Goal: Information Seeking & Learning: Learn about a topic

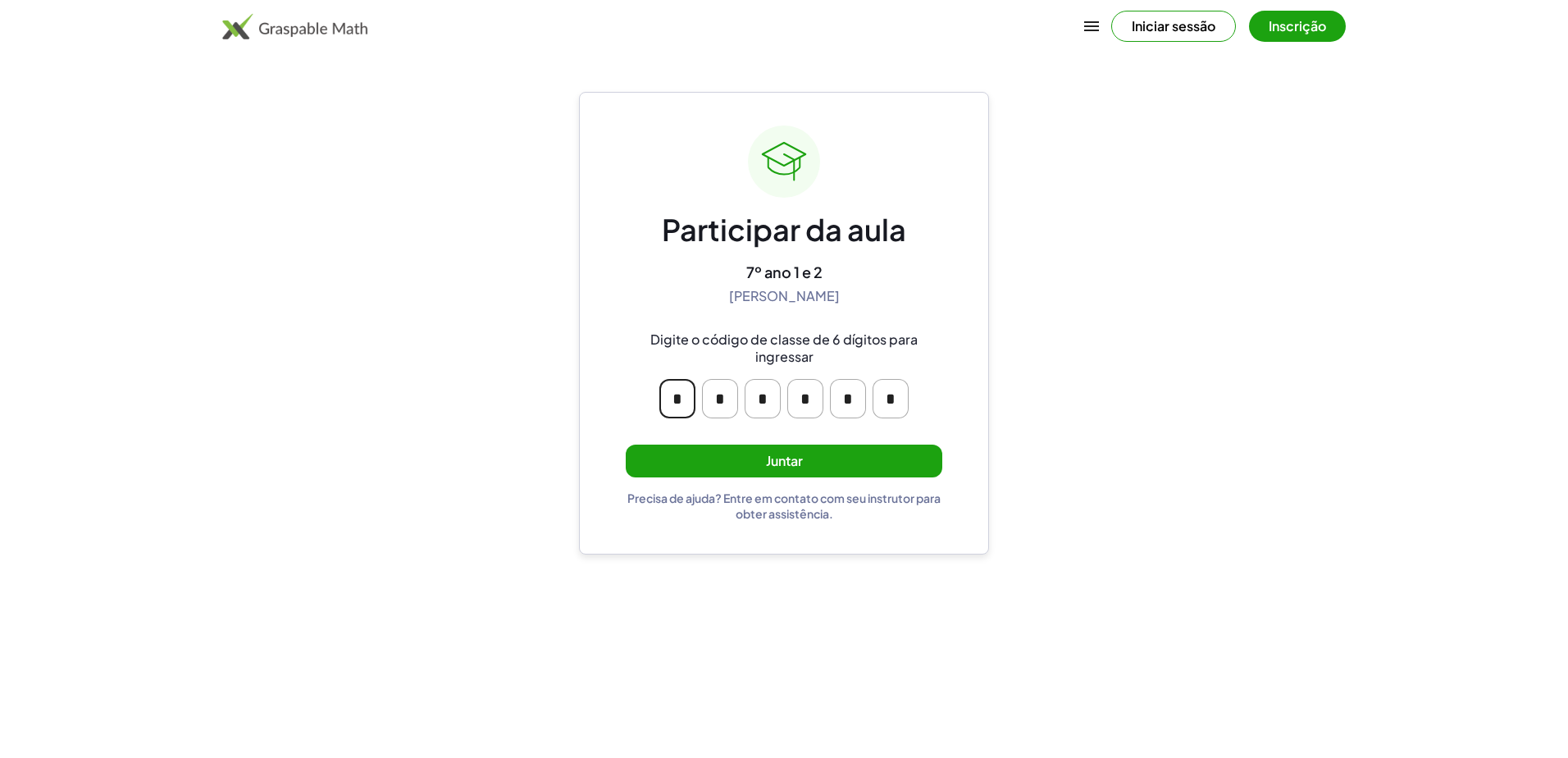
click at [684, 408] on input "*" at bounding box center [677, 398] width 36 height 39
click at [596, 419] on div "Participar da aula 7º ano 1 e 2 Maique Tambosi Digite o código de classe de 6 d…" at bounding box center [784, 323] width 410 height 462
click at [778, 457] on button "Juntar" at bounding box center [784, 461] width 317 height 33
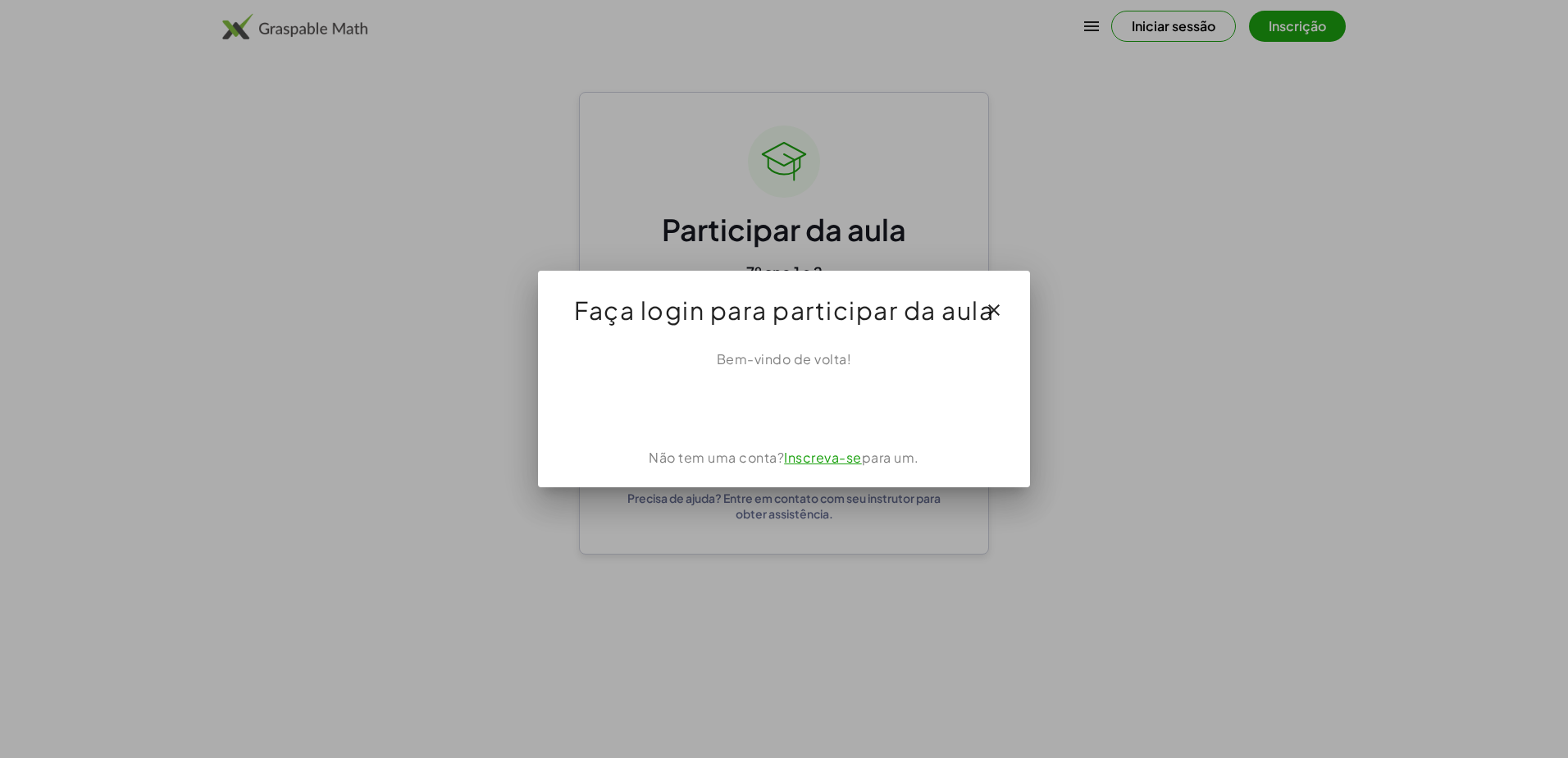
click at [778, 345] on div "Bem-vindo de volta! Não tem uma conta? Inscreva-se para um." at bounding box center [784, 411] width 492 height 151
click at [775, 355] on div "Bem-vindo de volta!" at bounding box center [784, 359] width 453 height 20
click at [778, 464] on link "Inscreva-se" at bounding box center [822, 457] width 78 height 18
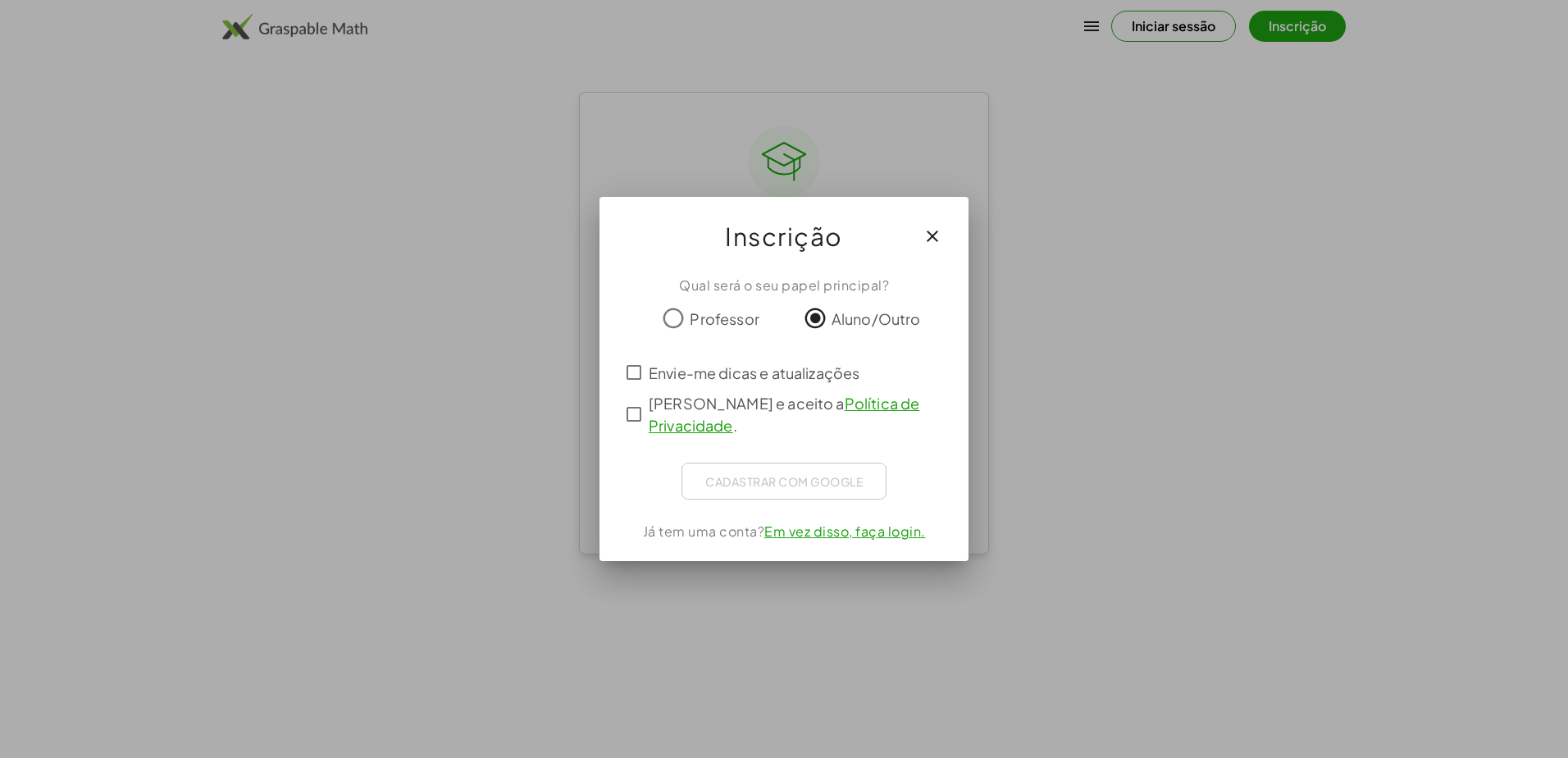
click at [661, 369] on span "Envie-me dicas e atualizações" at bounding box center [754, 373] width 211 height 22
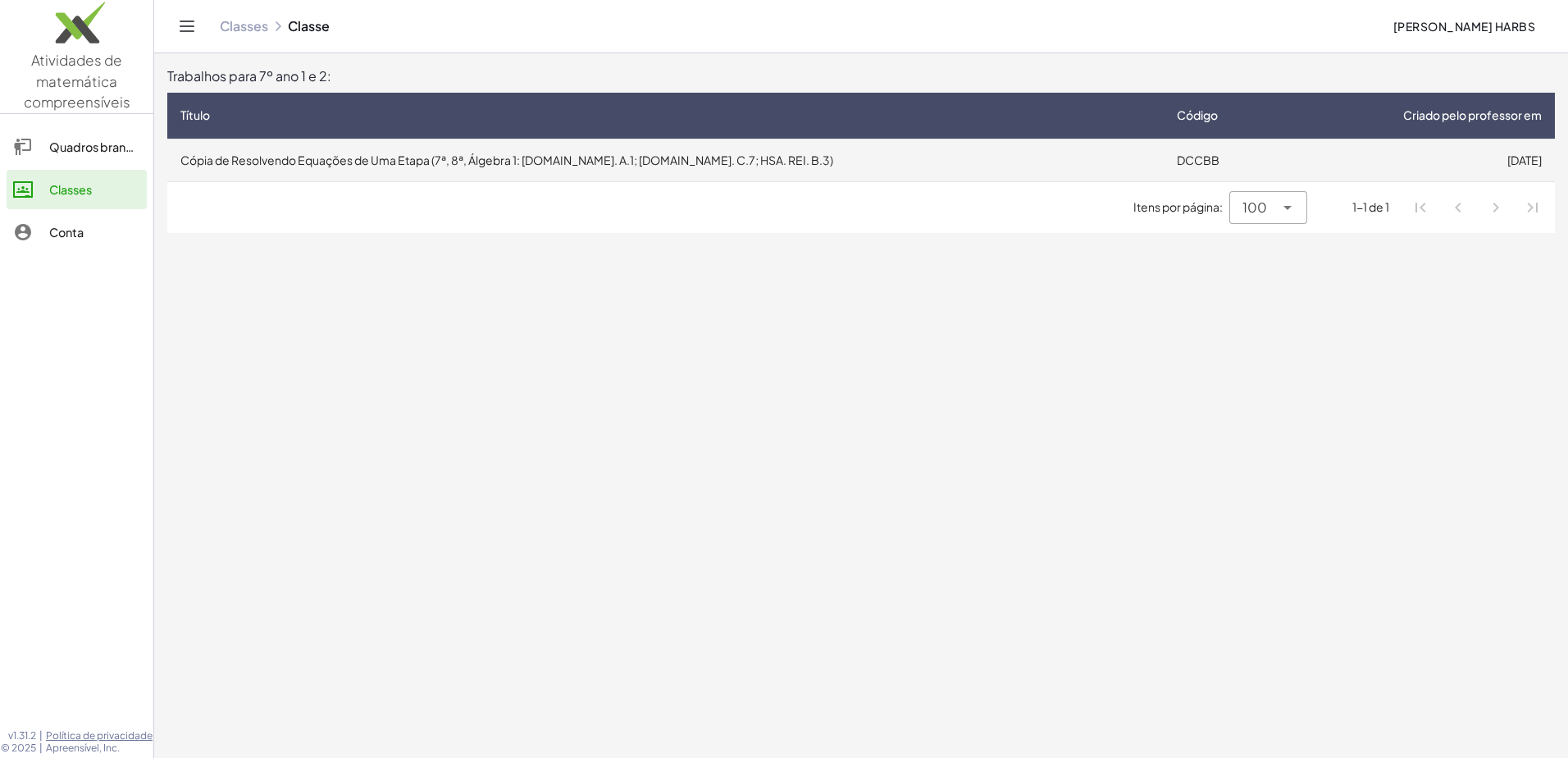
click at [499, 165] on td "Cópia de Resolvendo Equações de Uma Etapa (7ª, 8ª, Álgebra 1: [DOMAIN_NAME]. A.…" at bounding box center [665, 160] width 996 height 43
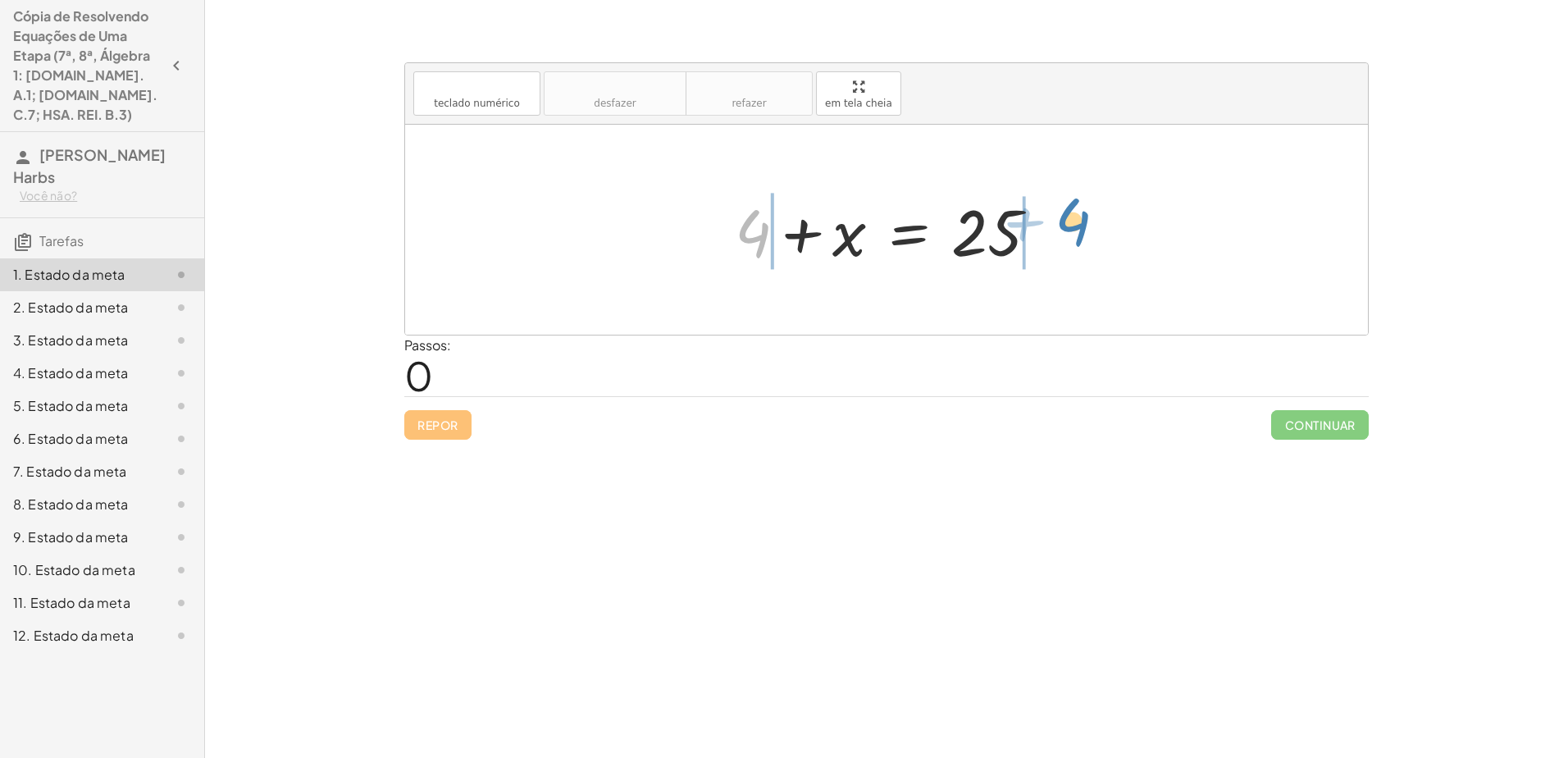
drag, startPoint x: 763, startPoint y: 240, endPoint x: 1082, endPoint y: 228, distance: 319.2
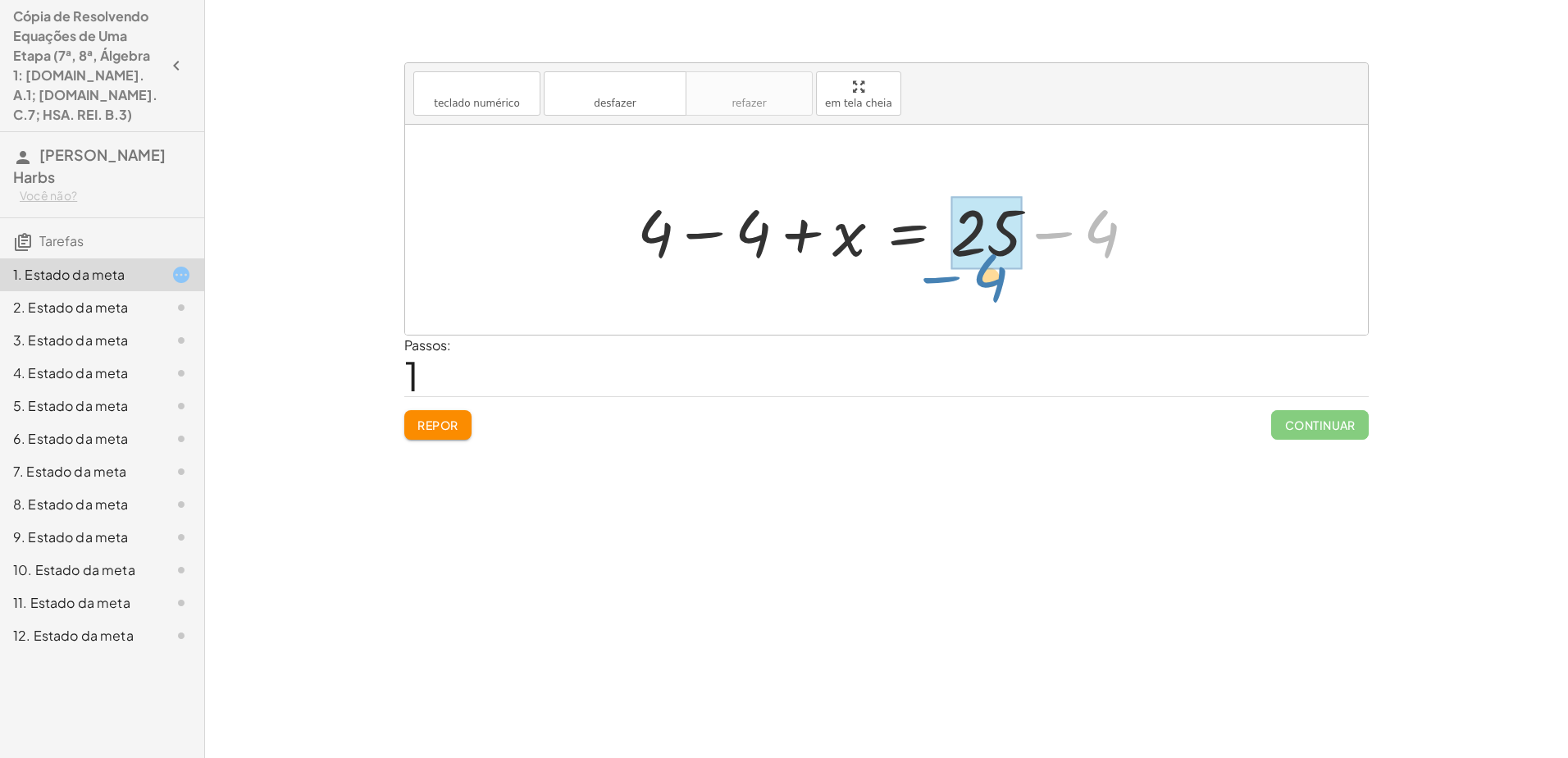
drag, startPoint x: 1107, startPoint y: 226, endPoint x: 996, endPoint y: 268, distance: 118.7
click at [778, 270] on div at bounding box center [893, 230] width 527 height 84
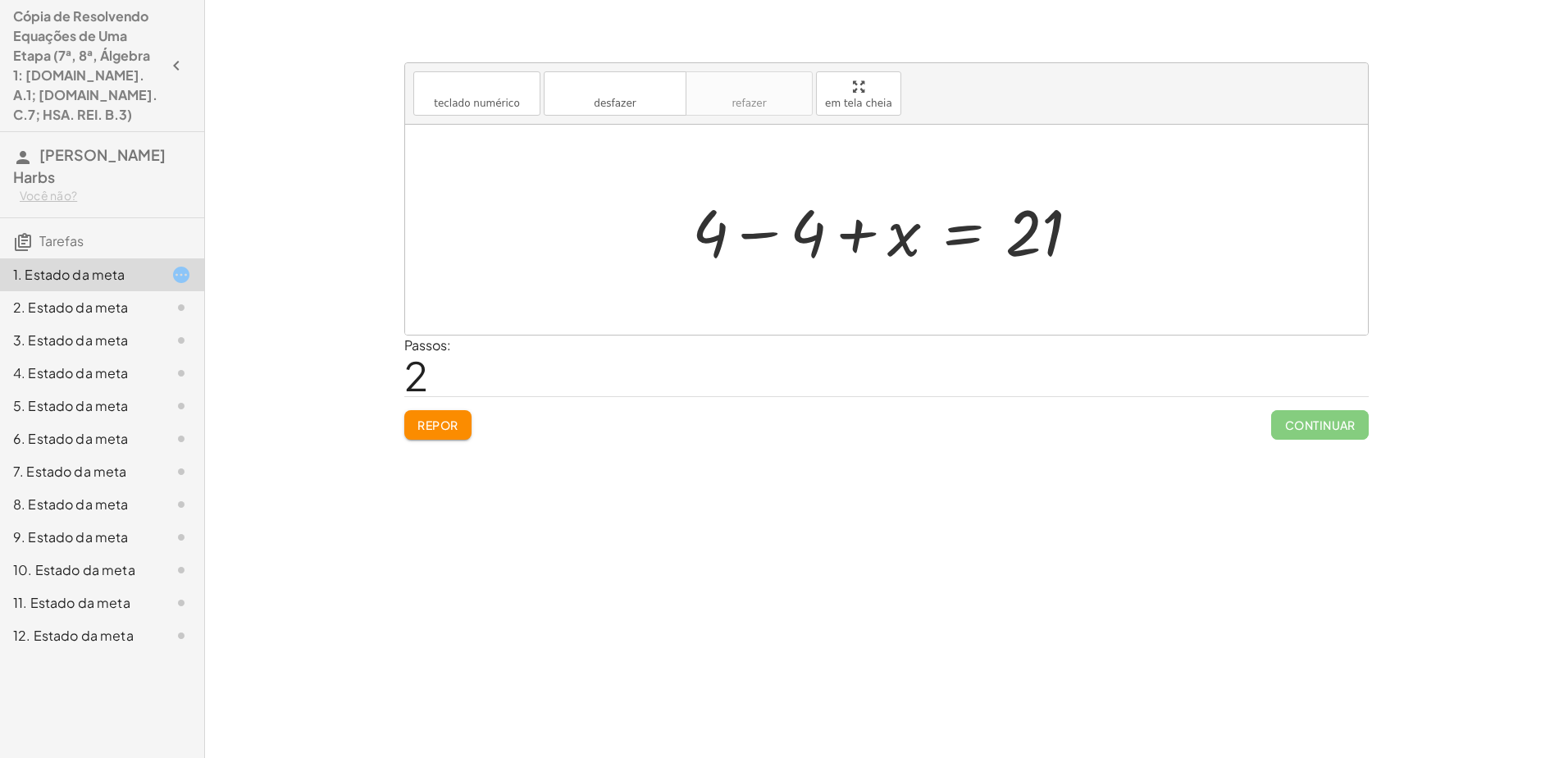
drag, startPoint x: 400, startPoint y: 421, endPoint x: 414, endPoint y: 421, distance: 14.0
click at [405, 421] on div "teclado teclado numérico desfazer desfazer refazer refazer em tela cheia + 4 + …" at bounding box center [886, 235] width 984 height 429
click at [417, 424] on font "Repor" at bounding box center [437, 425] width 41 height 15
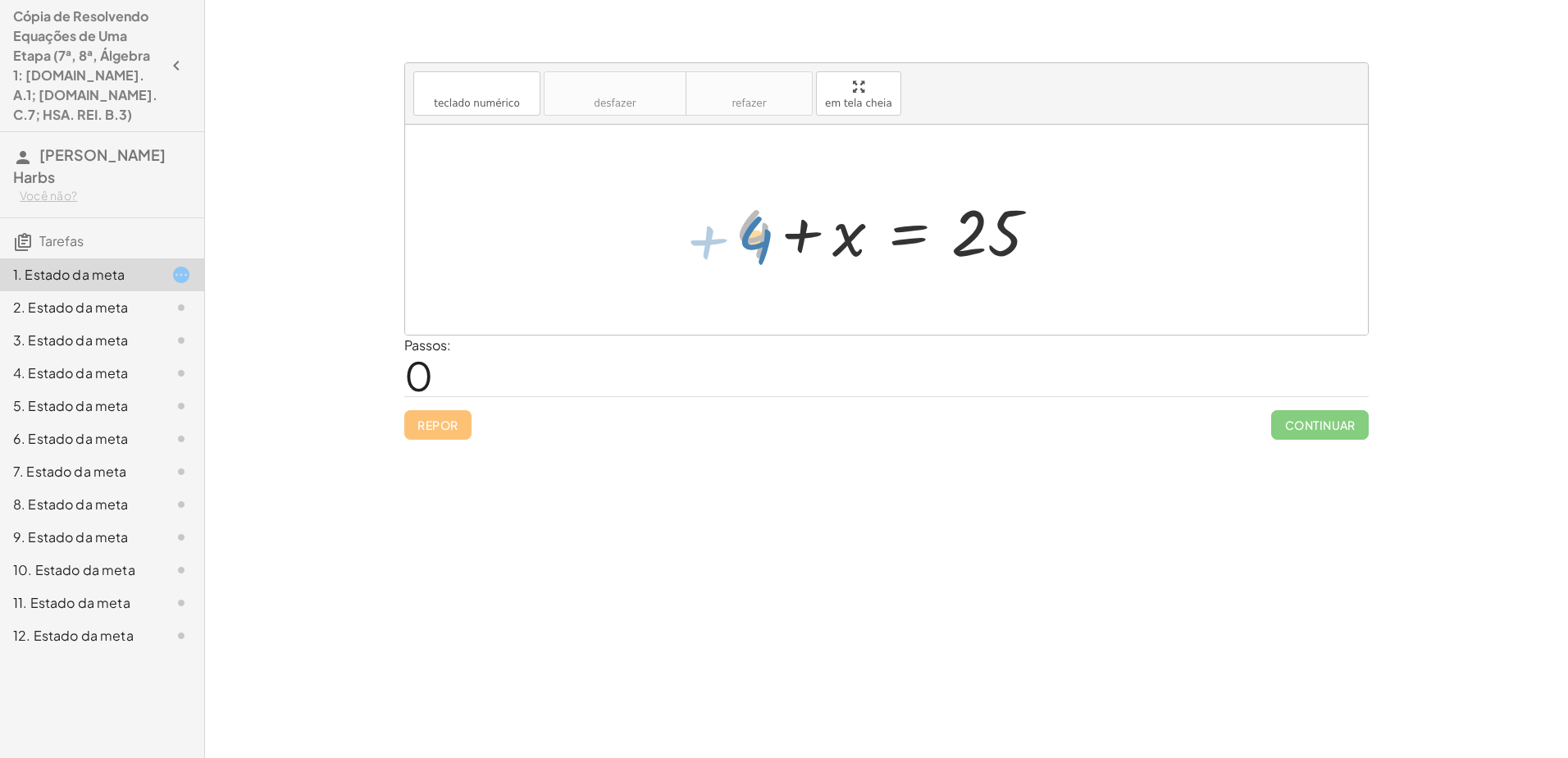
click at [761, 246] on div at bounding box center [893, 230] width 333 height 84
drag, startPoint x: 756, startPoint y: 240, endPoint x: 848, endPoint y: 241, distance: 92.0
click at [778, 241] on div at bounding box center [893, 230] width 333 height 84
drag, startPoint x: 969, startPoint y: 243, endPoint x: 799, endPoint y: 245, distance: 170.0
click at [778, 245] on div at bounding box center [893, 230] width 333 height 84
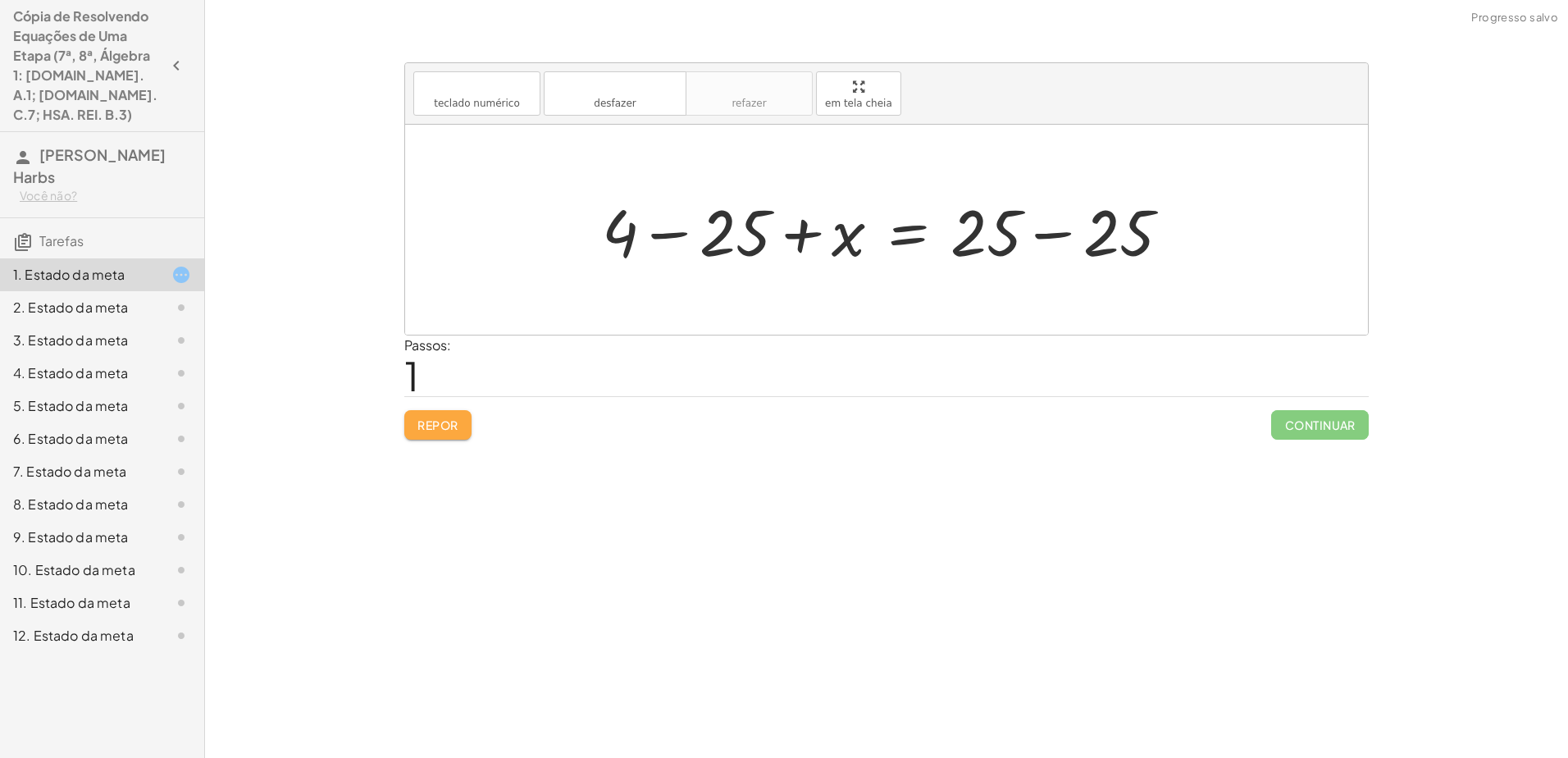
drag, startPoint x: 451, startPoint y: 430, endPoint x: 807, endPoint y: 399, distance: 357.3
click at [450, 430] on font "Repor" at bounding box center [437, 425] width 41 height 15
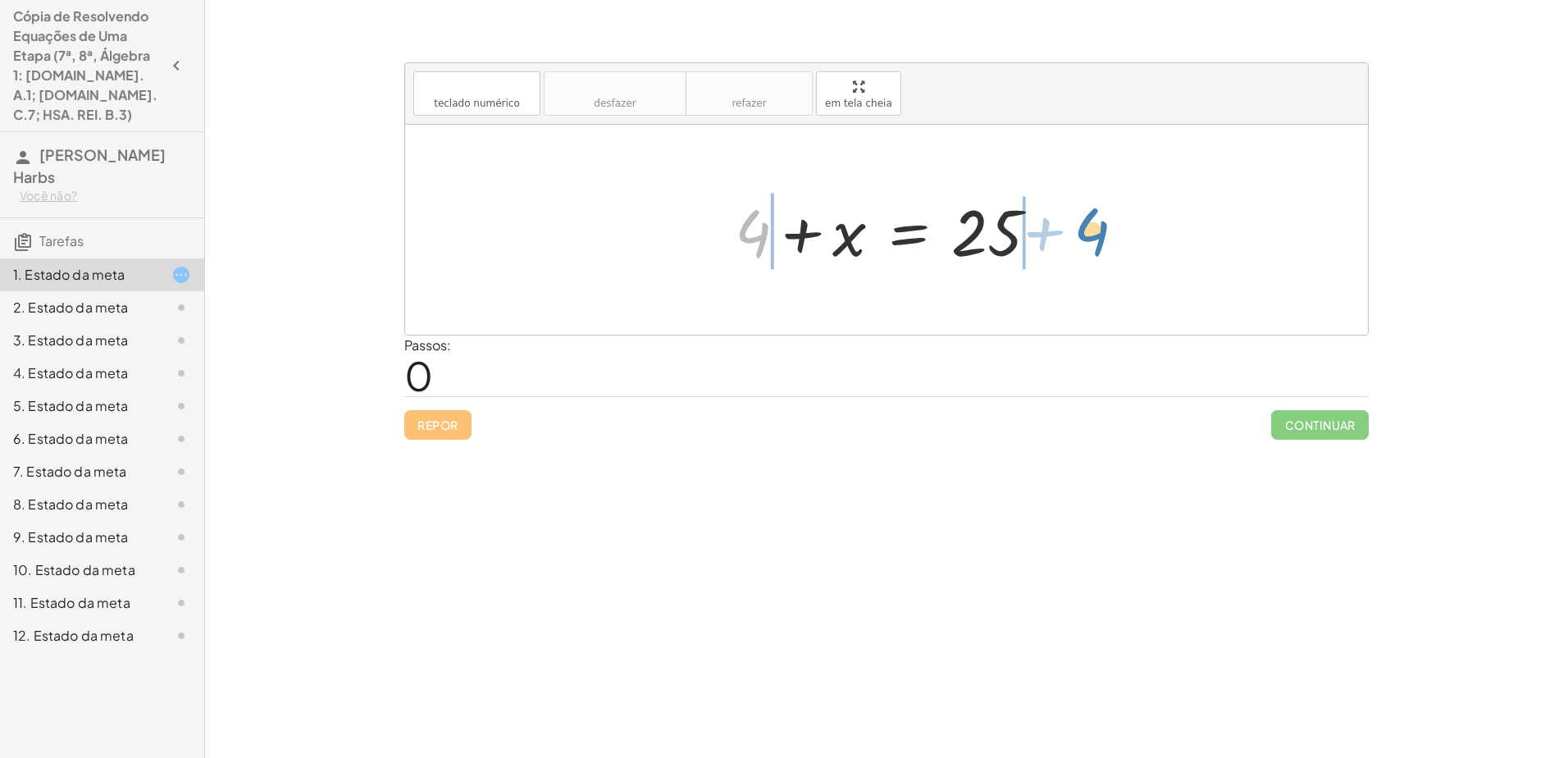
drag, startPoint x: 754, startPoint y: 244, endPoint x: 1092, endPoint y: 242, distance: 338.0
click at [778, 242] on div "+ 4 + 4 + x = 25" at bounding box center [887, 229] width 963 height 210
click at [712, 237] on div at bounding box center [893, 230] width 527 height 84
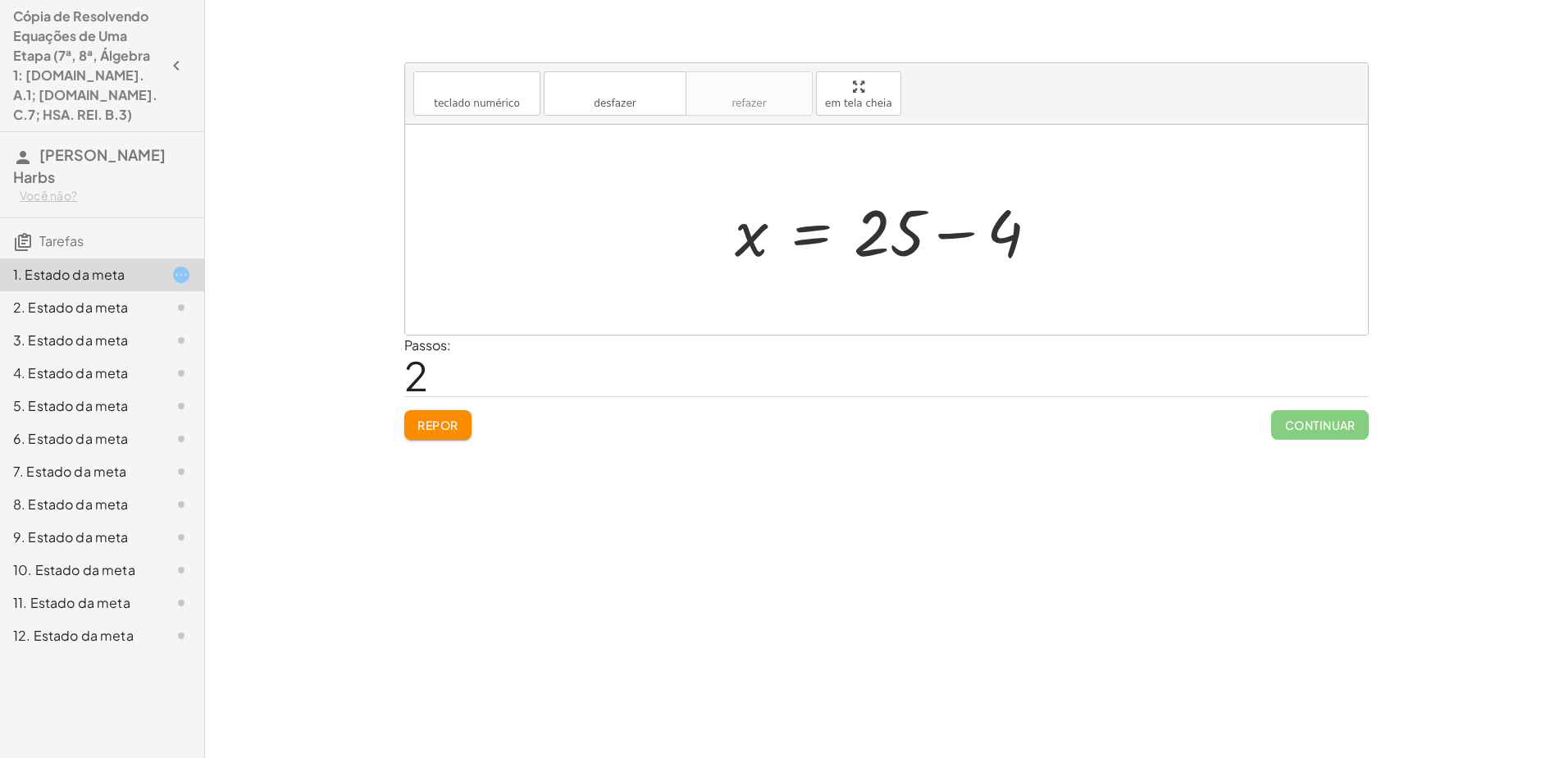
click at [778, 237] on div at bounding box center [893, 230] width 333 height 84
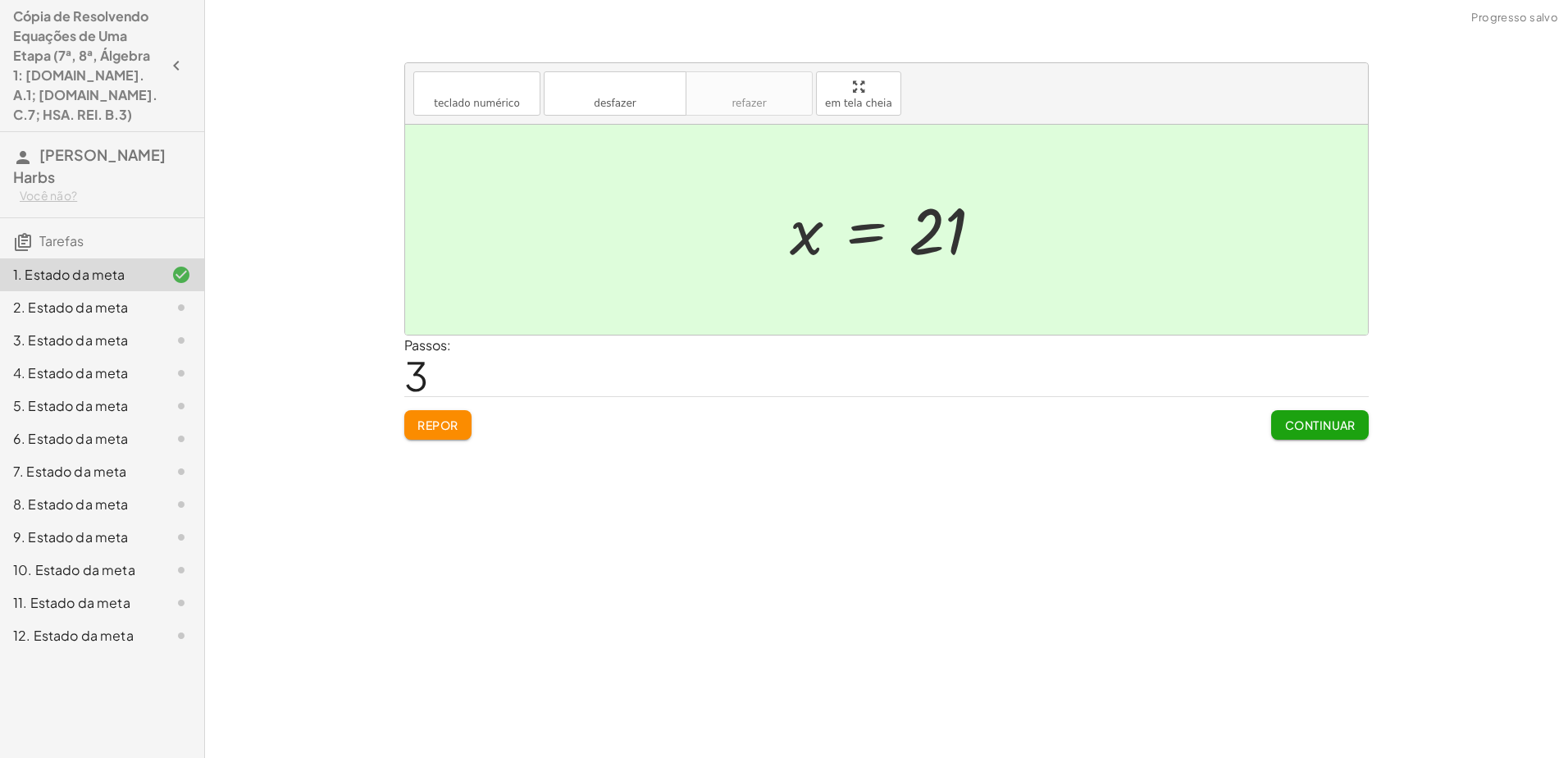
click at [778, 430] on font "Continuar" at bounding box center [1320, 425] width 71 height 15
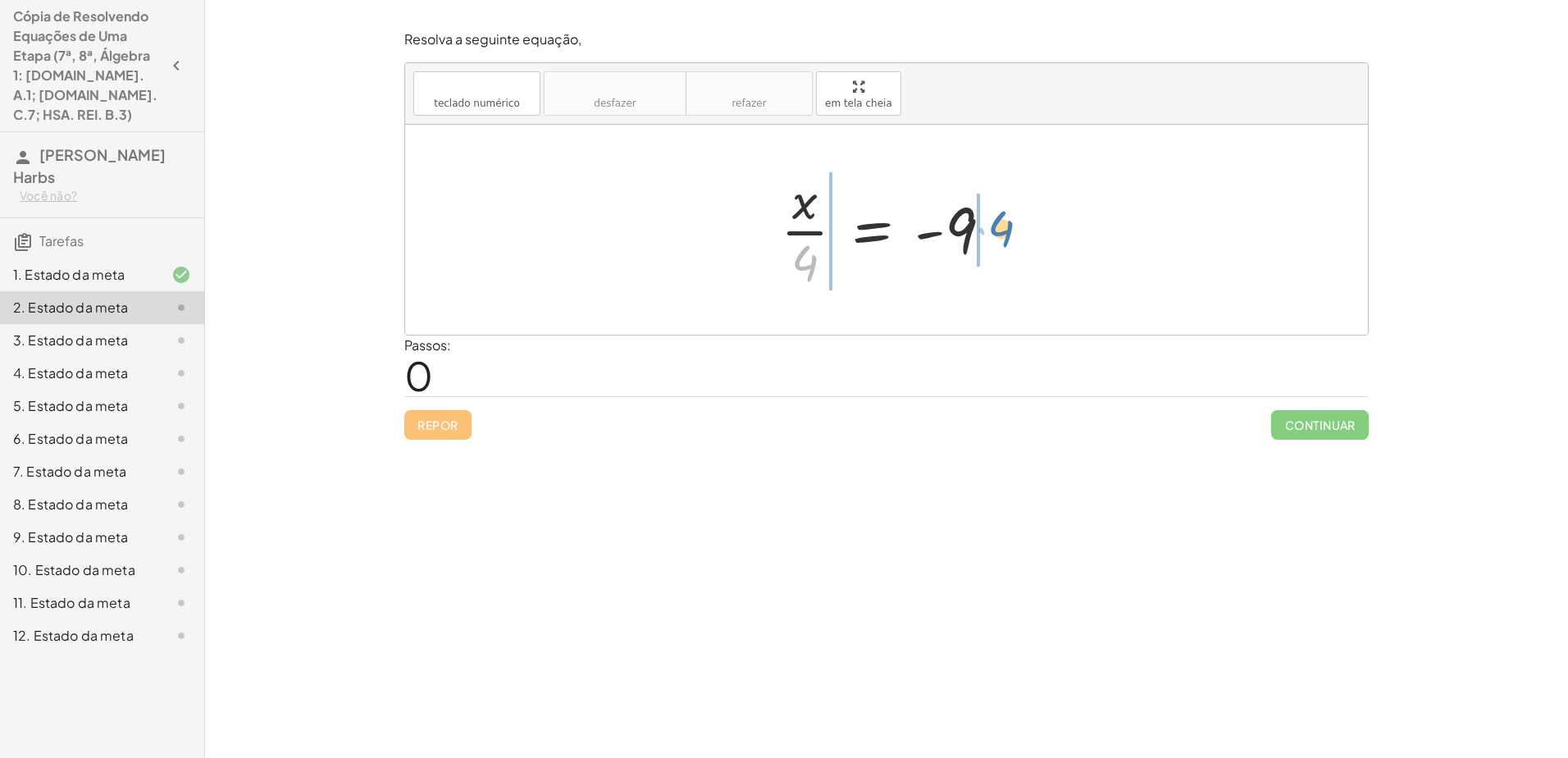
drag, startPoint x: 803, startPoint y: 262, endPoint x: 999, endPoint y: 228, distance: 198.9
click at [778, 228] on div at bounding box center [893, 229] width 241 height 126
drag, startPoint x: 751, startPoint y: 262, endPoint x: 808, endPoint y: 230, distance: 65.4
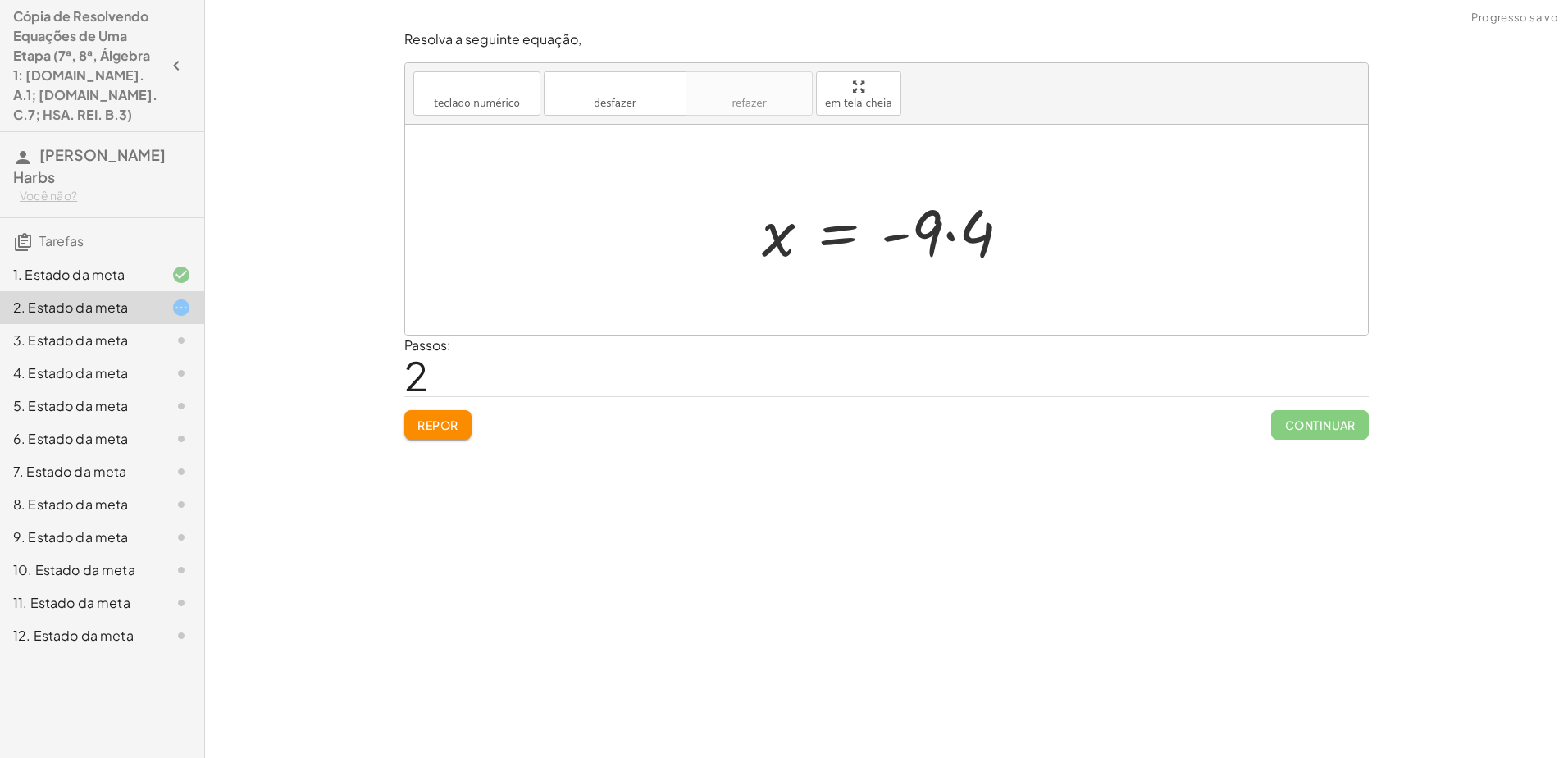
click at [778, 238] on div at bounding box center [893, 230] width 278 height 84
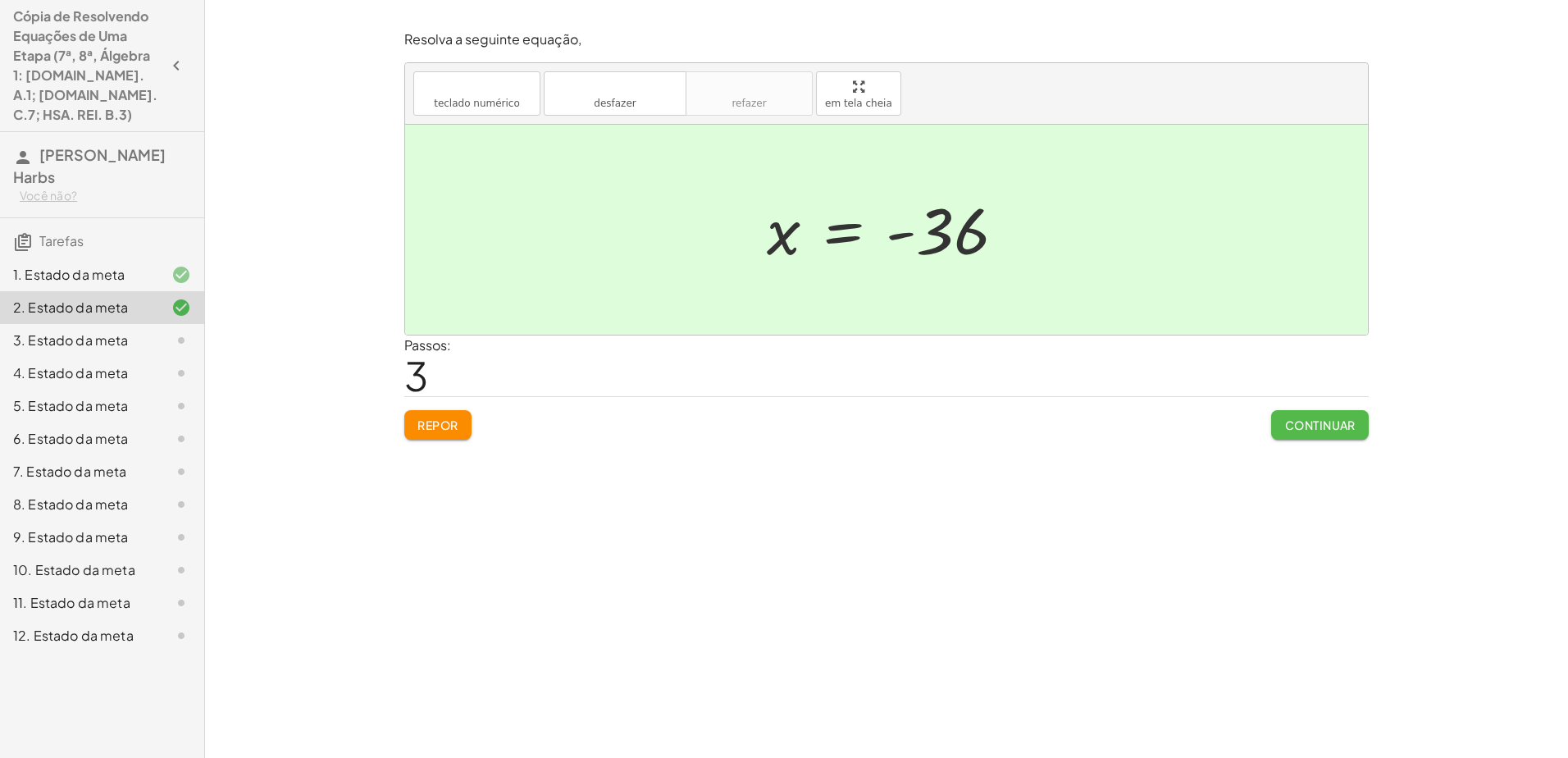
click at [778, 420] on font "Continuar" at bounding box center [1320, 425] width 71 height 15
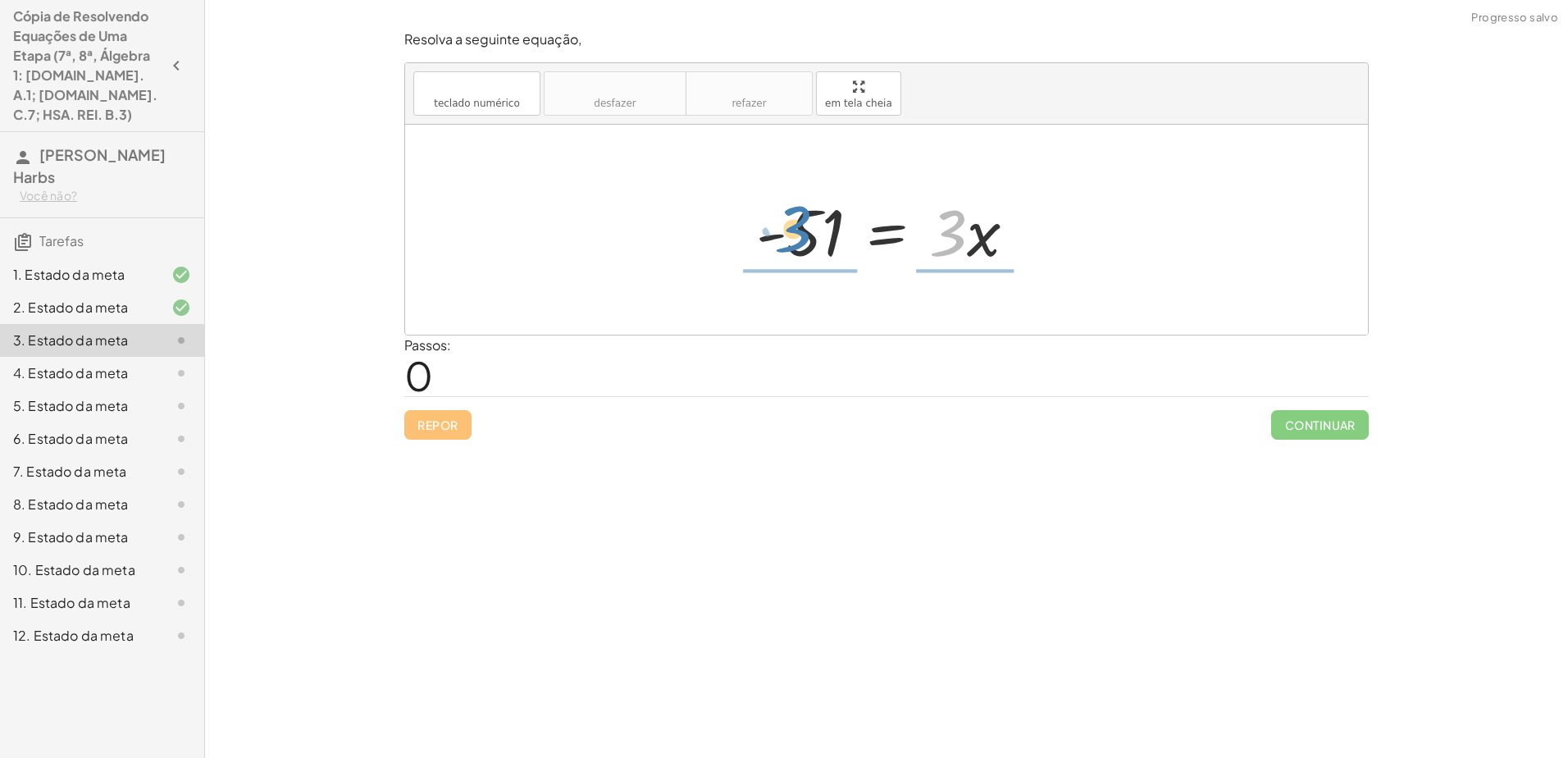
drag, startPoint x: 950, startPoint y: 240, endPoint x: 796, endPoint y: 237, distance: 154.0
click at [778, 237] on div at bounding box center [893, 230] width 289 height 84
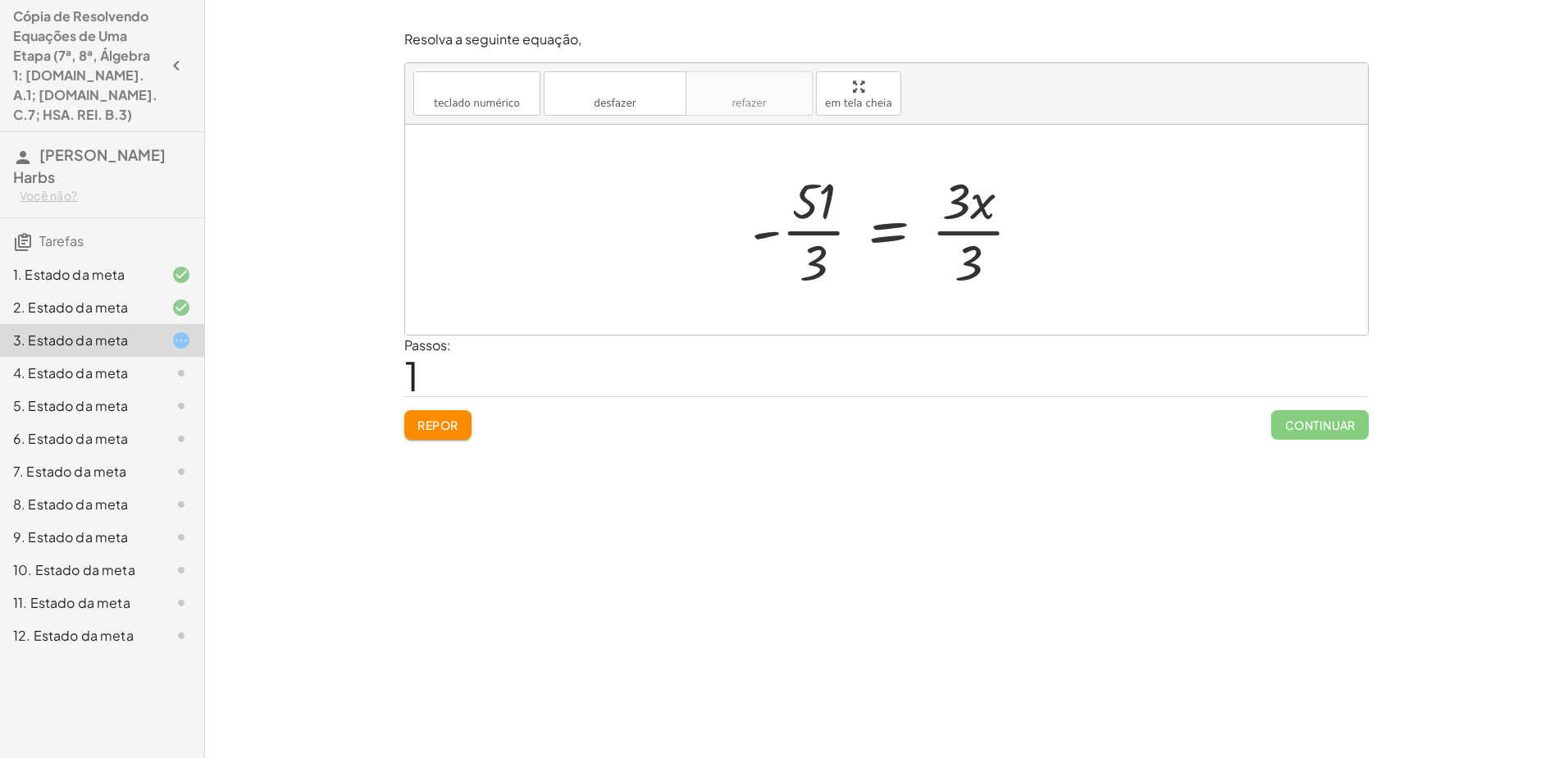
click at [778, 227] on div at bounding box center [893, 229] width 300 height 126
click at [778, 227] on div at bounding box center [893, 229] width 259 height 126
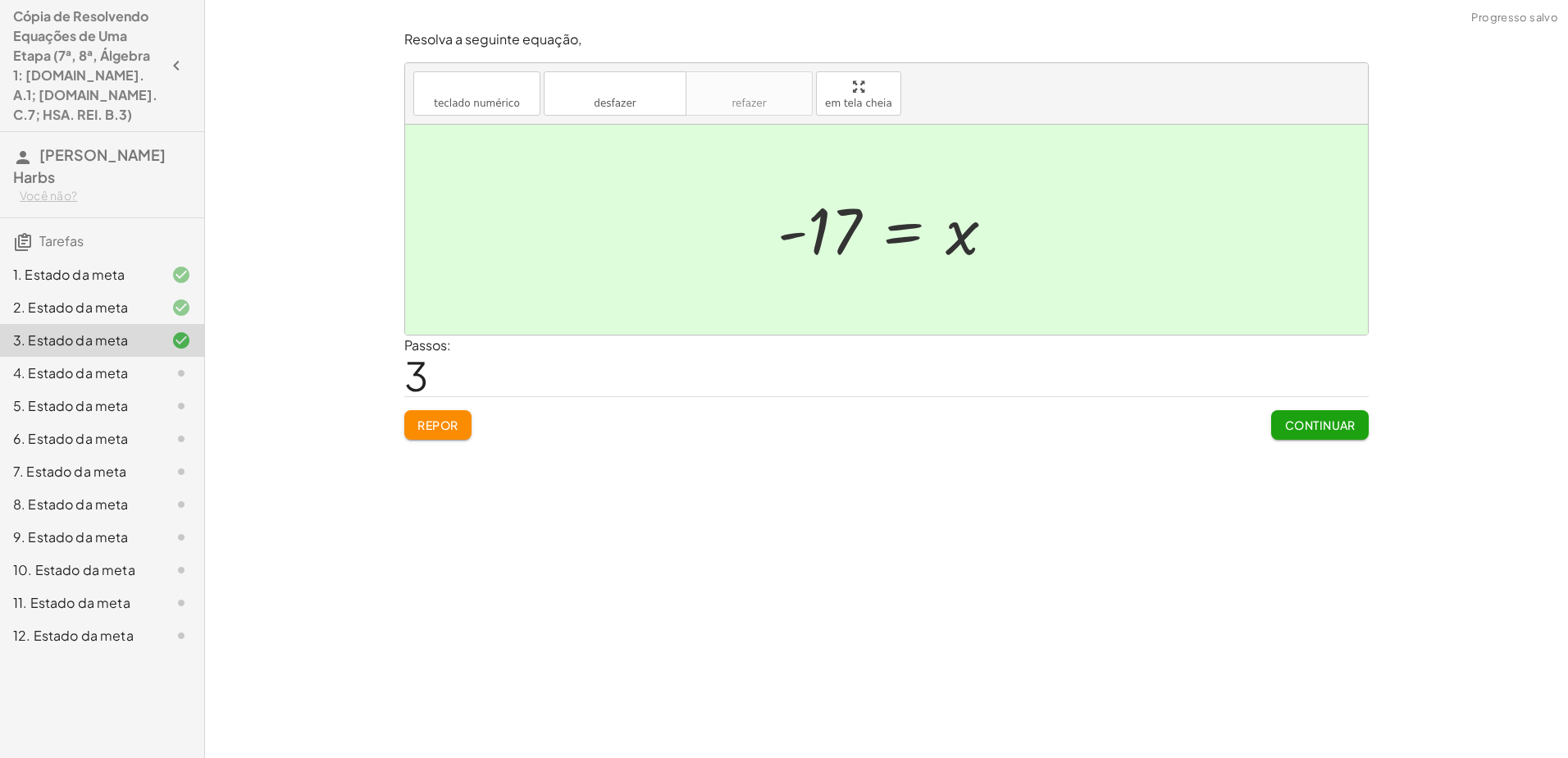
click at [778, 419] on button "Continuar" at bounding box center [1320, 425] width 98 height 29
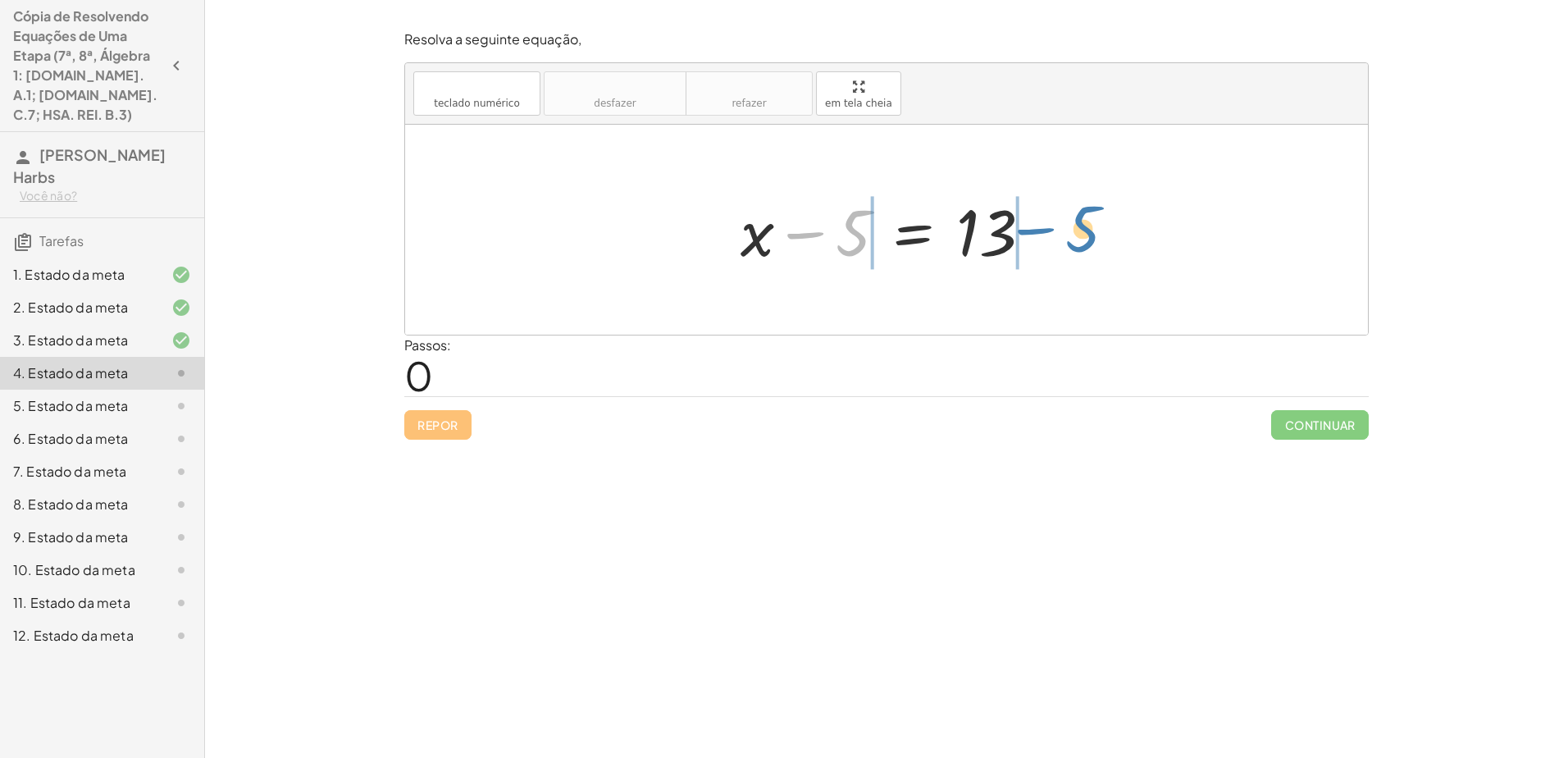
drag, startPoint x: 843, startPoint y: 217, endPoint x: 1074, endPoint y: 213, distance: 231.0
click at [778, 213] on div "− 5 + x − 5 = 13" at bounding box center [887, 229] width 963 height 210
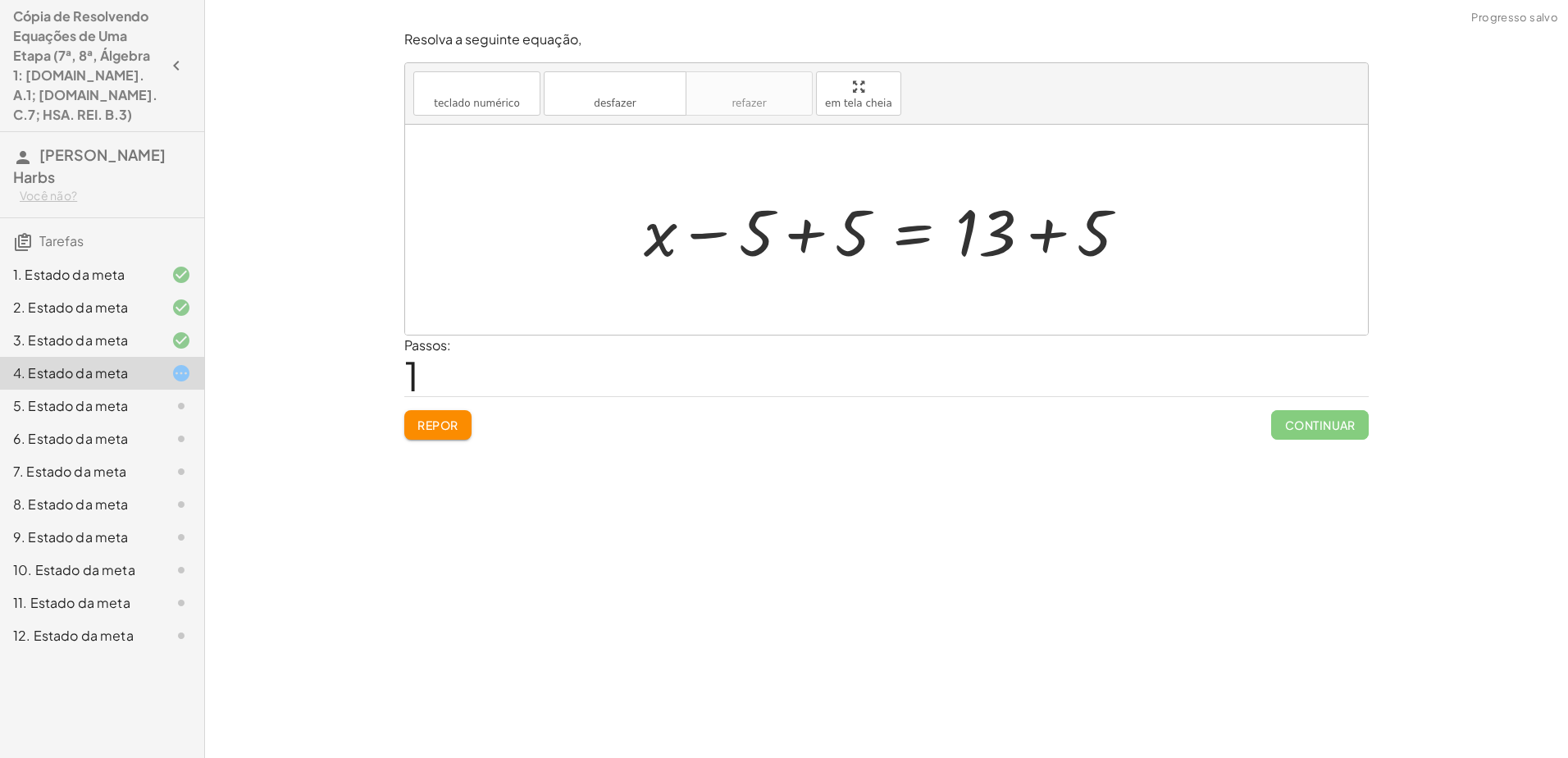
click at [778, 231] on div at bounding box center [892, 230] width 513 height 84
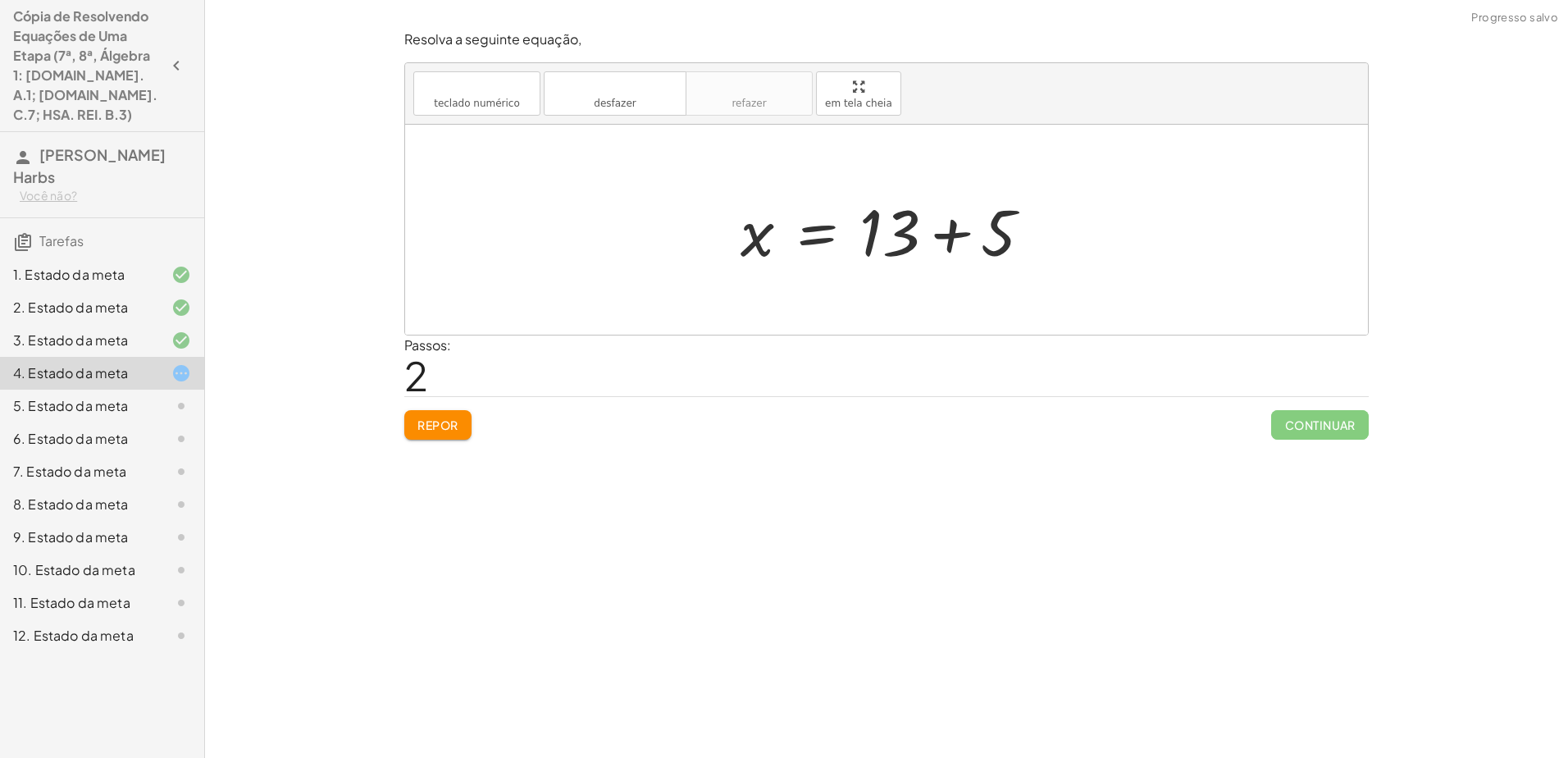
click at [778, 228] on div at bounding box center [893, 230] width 321 height 84
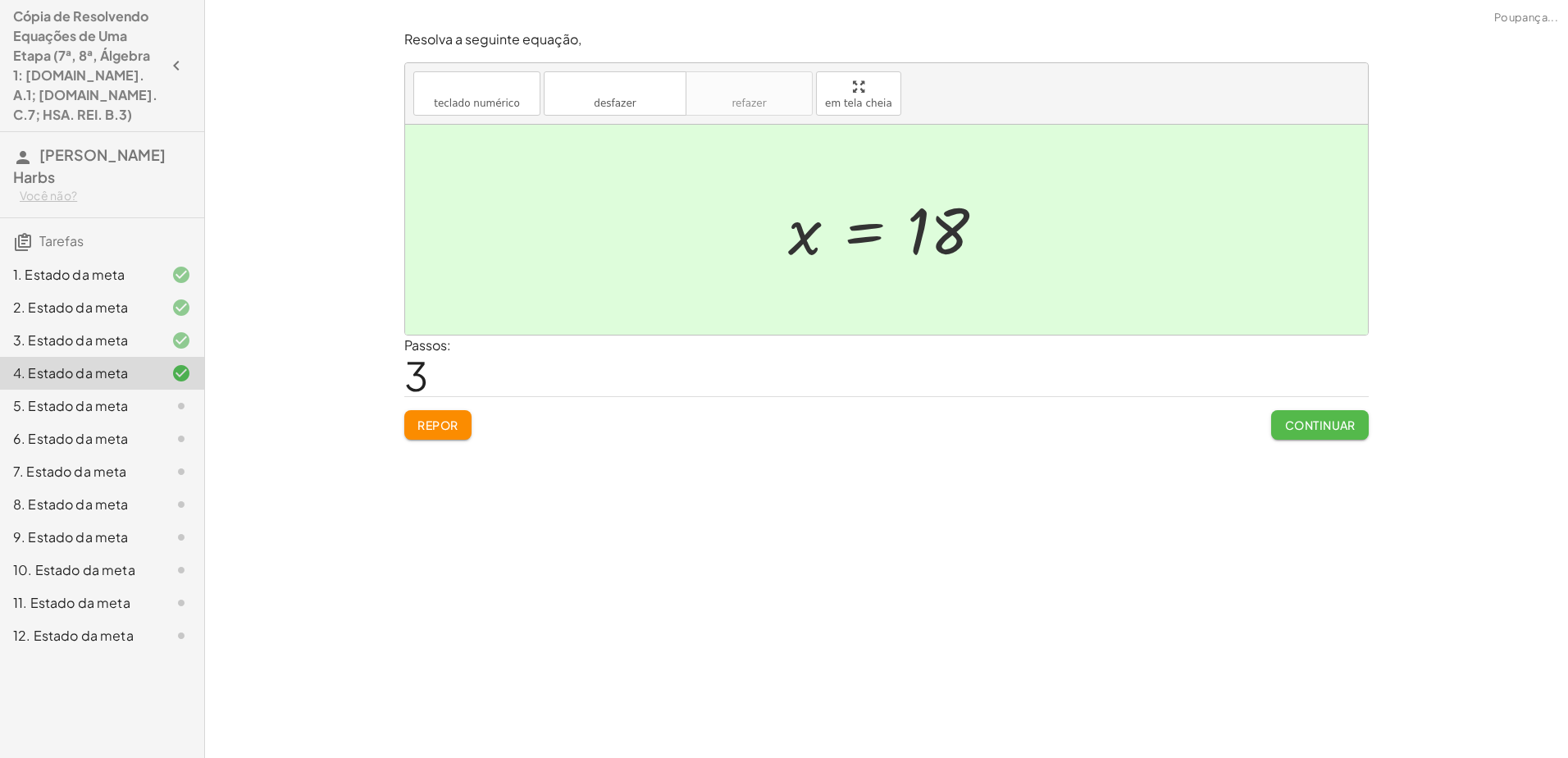
click at [778, 422] on font "Continuar" at bounding box center [1320, 425] width 71 height 15
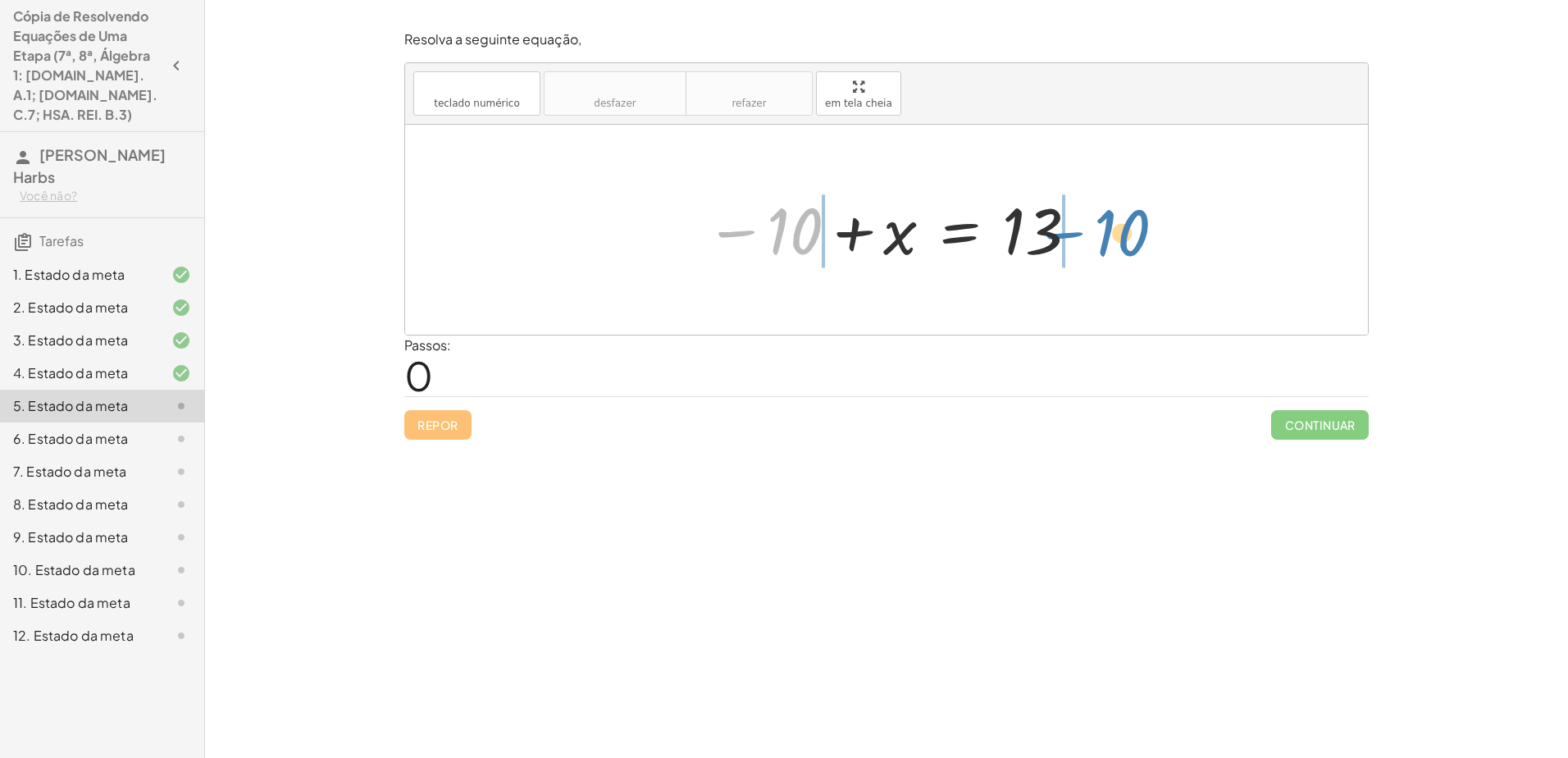
drag, startPoint x: 786, startPoint y: 230, endPoint x: 1117, endPoint y: 231, distance: 331.0
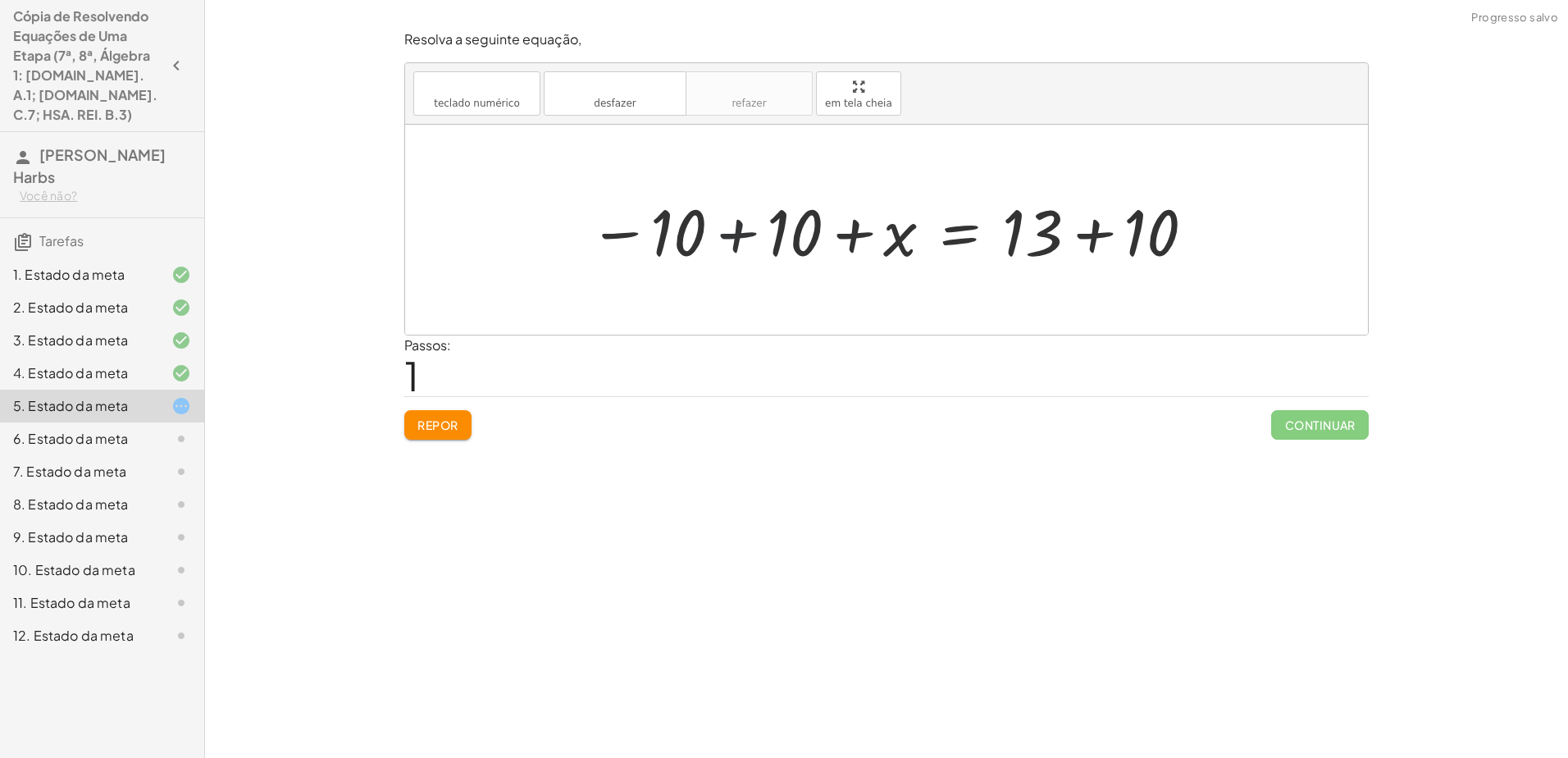
click at [741, 231] on div at bounding box center [893, 230] width 625 height 84
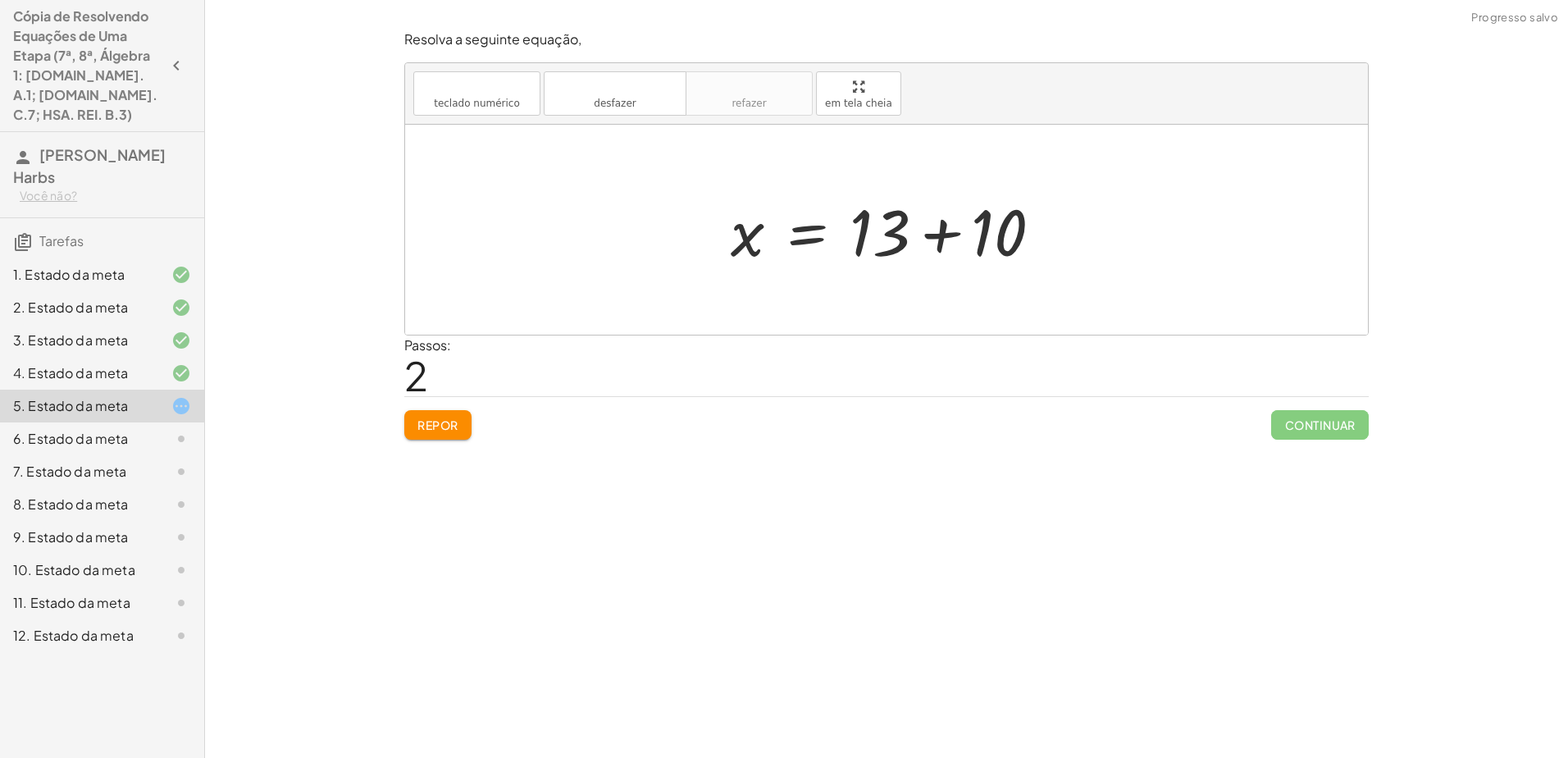
click at [778, 228] on div at bounding box center [893, 230] width 341 height 84
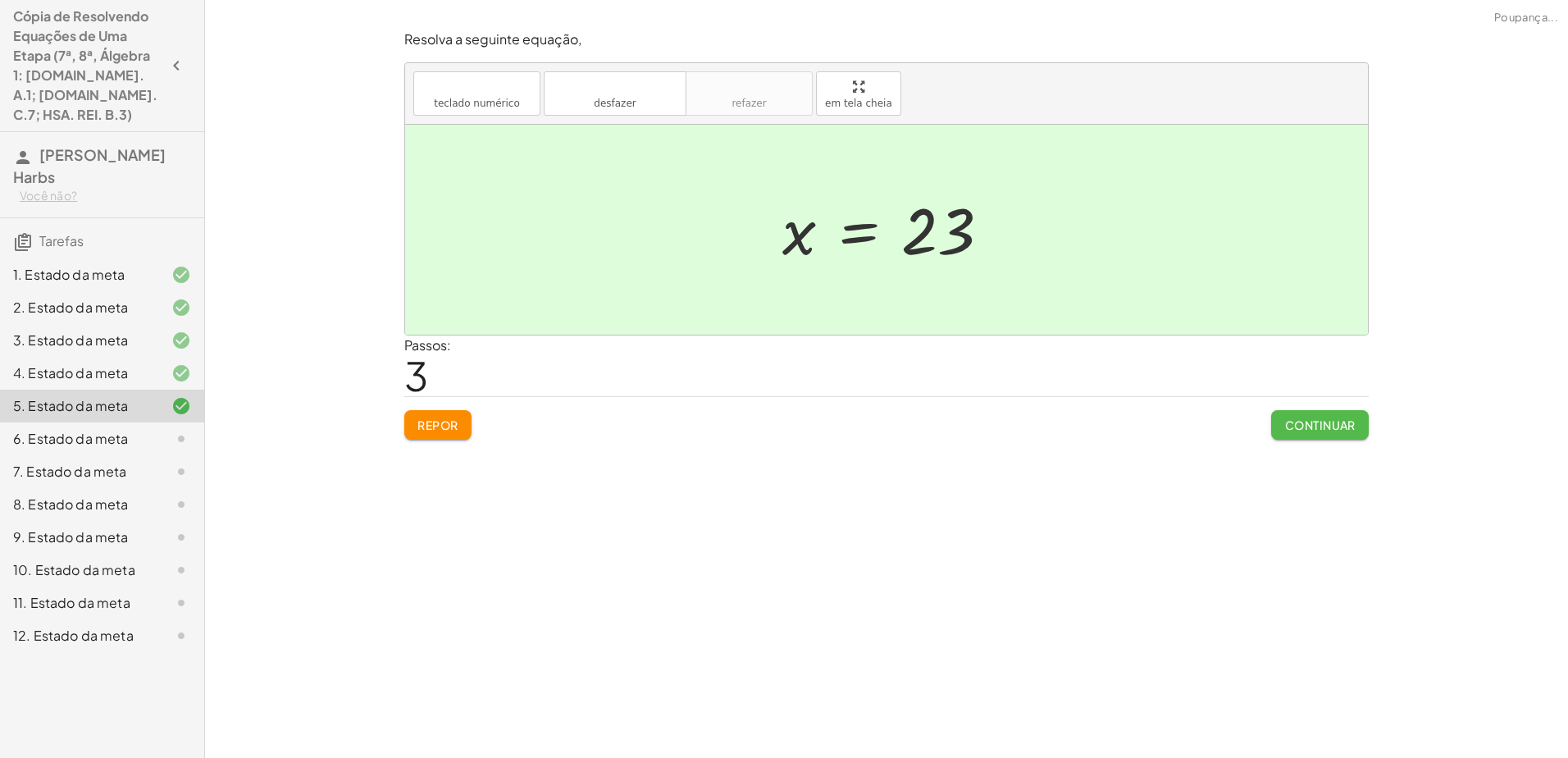
click at [778, 414] on button "Continuar" at bounding box center [1320, 425] width 98 height 29
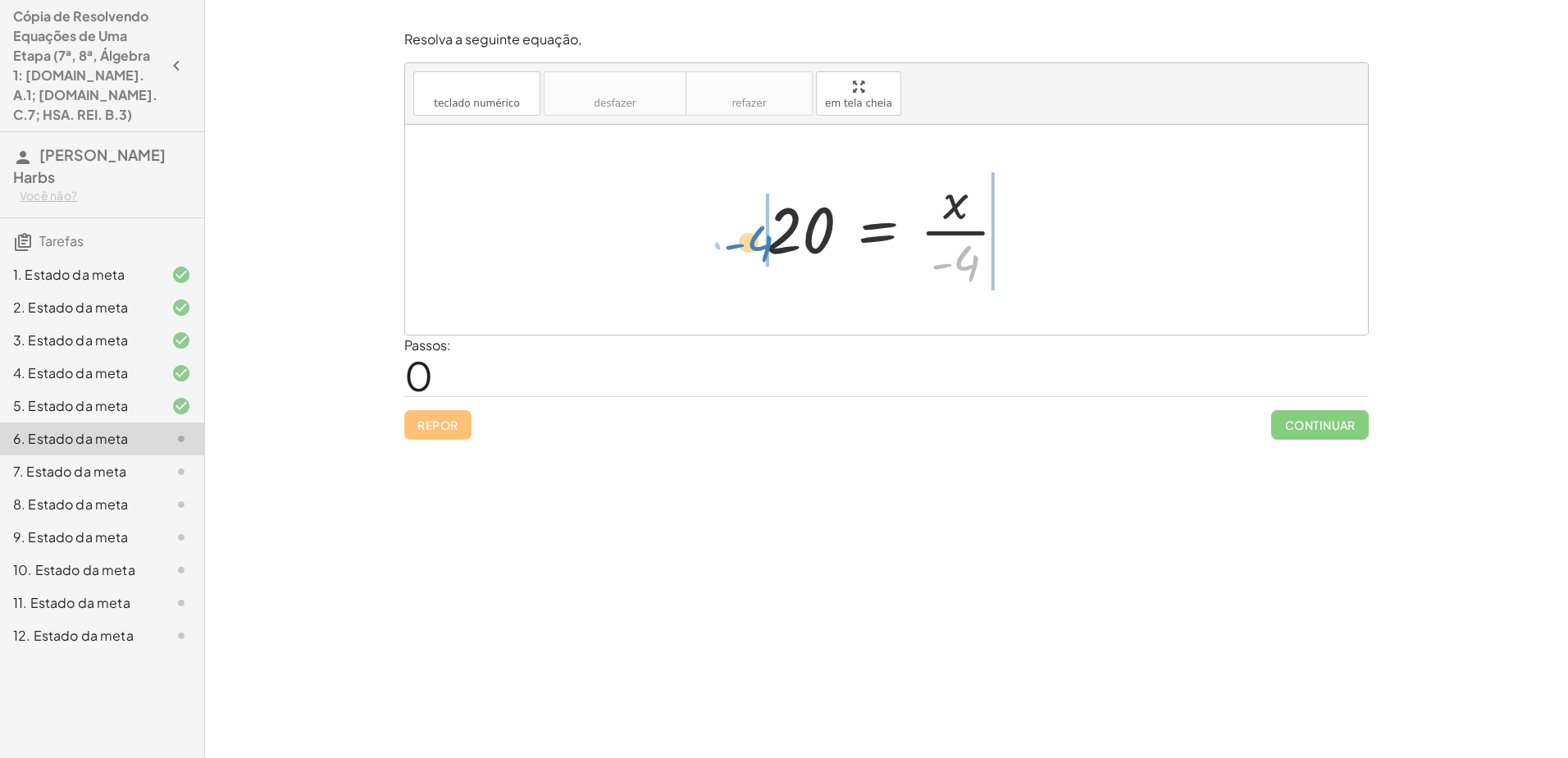
drag, startPoint x: 971, startPoint y: 260, endPoint x: 763, endPoint y: 240, distance: 209.0
click at [763, 240] on div at bounding box center [893, 229] width 270 height 126
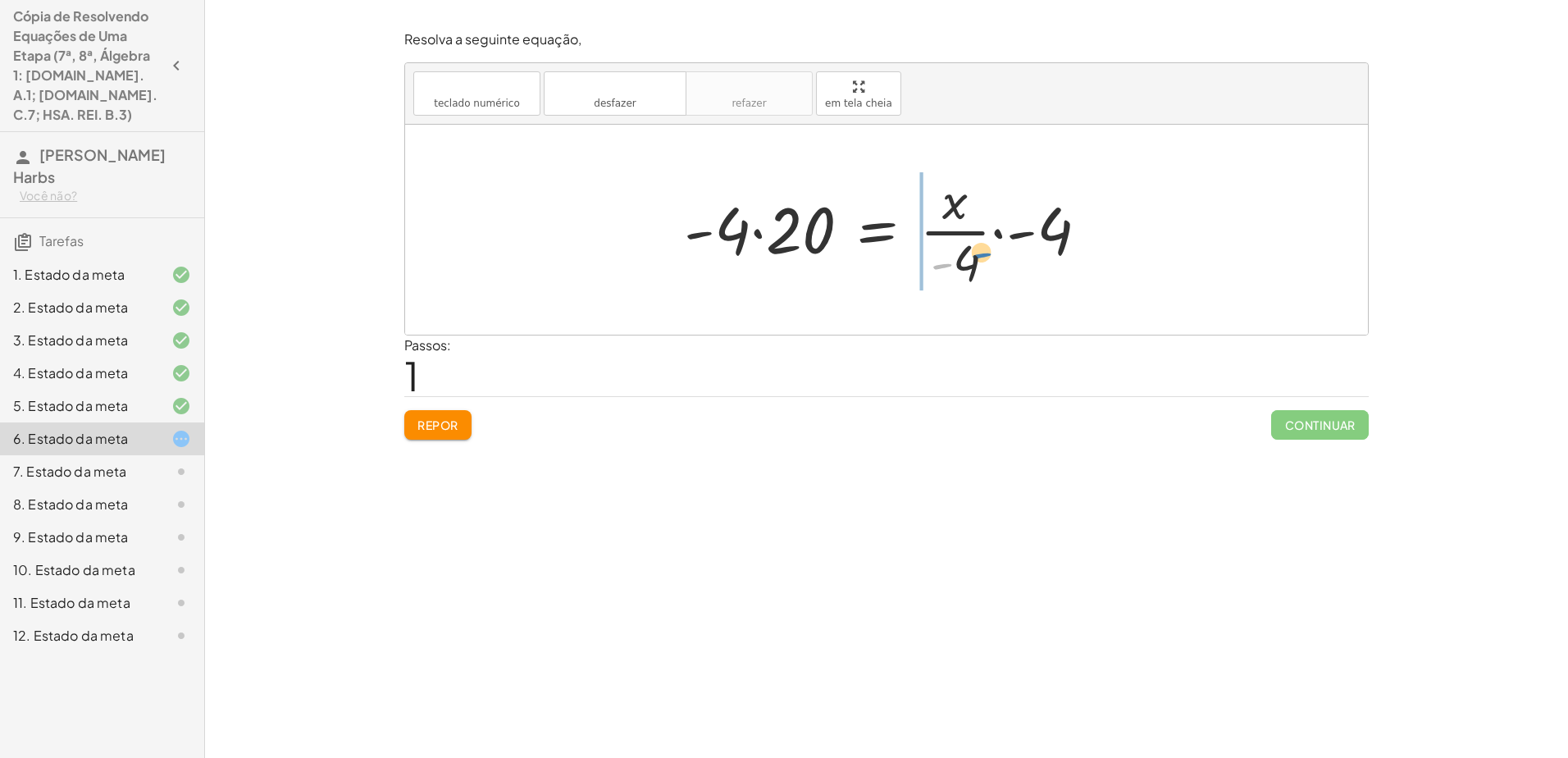
drag, startPoint x: 947, startPoint y: 263, endPoint x: 980, endPoint y: 264, distance: 33.0
click at [778, 263] on div at bounding box center [892, 229] width 434 height 126
click at [778, 230] on div at bounding box center [893, 229] width 441 height 126
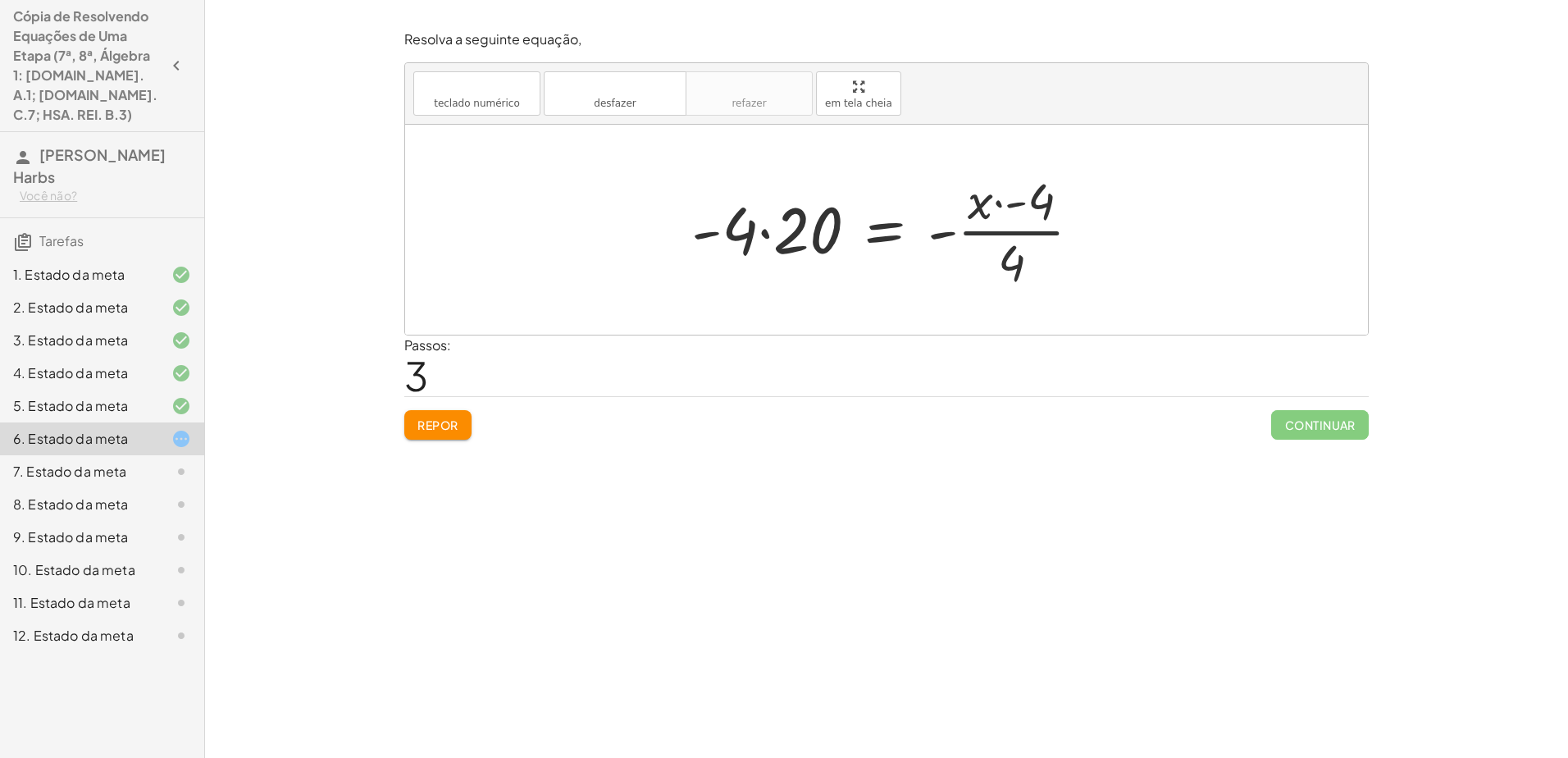
click at [778, 229] on div at bounding box center [892, 229] width 419 height 126
click at [765, 231] on div at bounding box center [892, 229] width 419 height 126
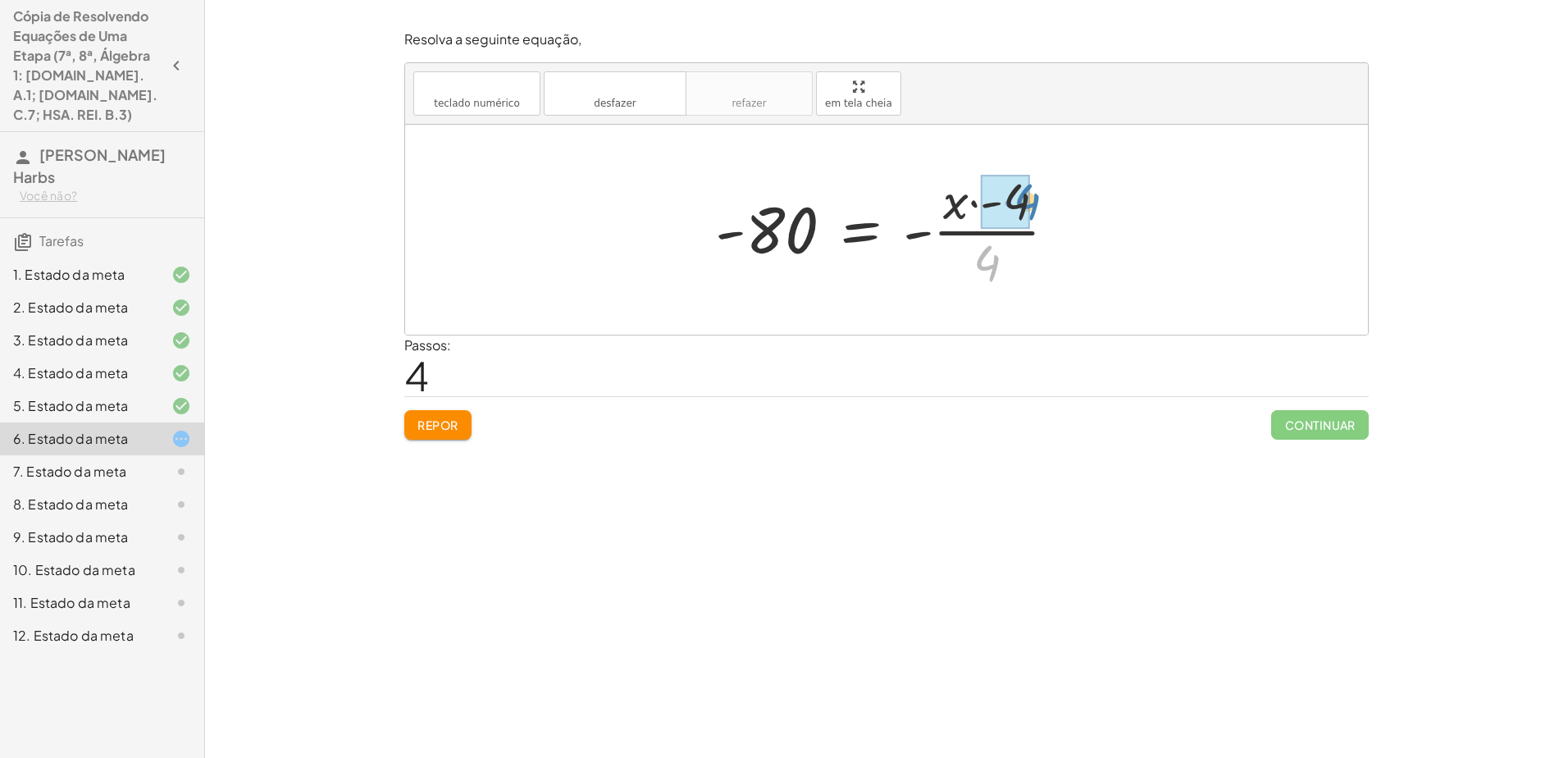
drag, startPoint x: 982, startPoint y: 262, endPoint x: 1024, endPoint y: 198, distance: 76.6
click at [778, 232] on div at bounding box center [893, 230] width 365 height 84
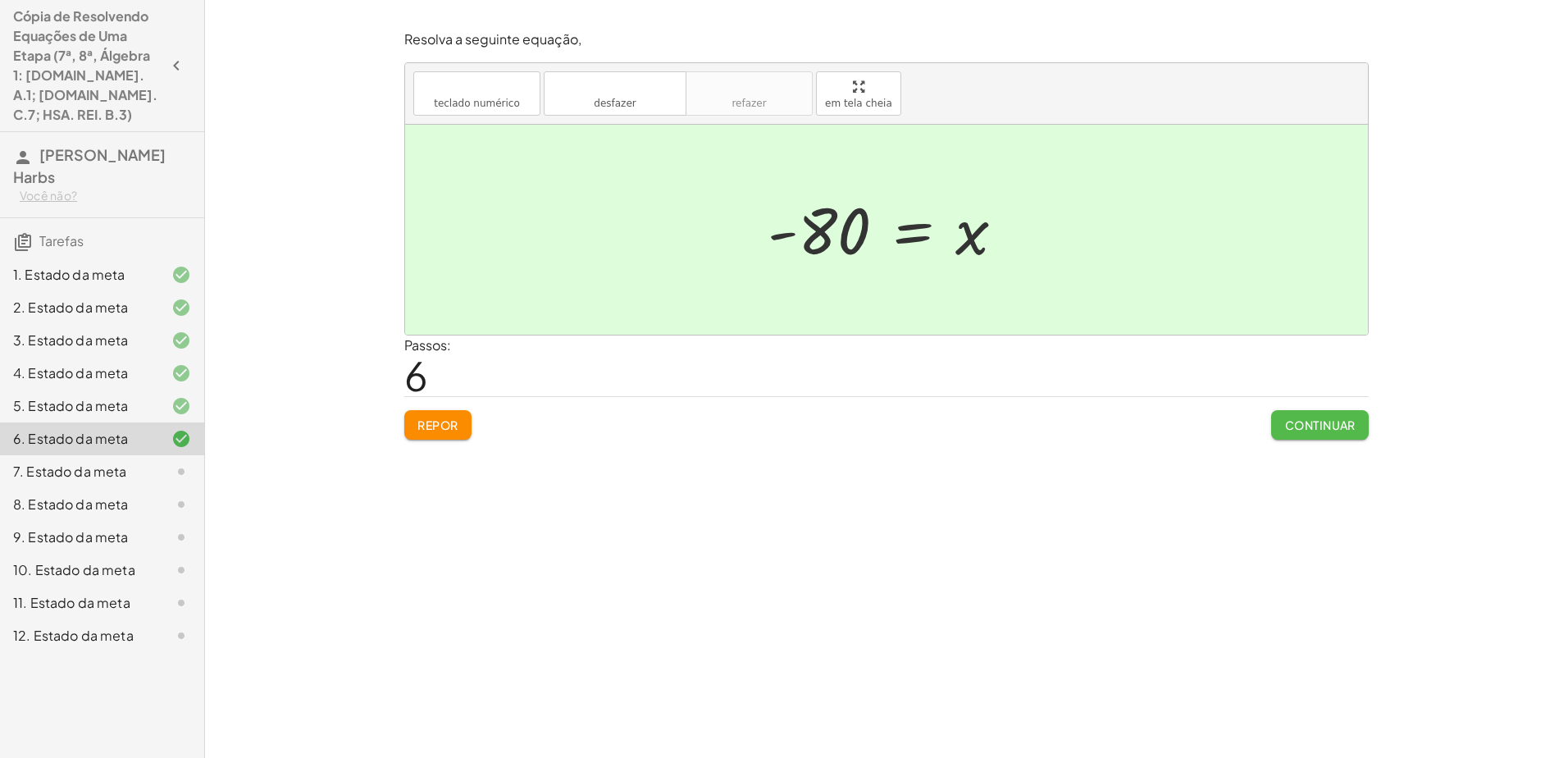
click at [778, 416] on button "Continuar" at bounding box center [1320, 425] width 98 height 29
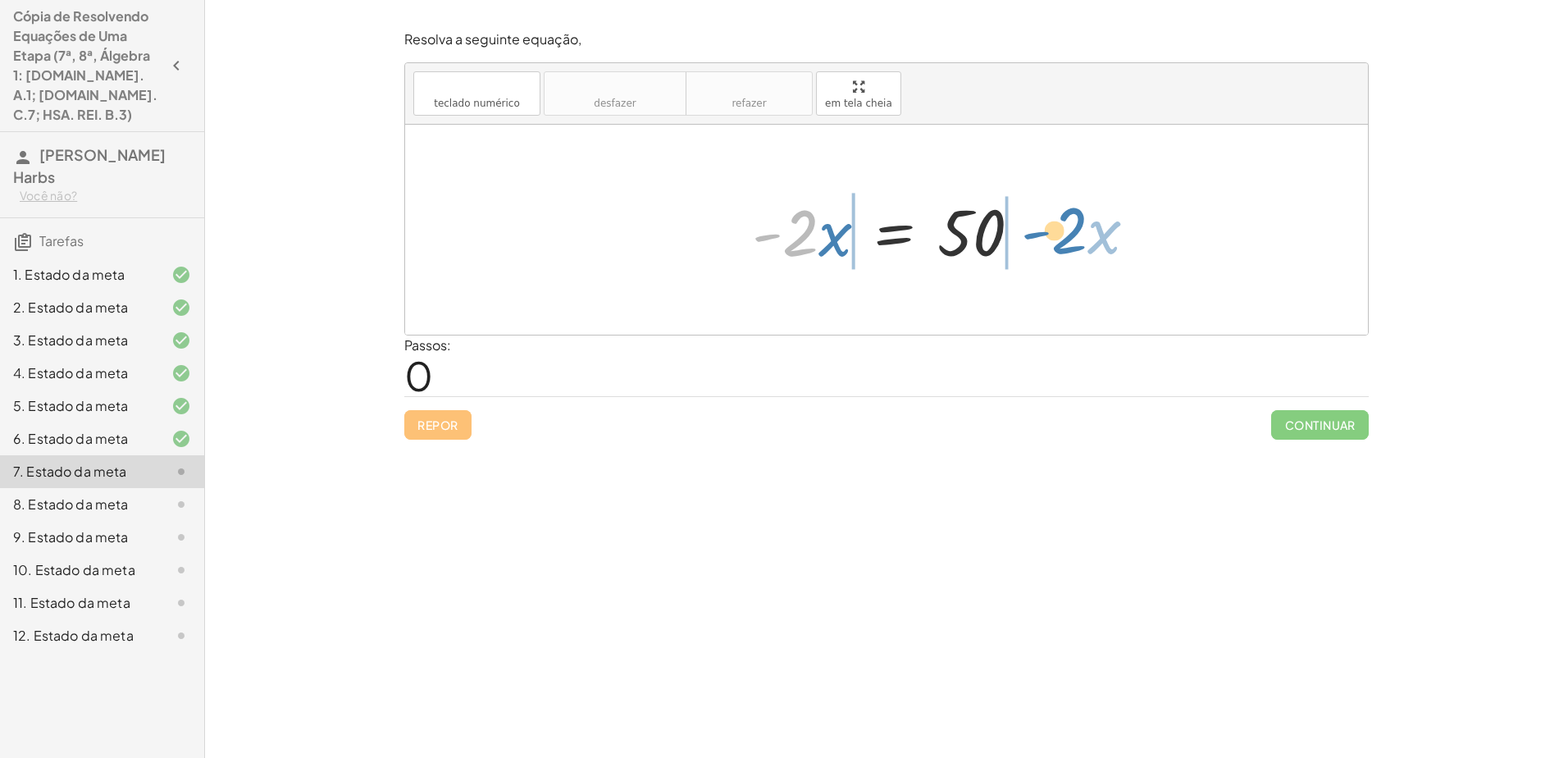
drag, startPoint x: 800, startPoint y: 226, endPoint x: 1067, endPoint y: 223, distance: 267.0
click at [778, 223] on div "· - 2 · x · - 2 · x = 50" at bounding box center [887, 229] width 963 height 210
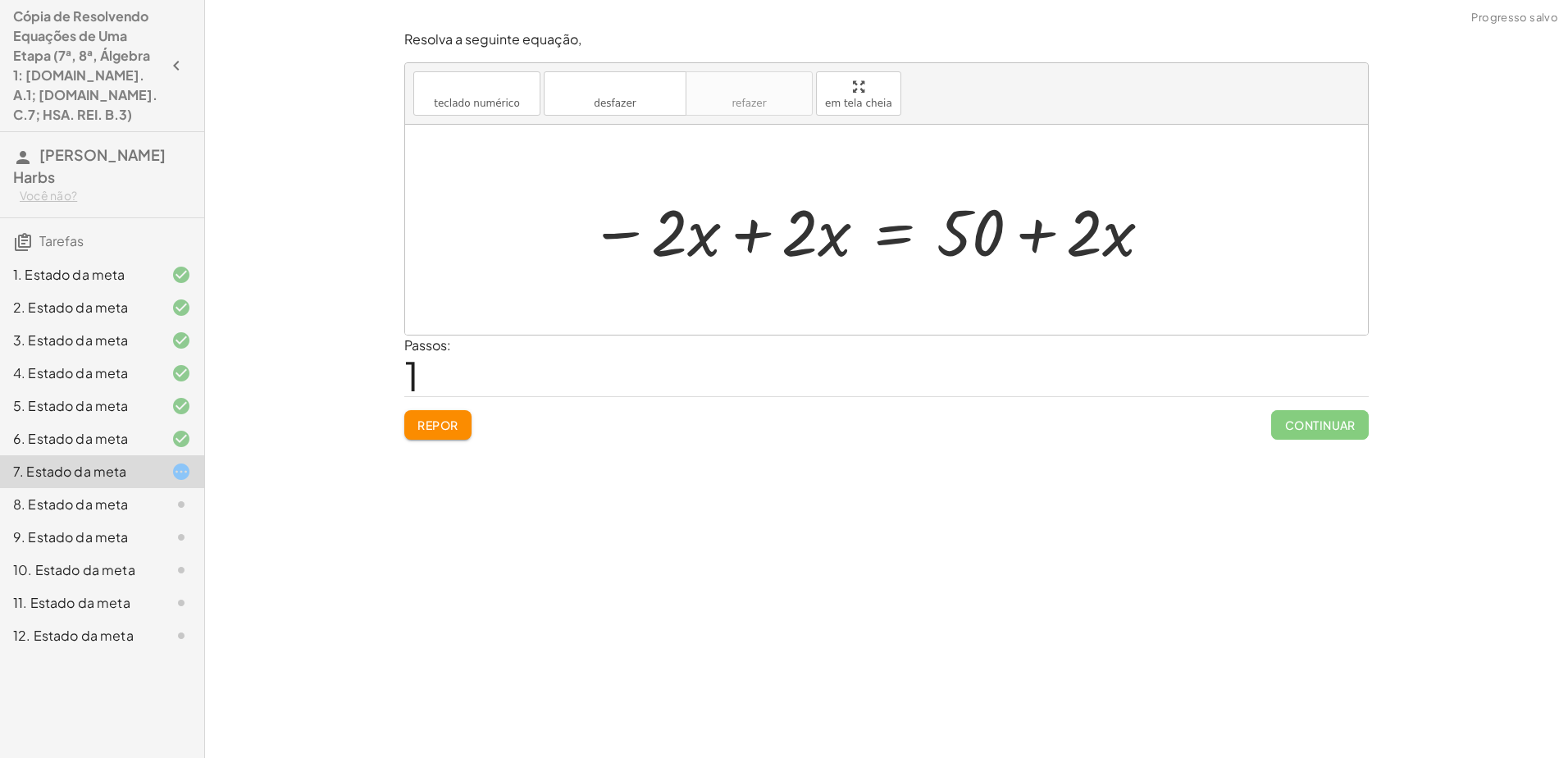
click at [754, 224] on div at bounding box center [872, 230] width 581 height 84
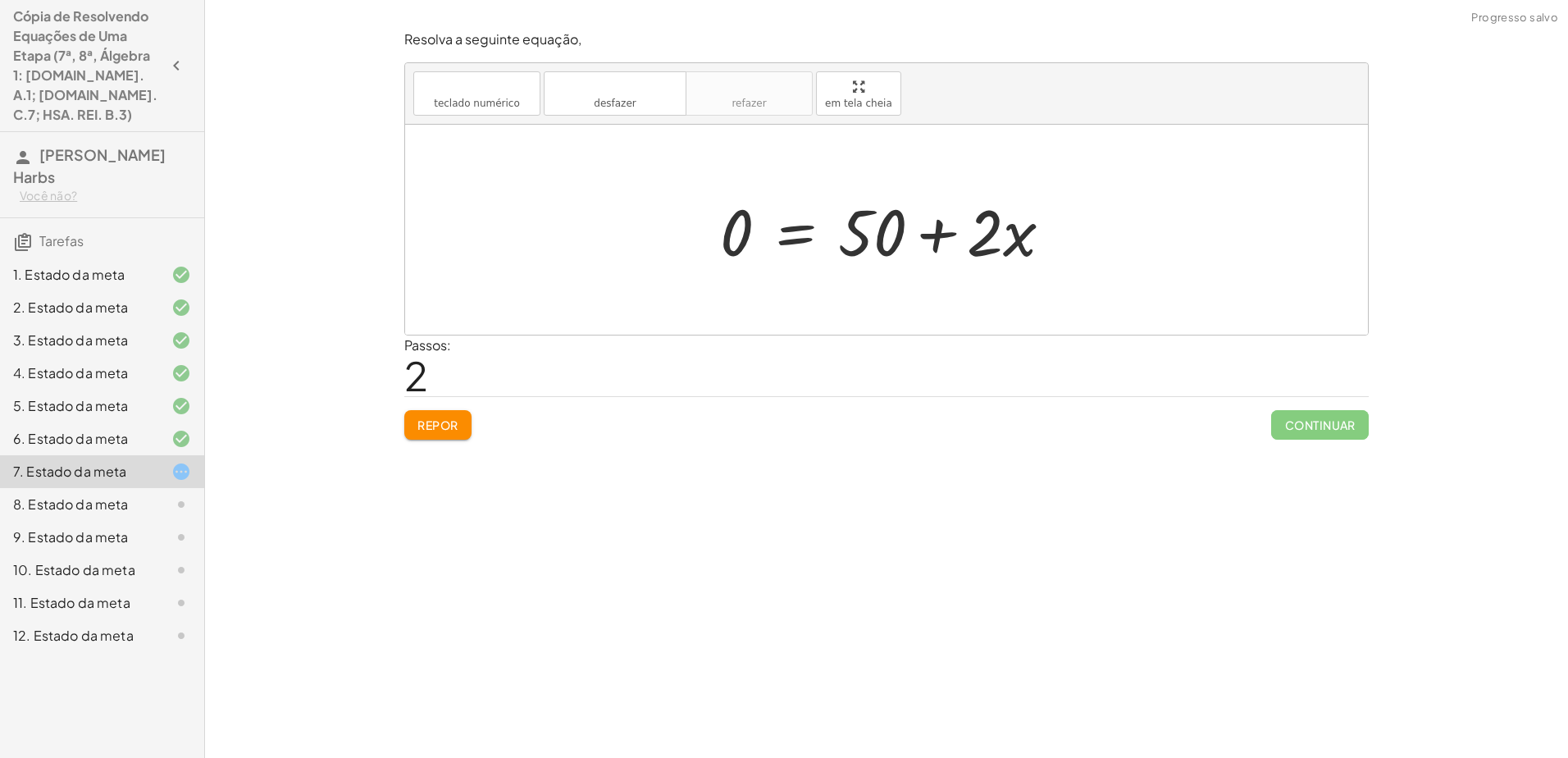
click at [778, 232] on div at bounding box center [893, 230] width 363 height 84
drag, startPoint x: 990, startPoint y: 234, endPoint x: 898, endPoint y: 251, distance: 93.6
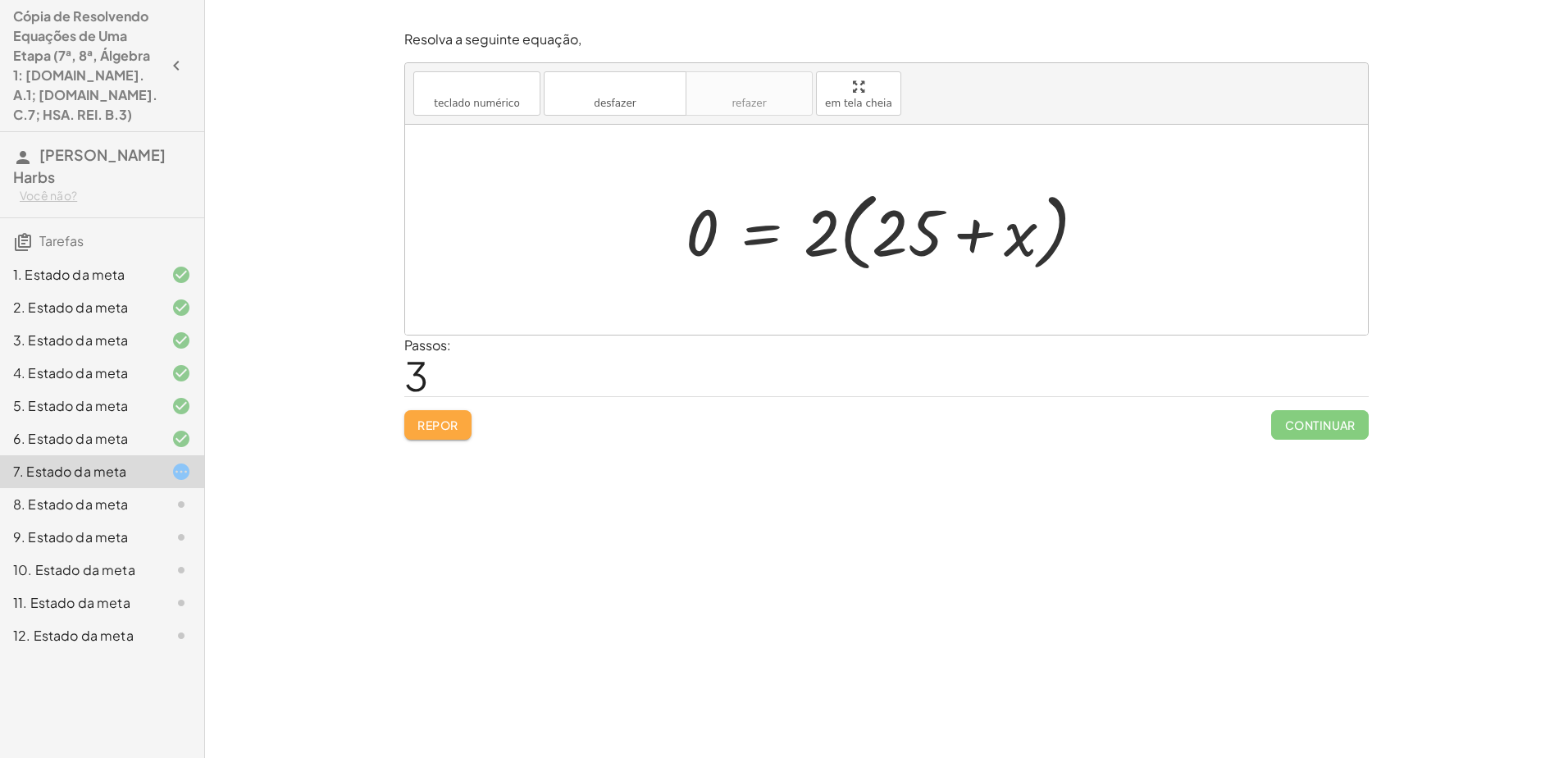
click at [429, 419] on font "Repor" at bounding box center [437, 425] width 41 height 15
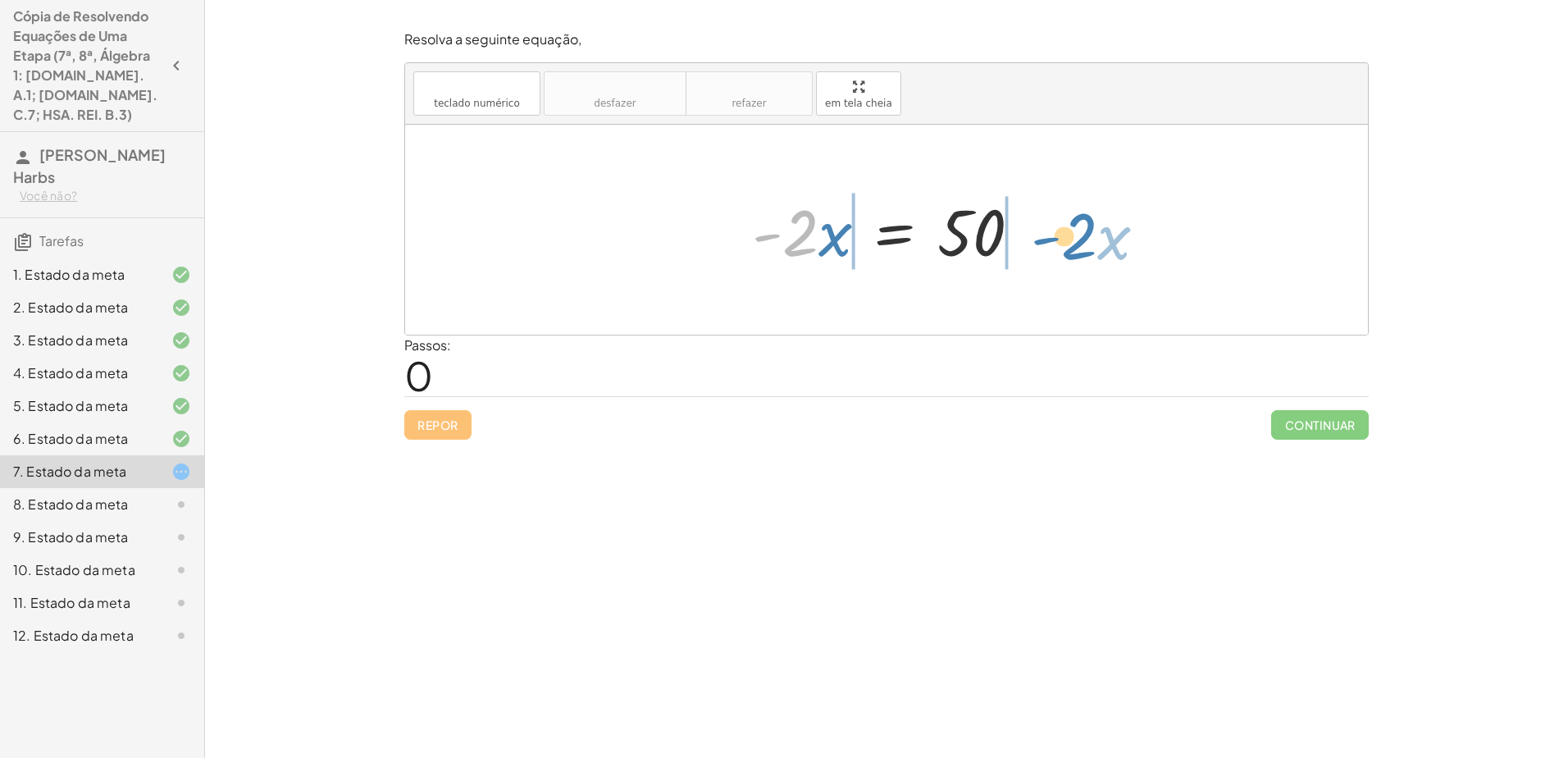
drag, startPoint x: 796, startPoint y: 223, endPoint x: 1059, endPoint y: 226, distance: 263.0
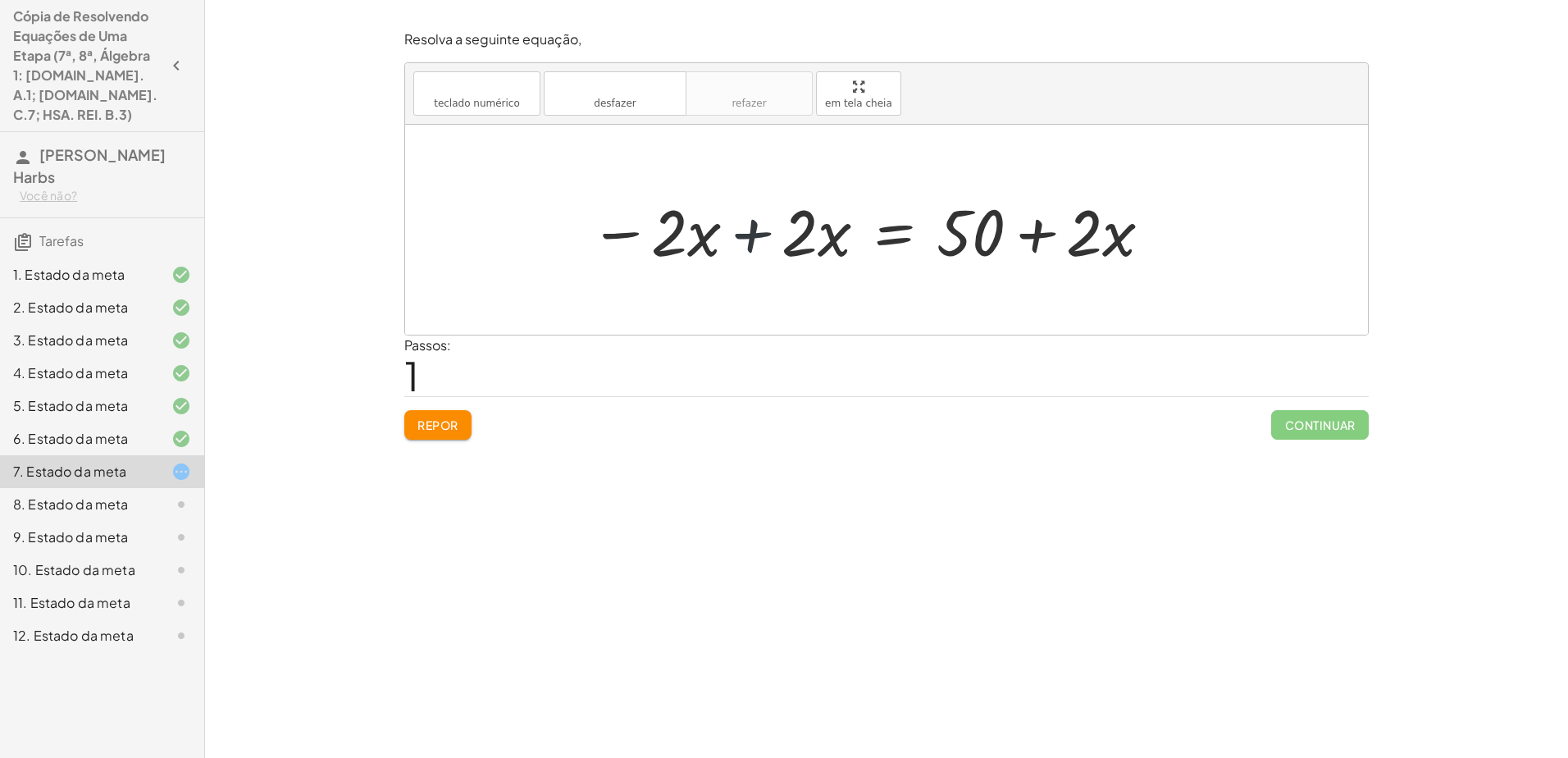
click at [747, 226] on div at bounding box center [872, 230] width 581 height 84
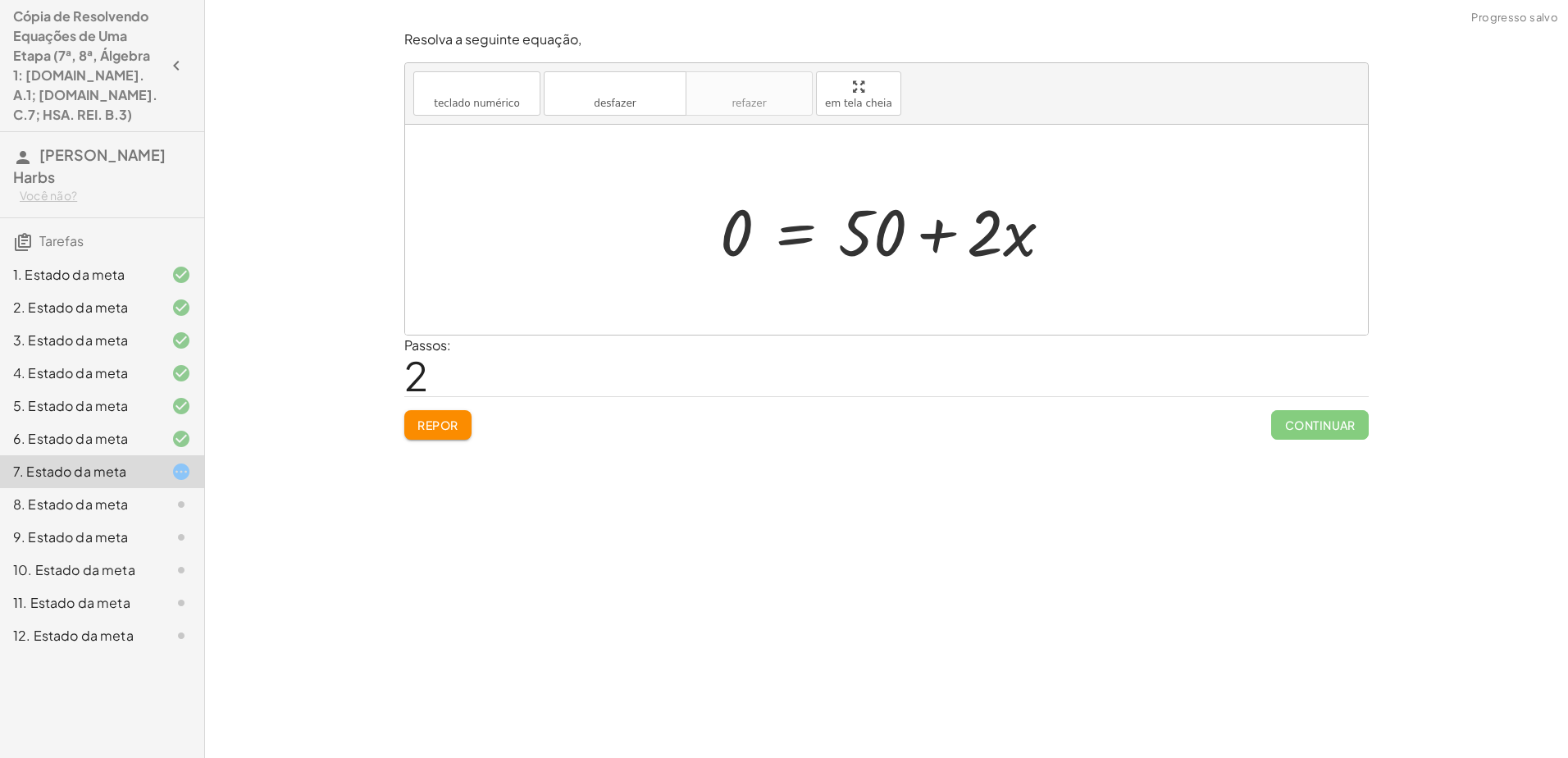
click at [778, 237] on div at bounding box center [893, 230] width 363 height 84
click at [445, 419] on font "Repor" at bounding box center [437, 425] width 41 height 15
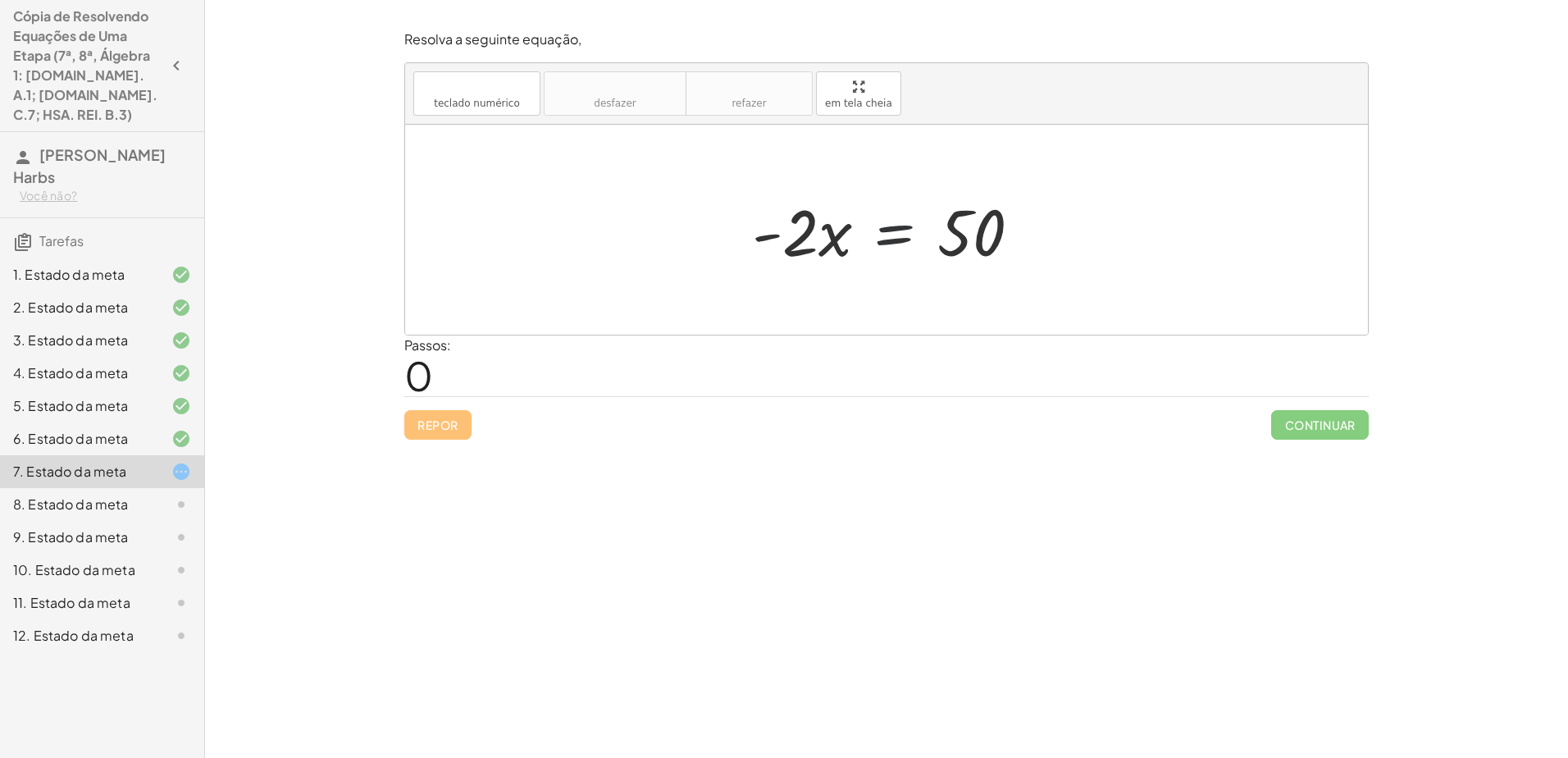
click at [778, 234] on div at bounding box center [893, 230] width 298 height 84
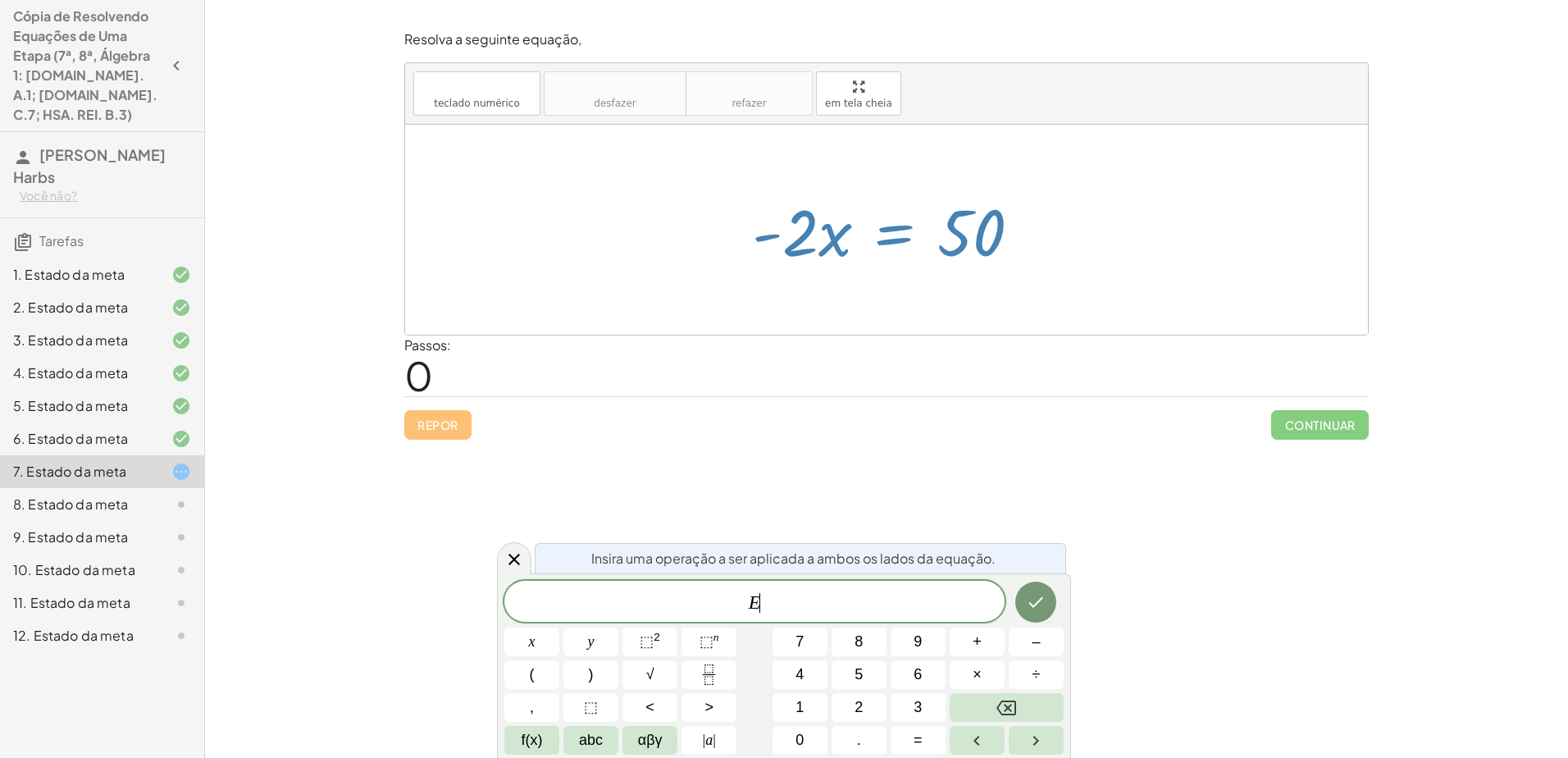
click at [778, 271] on div at bounding box center [893, 230] width 298 height 84
click at [509, 558] on icon at bounding box center [514, 559] width 20 height 20
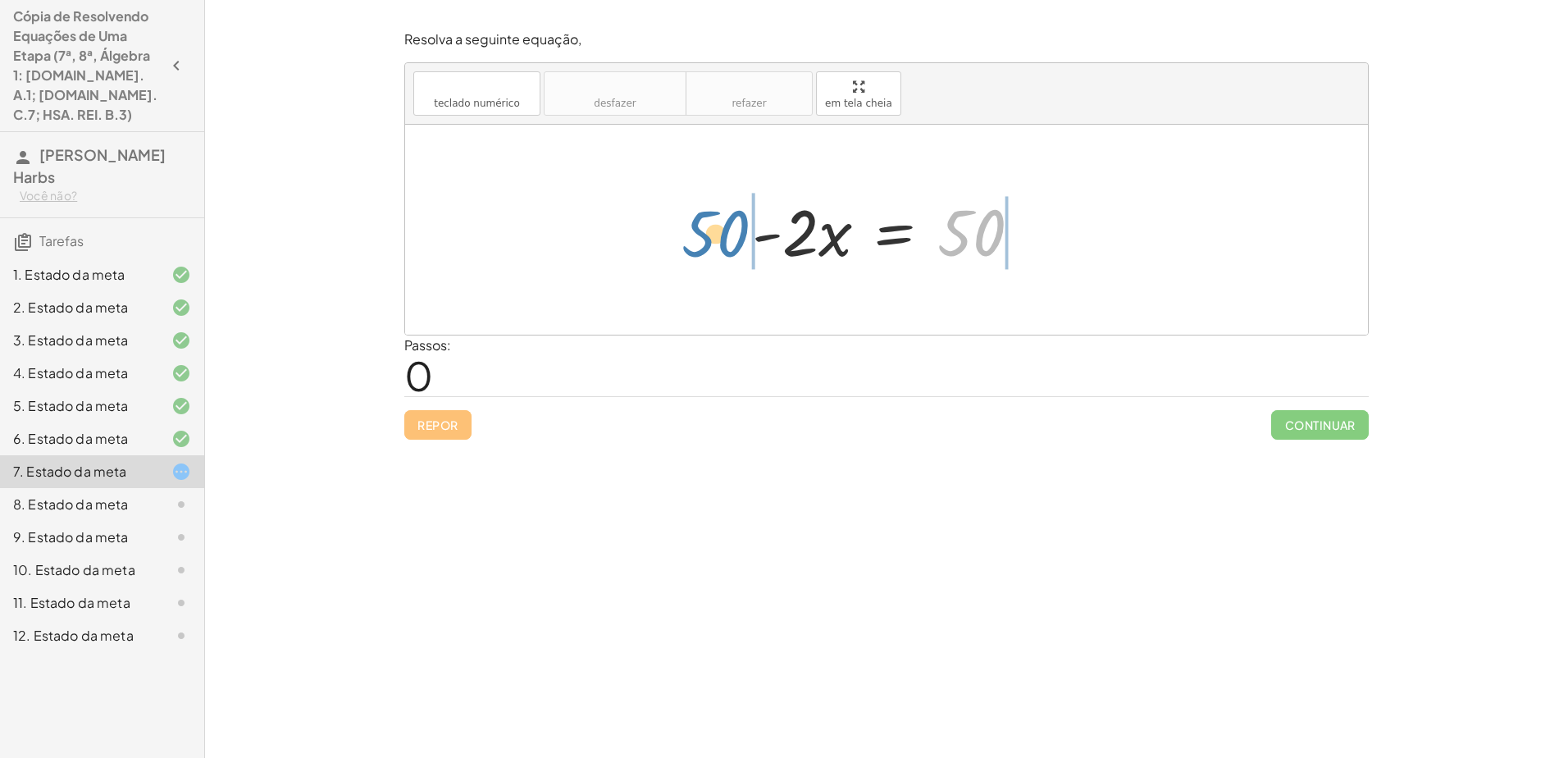
drag, startPoint x: 958, startPoint y: 231, endPoint x: 703, endPoint y: 232, distance: 255.0
click at [703, 232] on div "50 · - 2 · x = 50" at bounding box center [887, 229] width 963 height 210
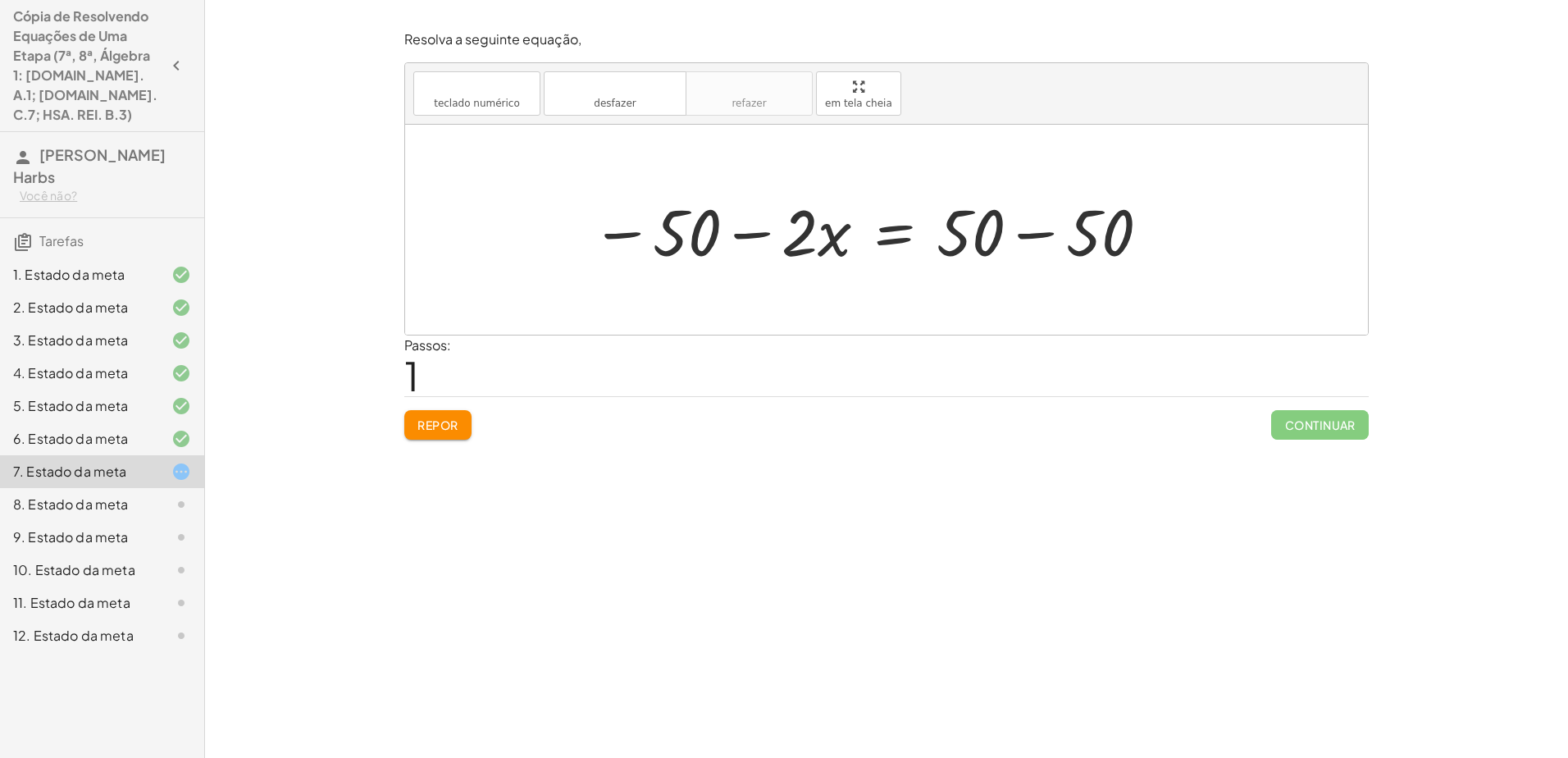
drag, startPoint x: 1034, startPoint y: 229, endPoint x: 1014, endPoint y: 239, distance: 22.4
click at [778, 238] on div at bounding box center [872, 230] width 577 height 84
click at [778, 237] on div at bounding box center [872, 230] width 577 height 84
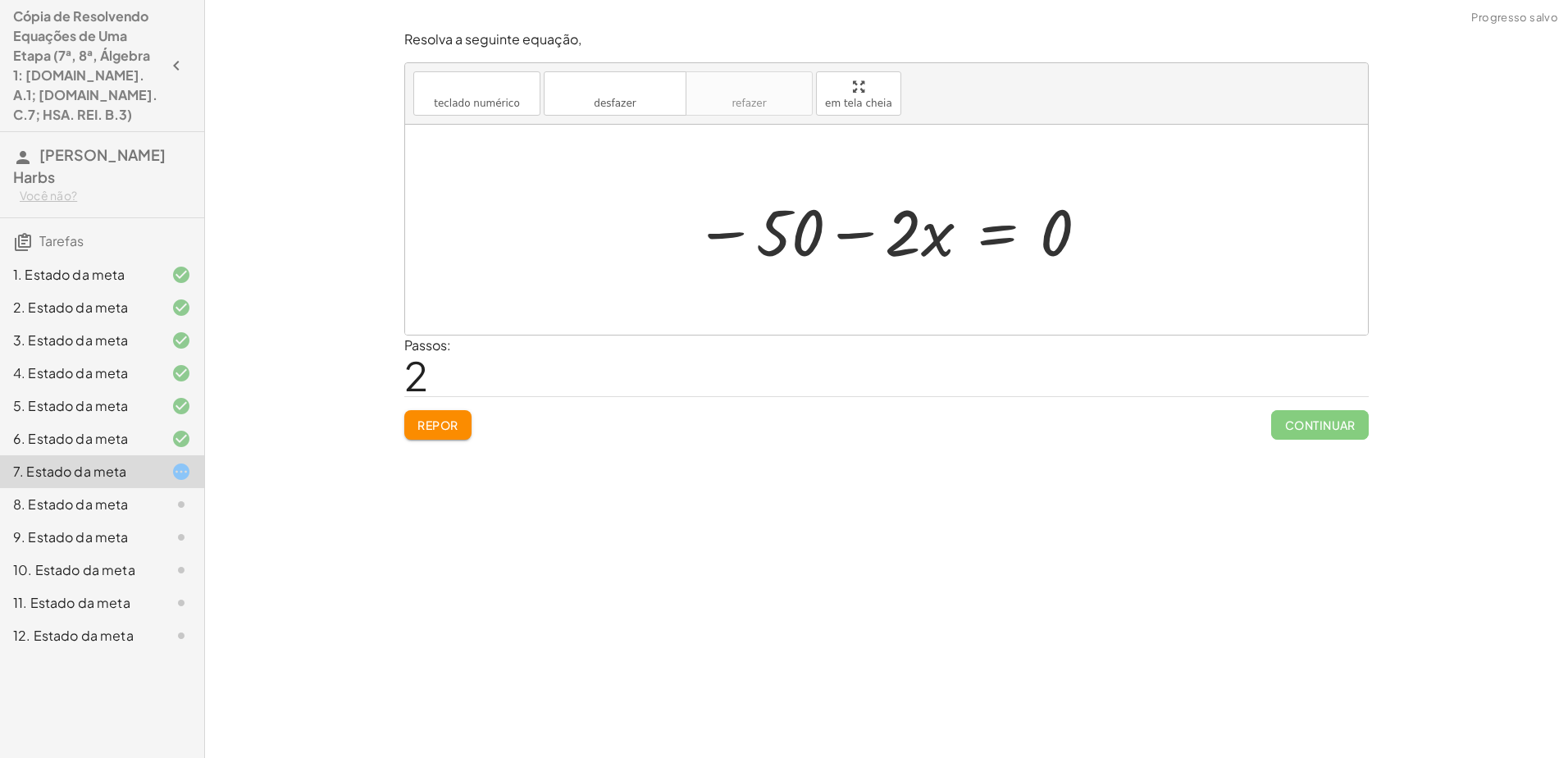
click at [778, 231] on div at bounding box center [893, 230] width 413 height 84
click at [454, 419] on font "Repor" at bounding box center [437, 425] width 41 height 15
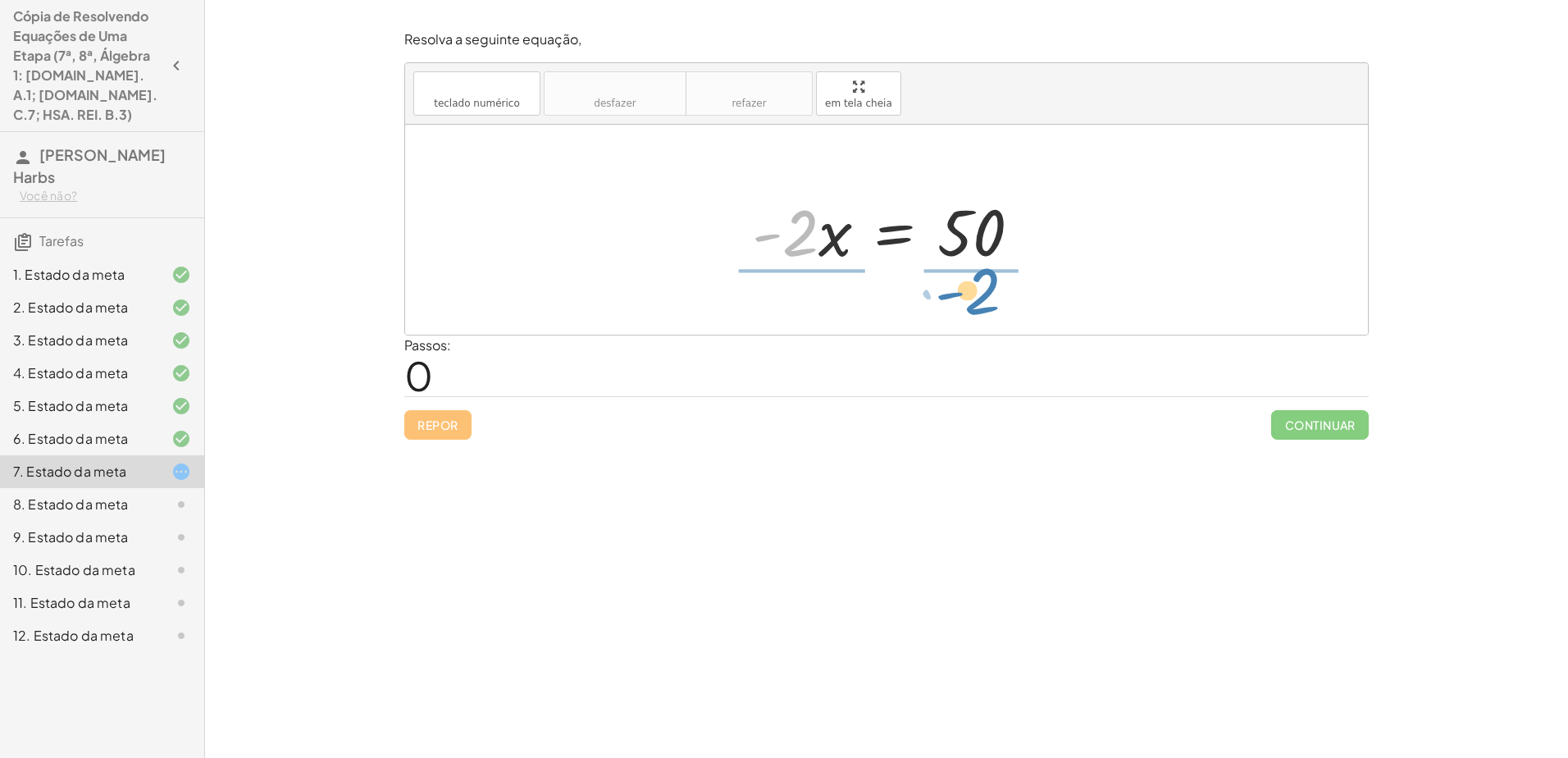
drag, startPoint x: 797, startPoint y: 245, endPoint x: 980, endPoint y: 304, distance: 192.3
click at [778, 304] on div "· - 2 · - 2 · x = 50" at bounding box center [887, 229] width 963 height 210
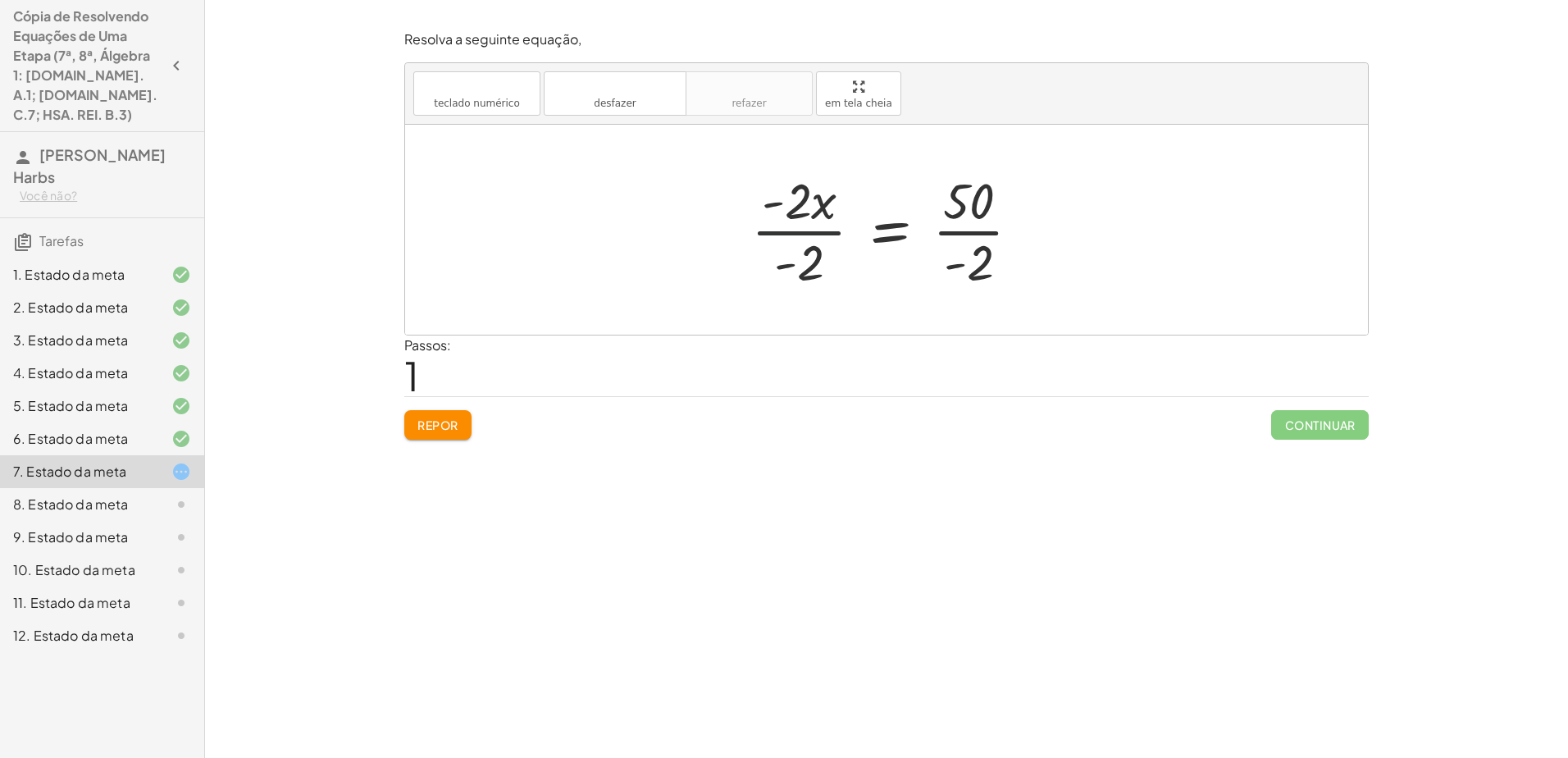
click at [778, 228] on div at bounding box center [892, 229] width 298 height 126
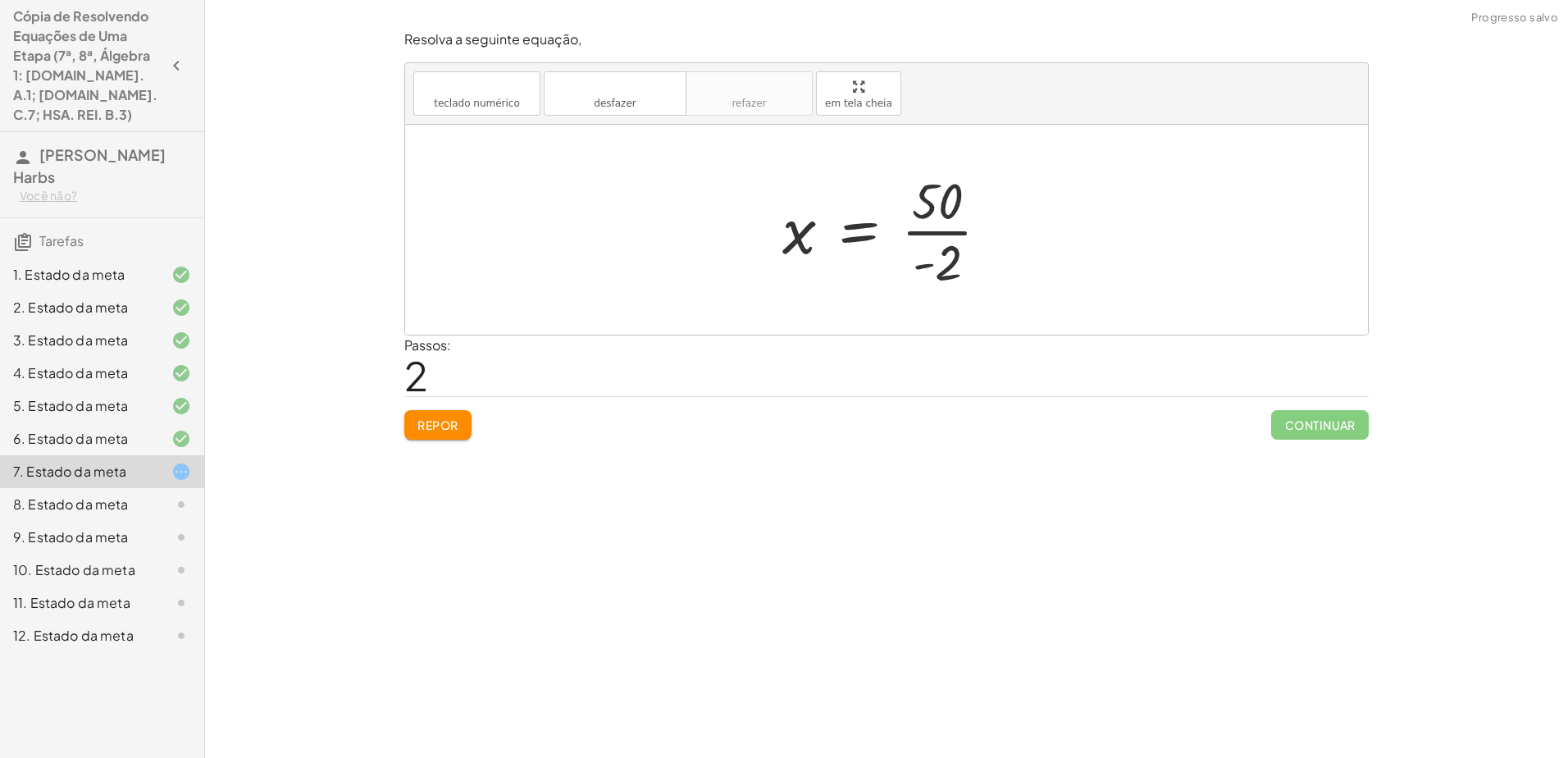
click at [778, 229] on div at bounding box center [892, 229] width 237 height 126
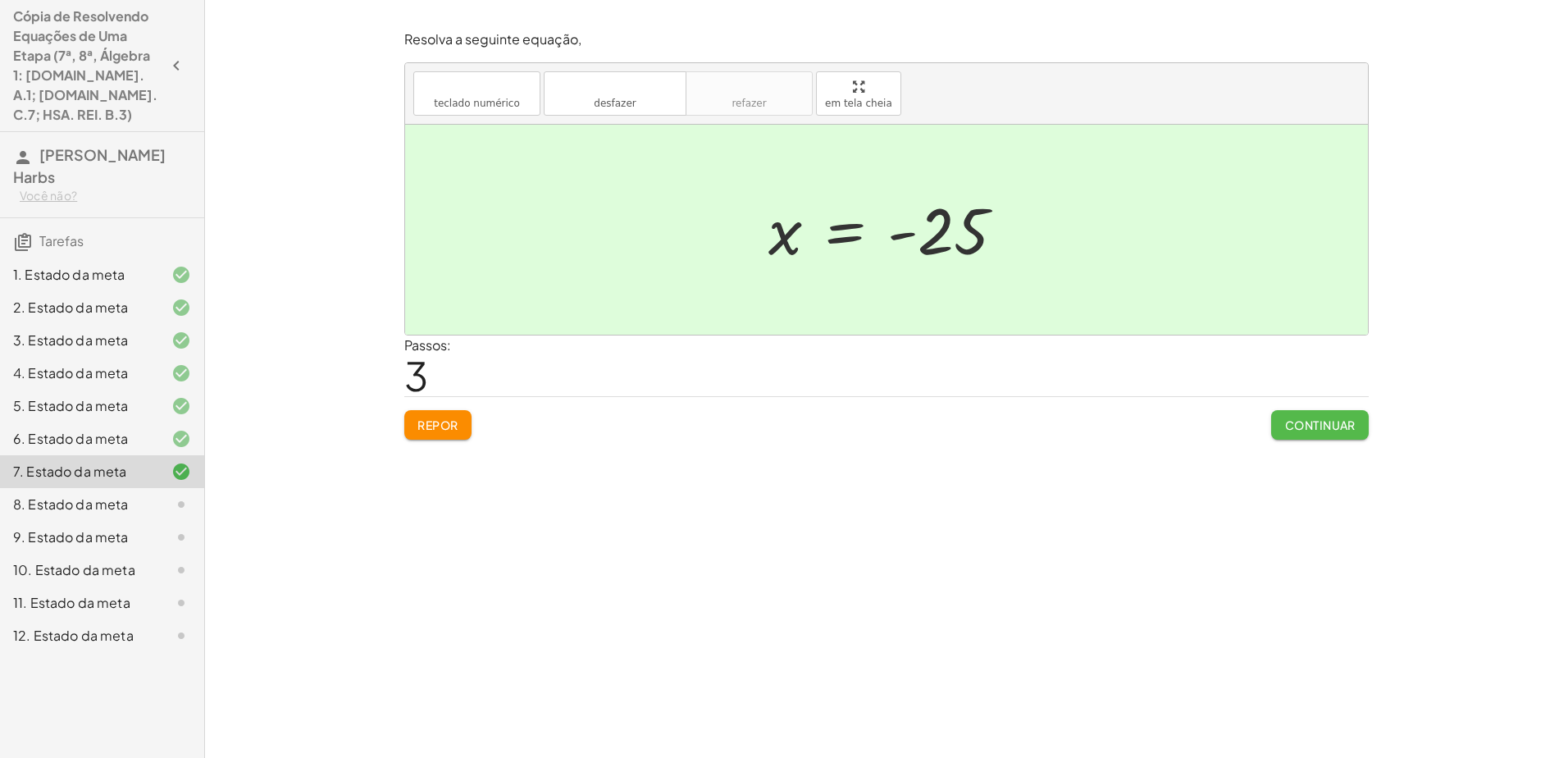
click at [778, 415] on button "Continuar" at bounding box center [1320, 425] width 98 height 29
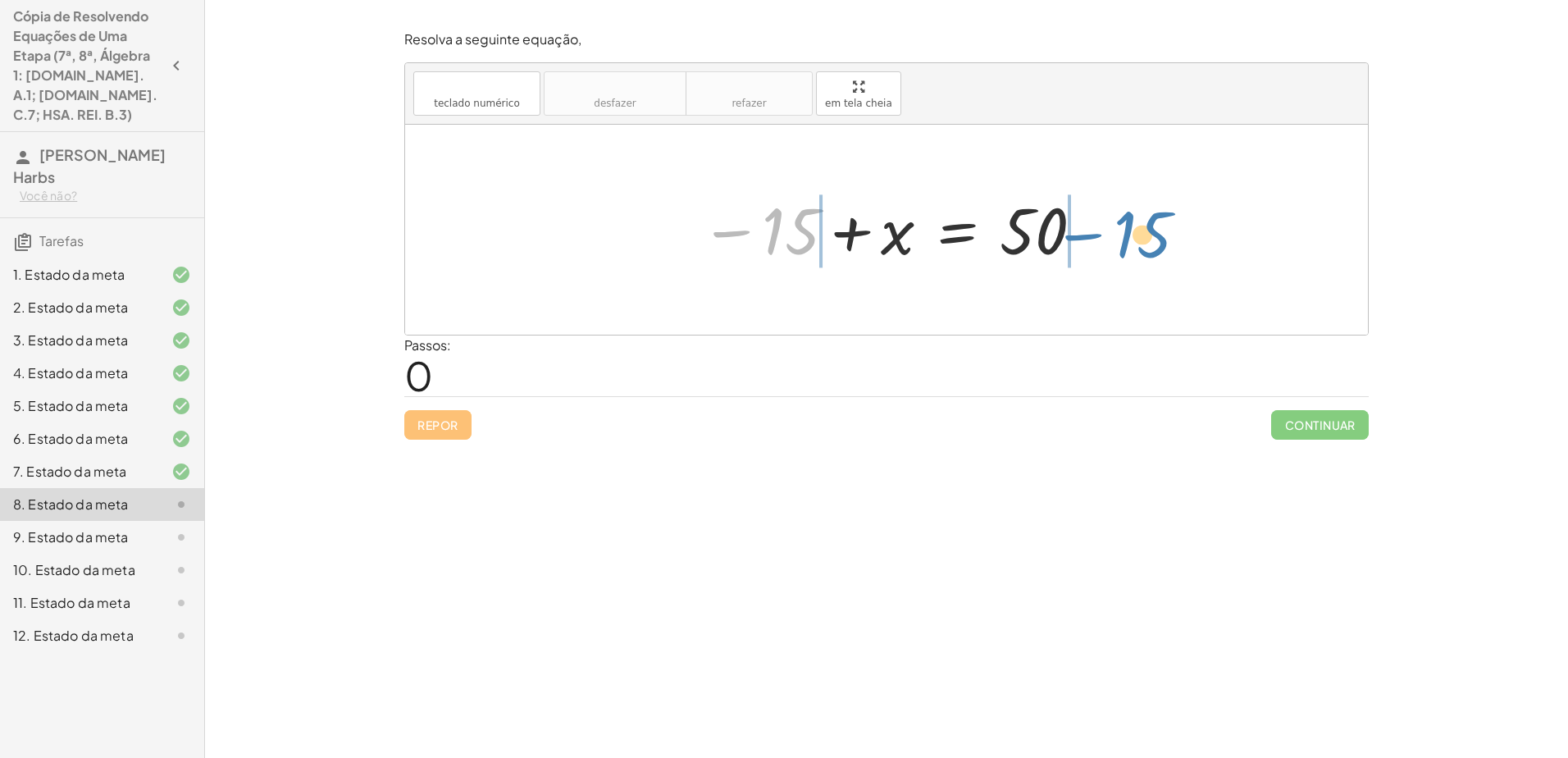
drag, startPoint x: 788, startPoint y: 247, endPoint x: 1140, endPoint y: 250, distance: 352.0
click at [778, 250] on div "− 15 − 15 + x = 50" at bounding box center [887, 229] width 963 height 210
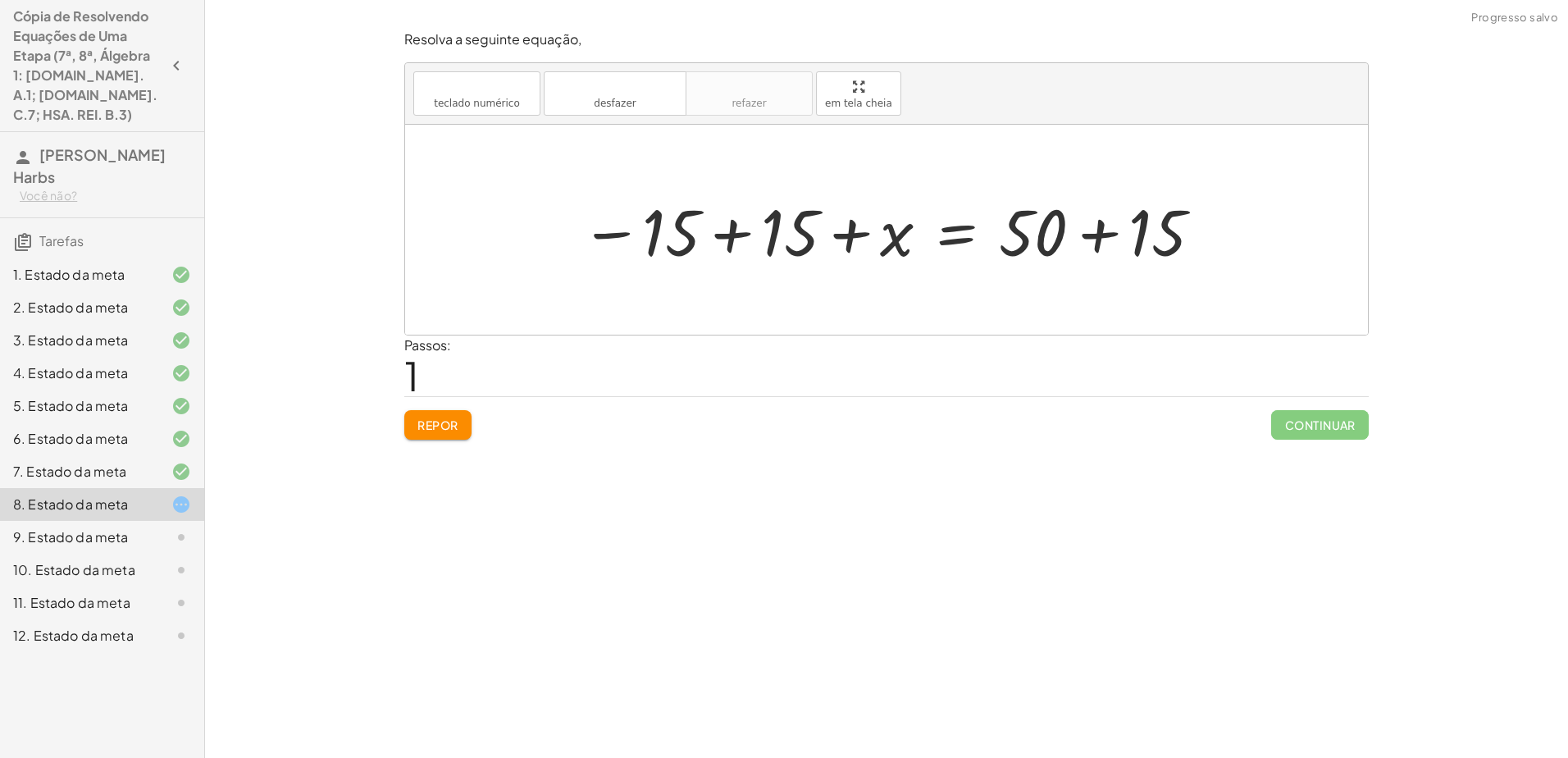
click at [727, 232] on div at bounding box center [892, 230] width 639 height 84
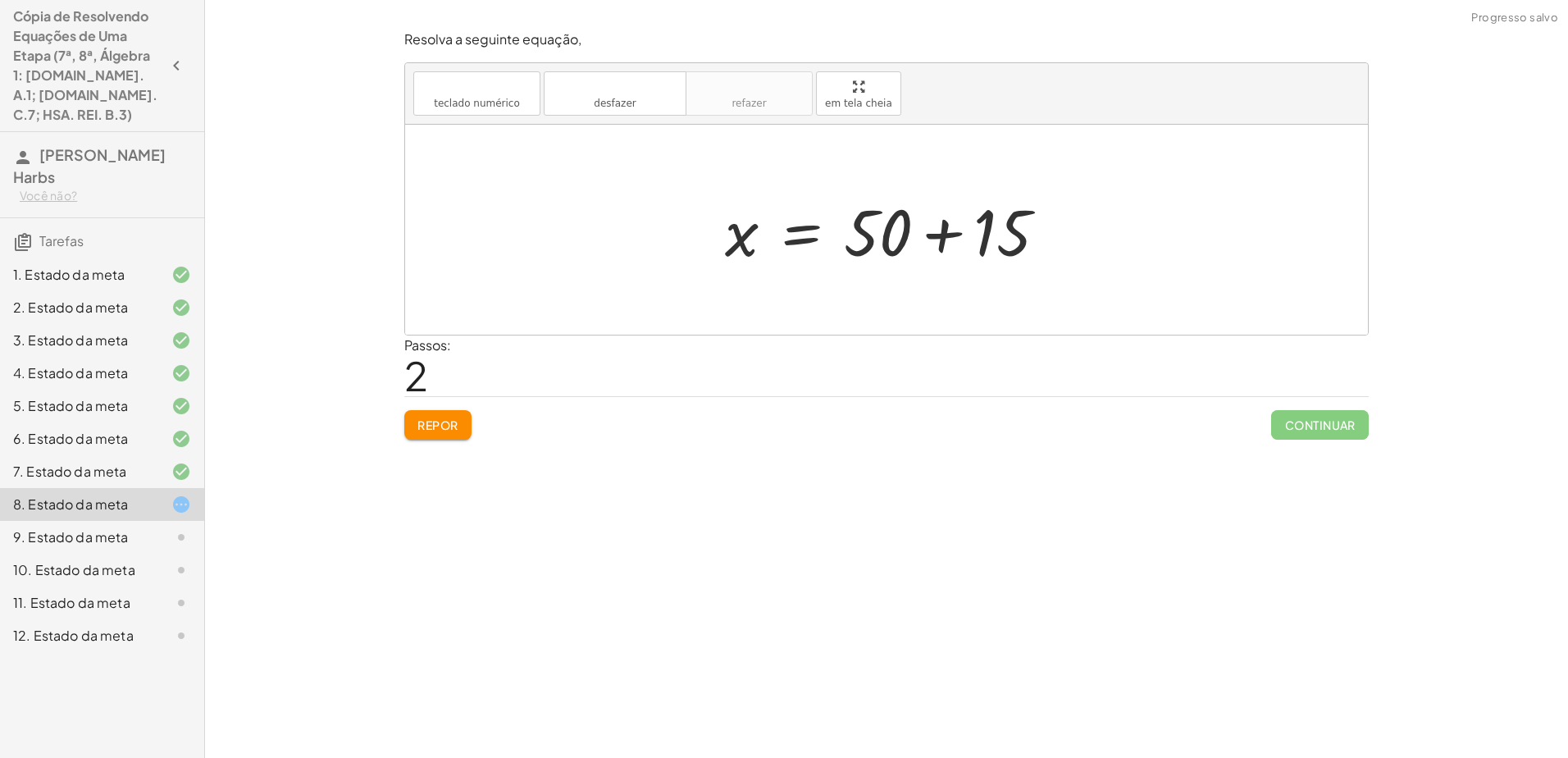
click at [778, 236] on div at bounding box center [893, 230] width 351 height 84
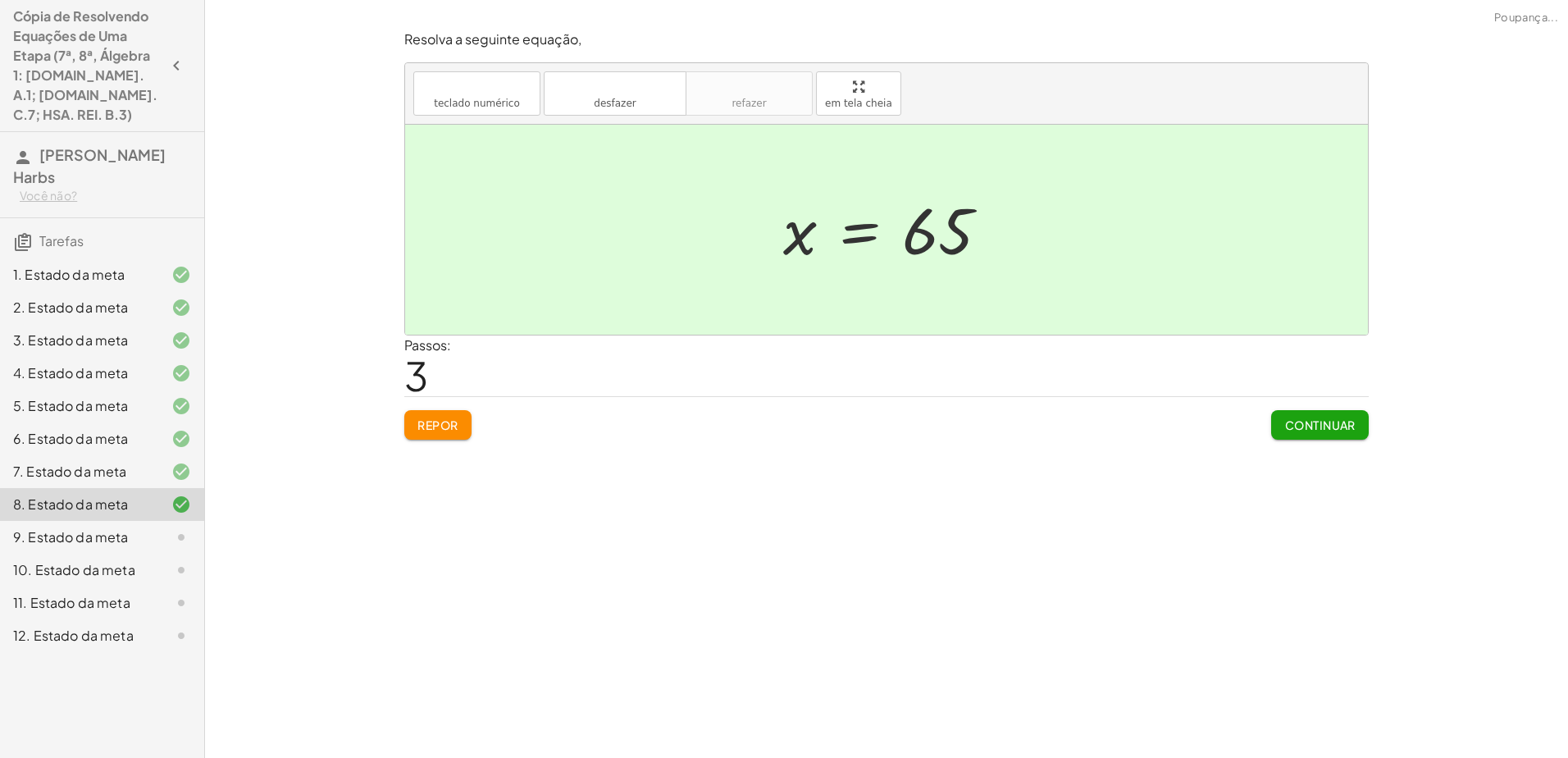
click at [778, 415] on button "Continuar" at bounding box center [1320, 425] width 98 height 29
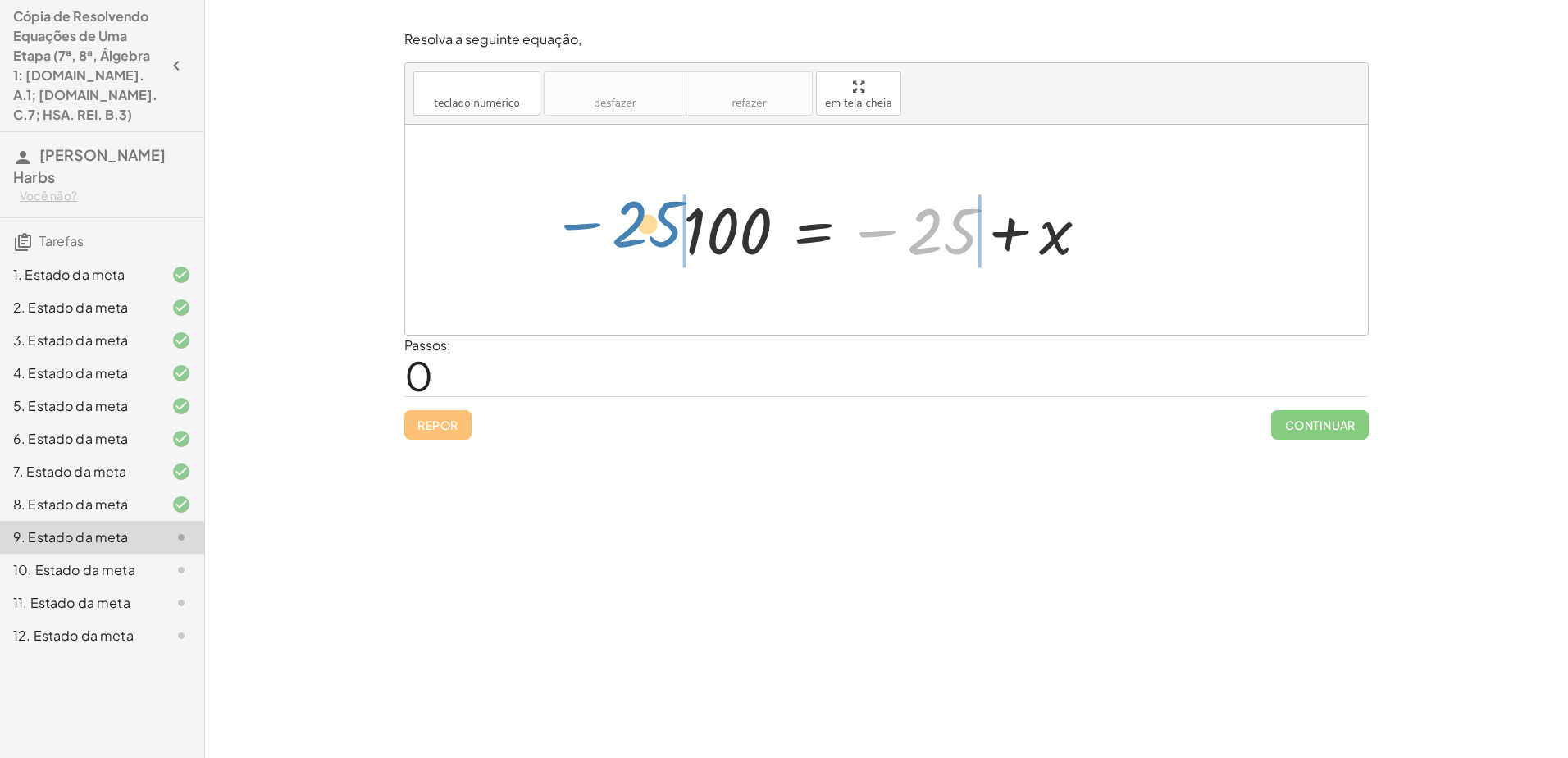
drag, startPoint x: 927, startPoint y: 228, endPoint x: 631, endPoint y: 222, distance: 296.1
click at [631, 222] on div "− 25 100 = − 25 + x" at bounding box center [887, 229] width 963 height 210
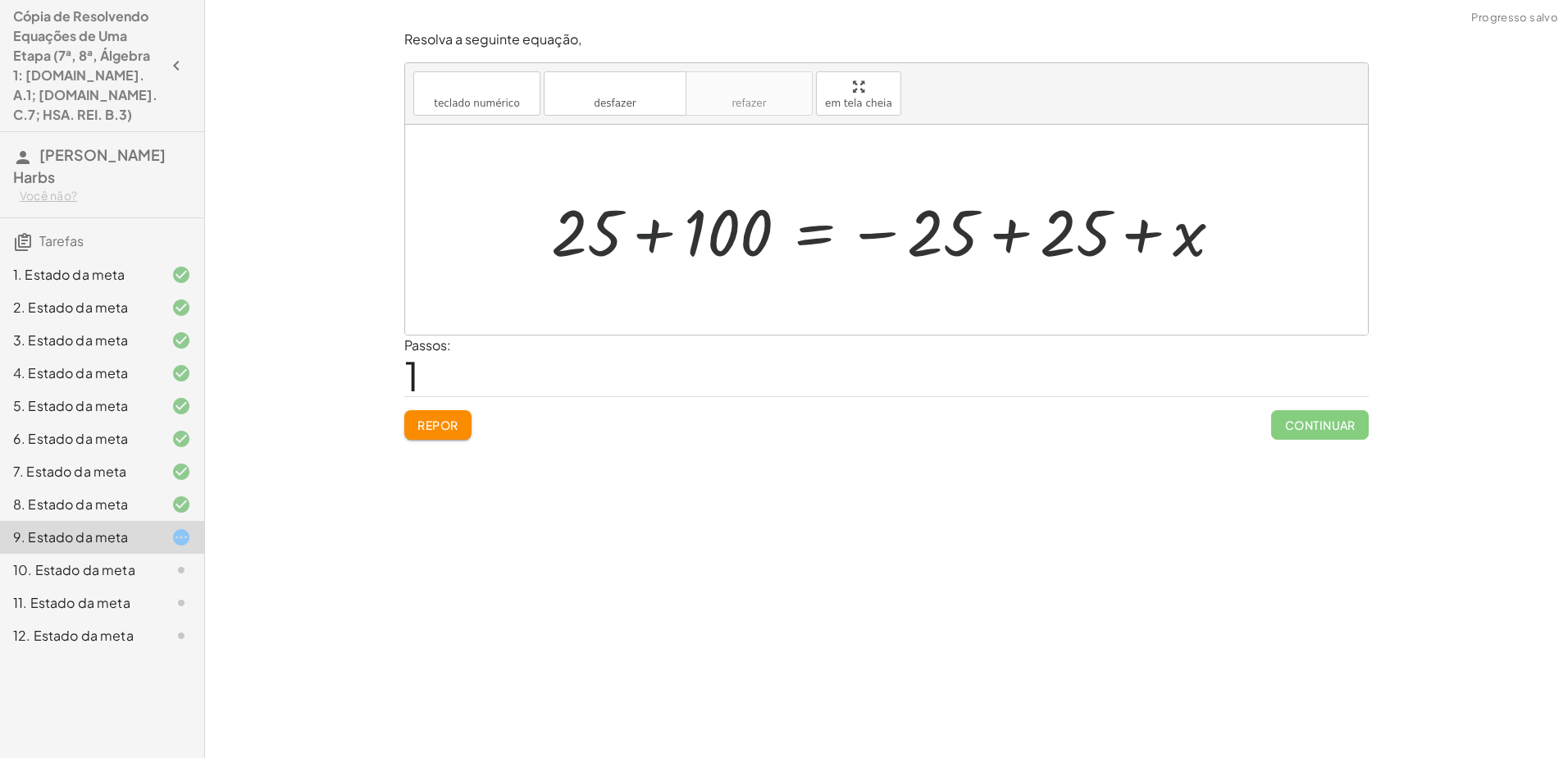
click at [652, 239] on div at bounding box center [893, 230] width 700 height 84
click at [778, 231] on div at bounding box center [956, 230] width 573 height 81
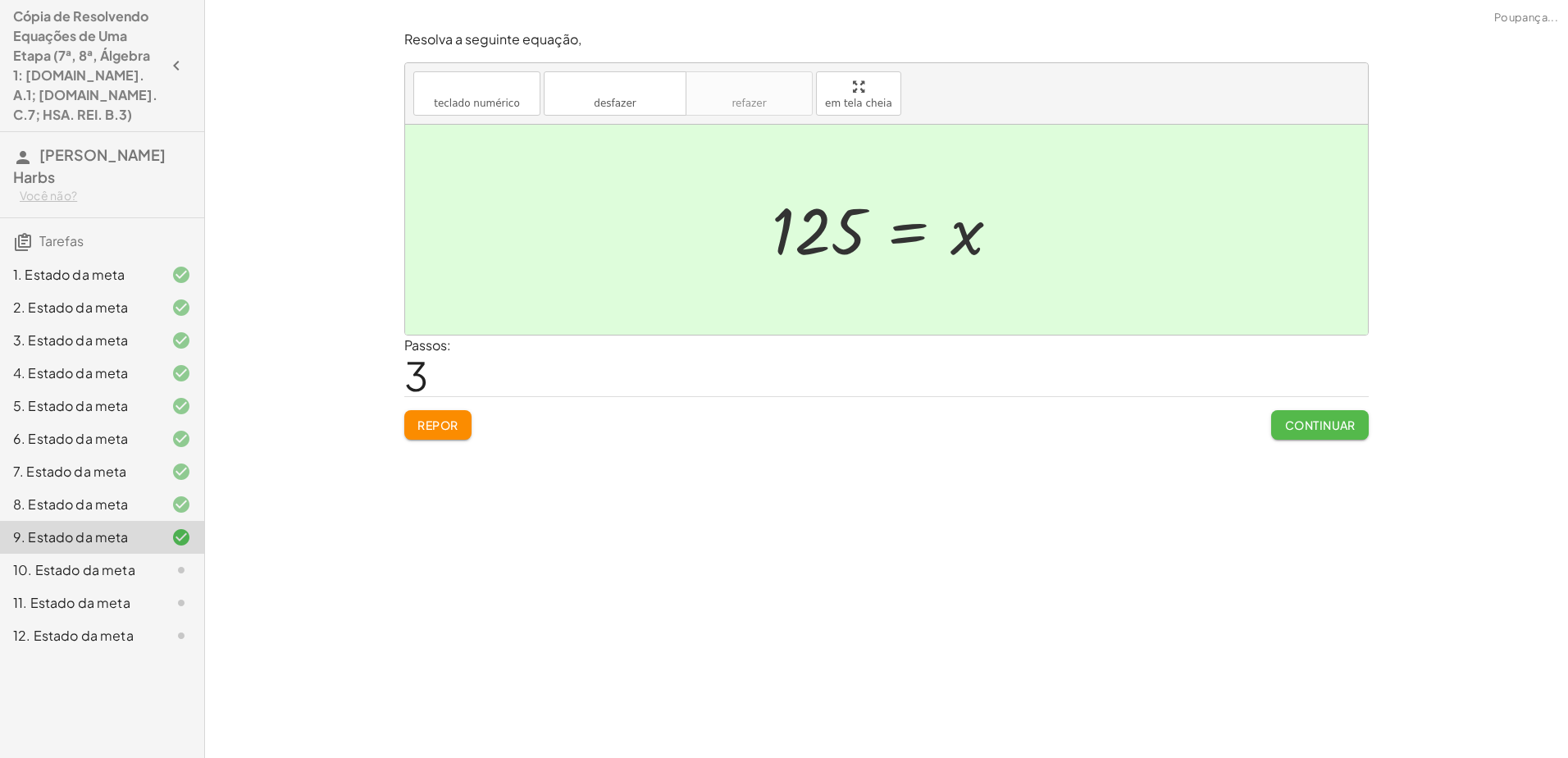
click at [778, 418] on font "Continuar" at bounding box center [1320, 425] width 71 height 15
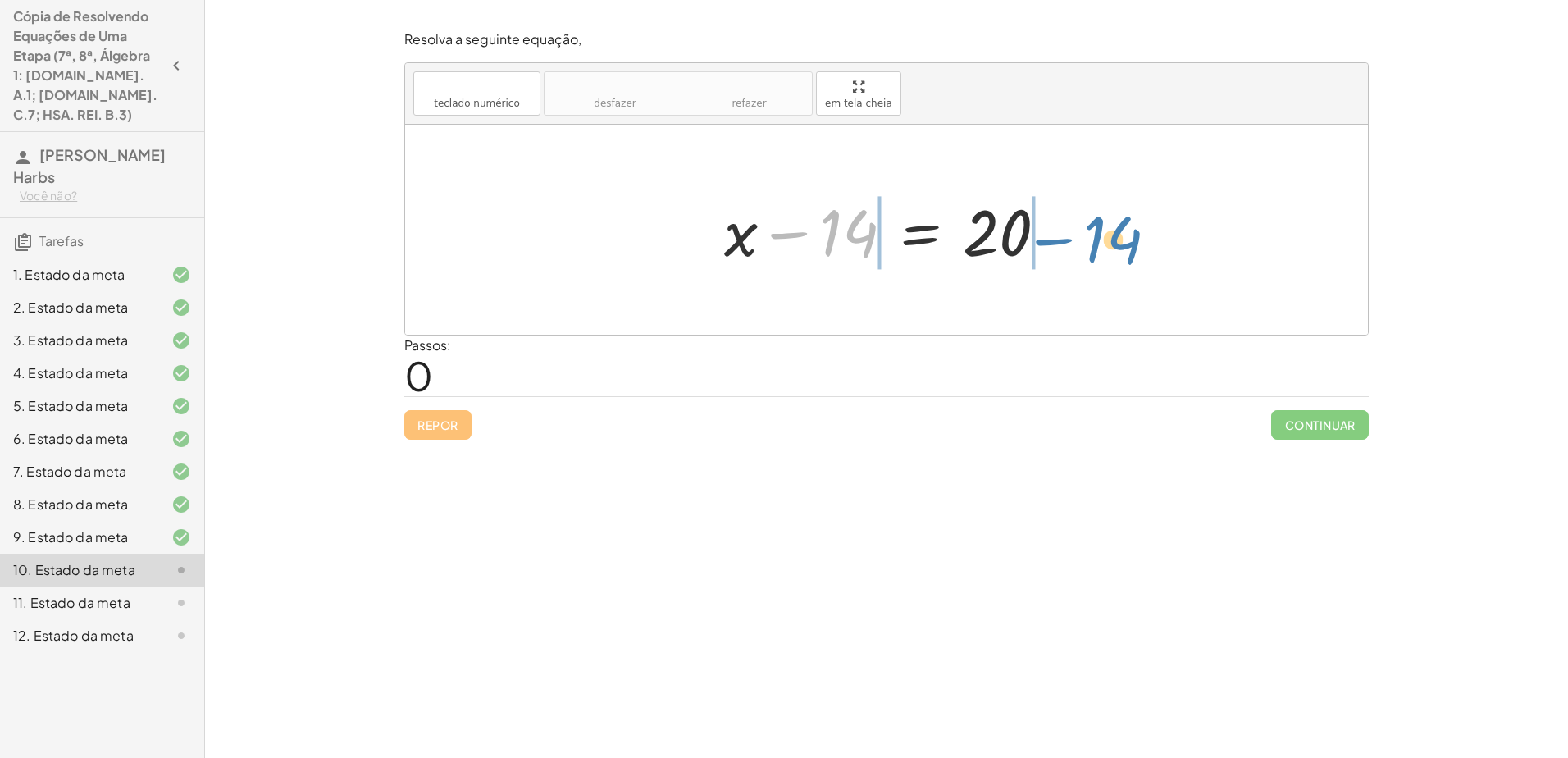
drag, startPoint x: 857, startPoint y: 236, endPoint x: 1122, endPoint y: 242, distance: 265.1
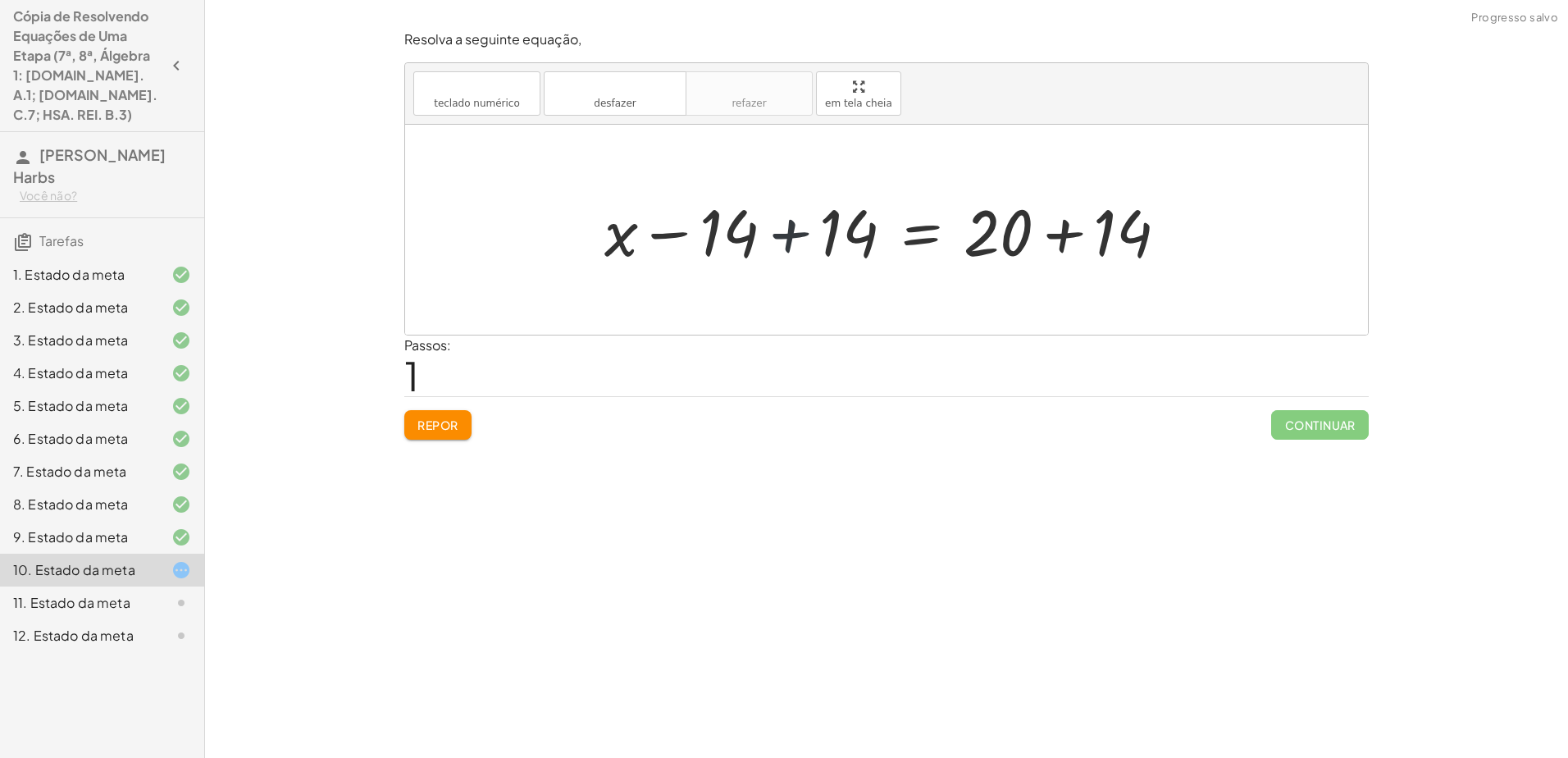
click at [778, 233] on div at bounding box center [892, 230] width 593 height 84
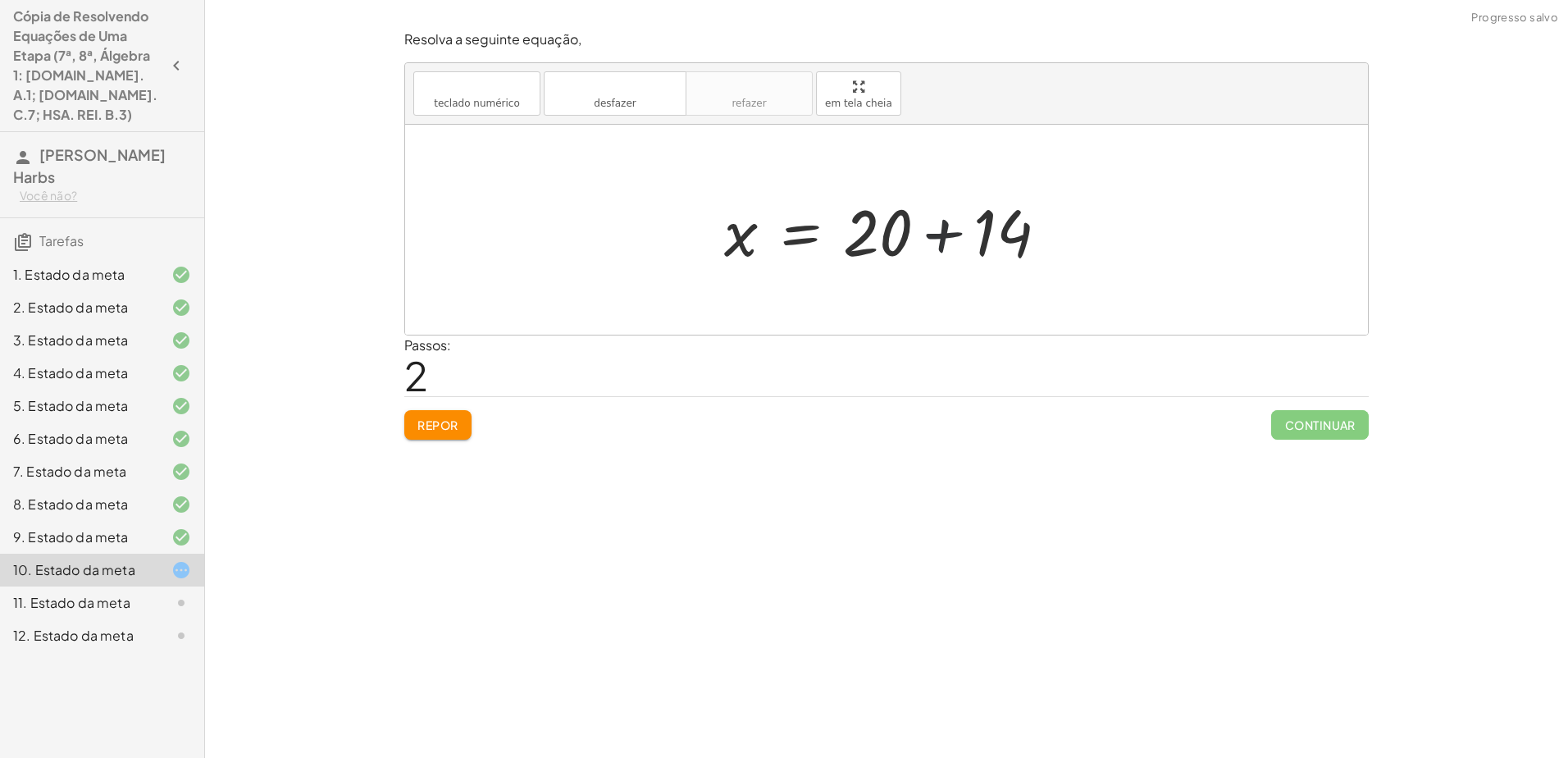
click at [778, 237] on div at bounding box center [893, 230] width 353 height 84
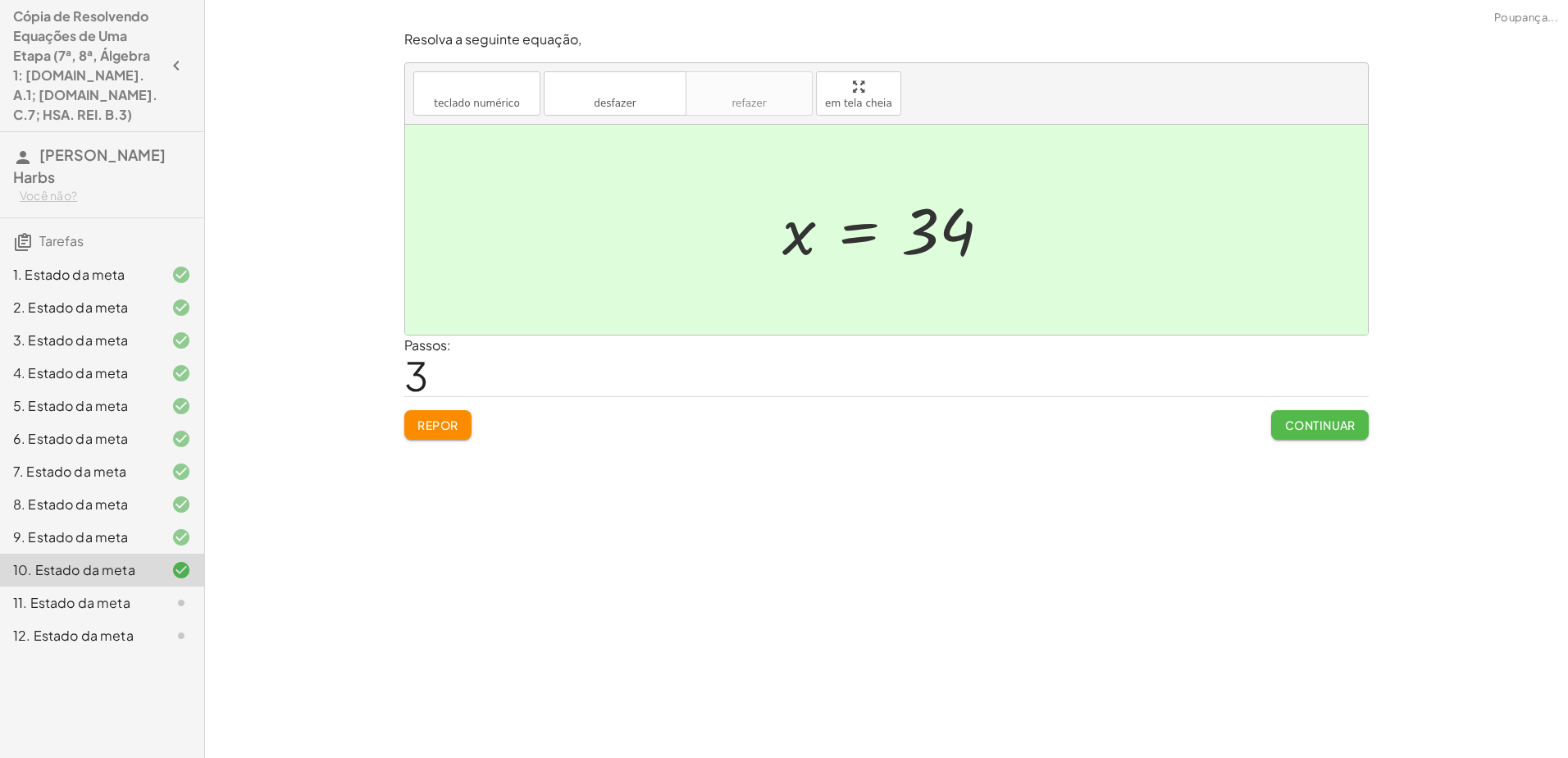
click at [778, 421] on font "Continuar" at bounding box center [1320, 425] width 71 height 15
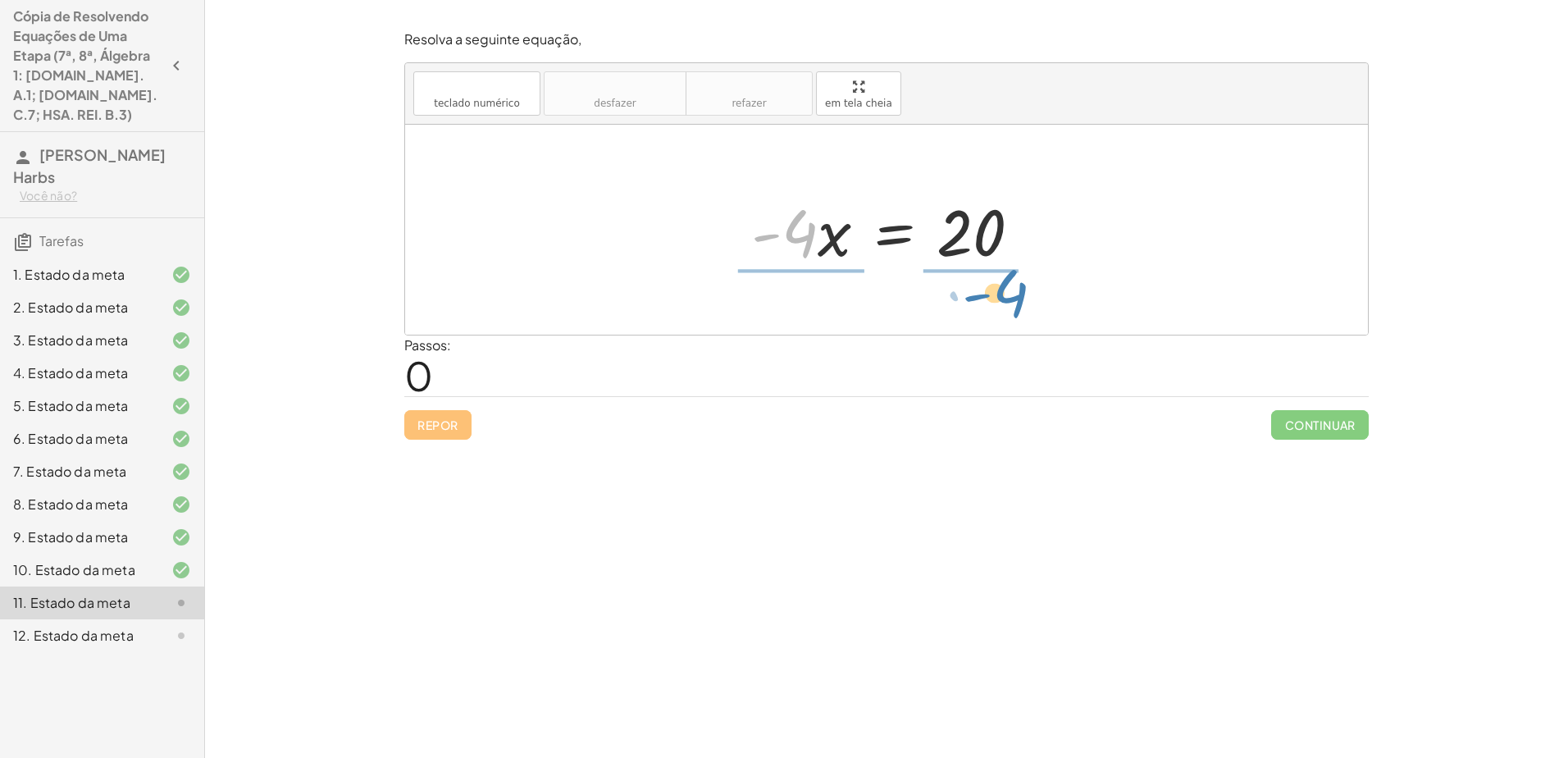
drag, startPoint x: 799, startPoint y: 231, endPoint x: 972, endPoint y: 290, distance: 182.8
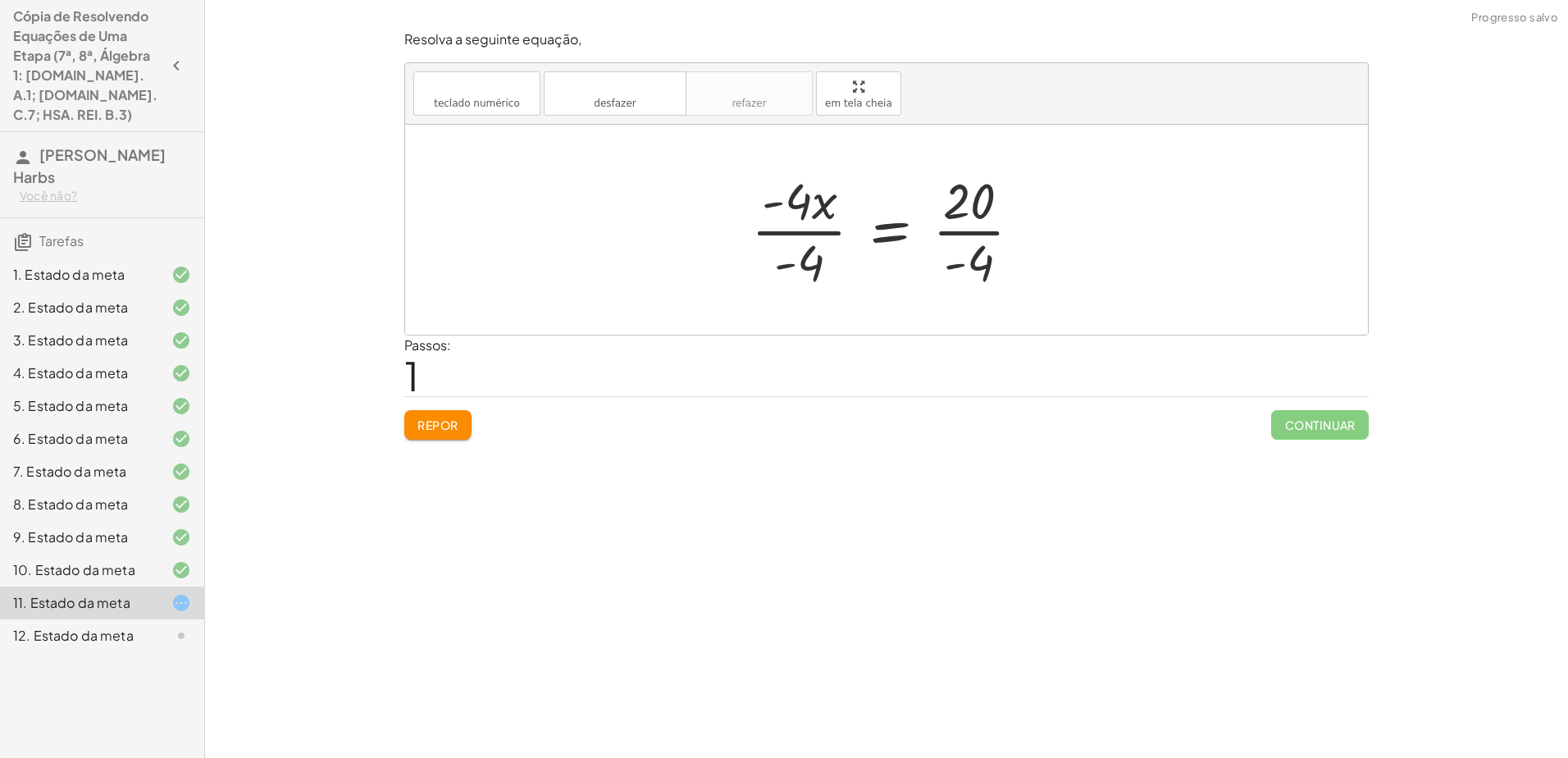
click at [778, 232] on div at bounding box center [893, 229] width 299 height 126
click at [778, 228] on div at bounding box center [893, 229] width 237 height 126
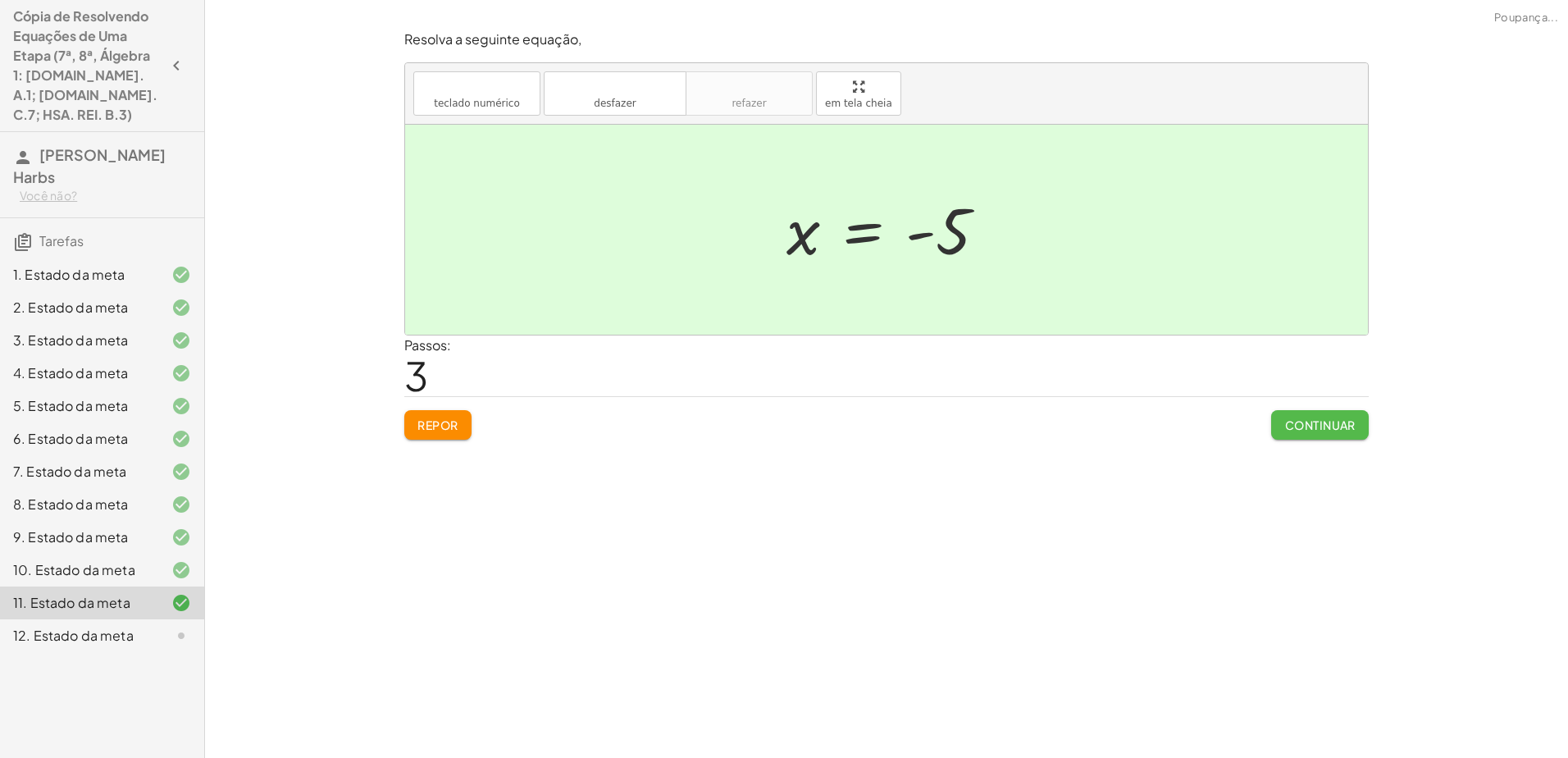
click at [778, 424] on font "Continuar" at bounding box center [1320, 425] width 71 height 15
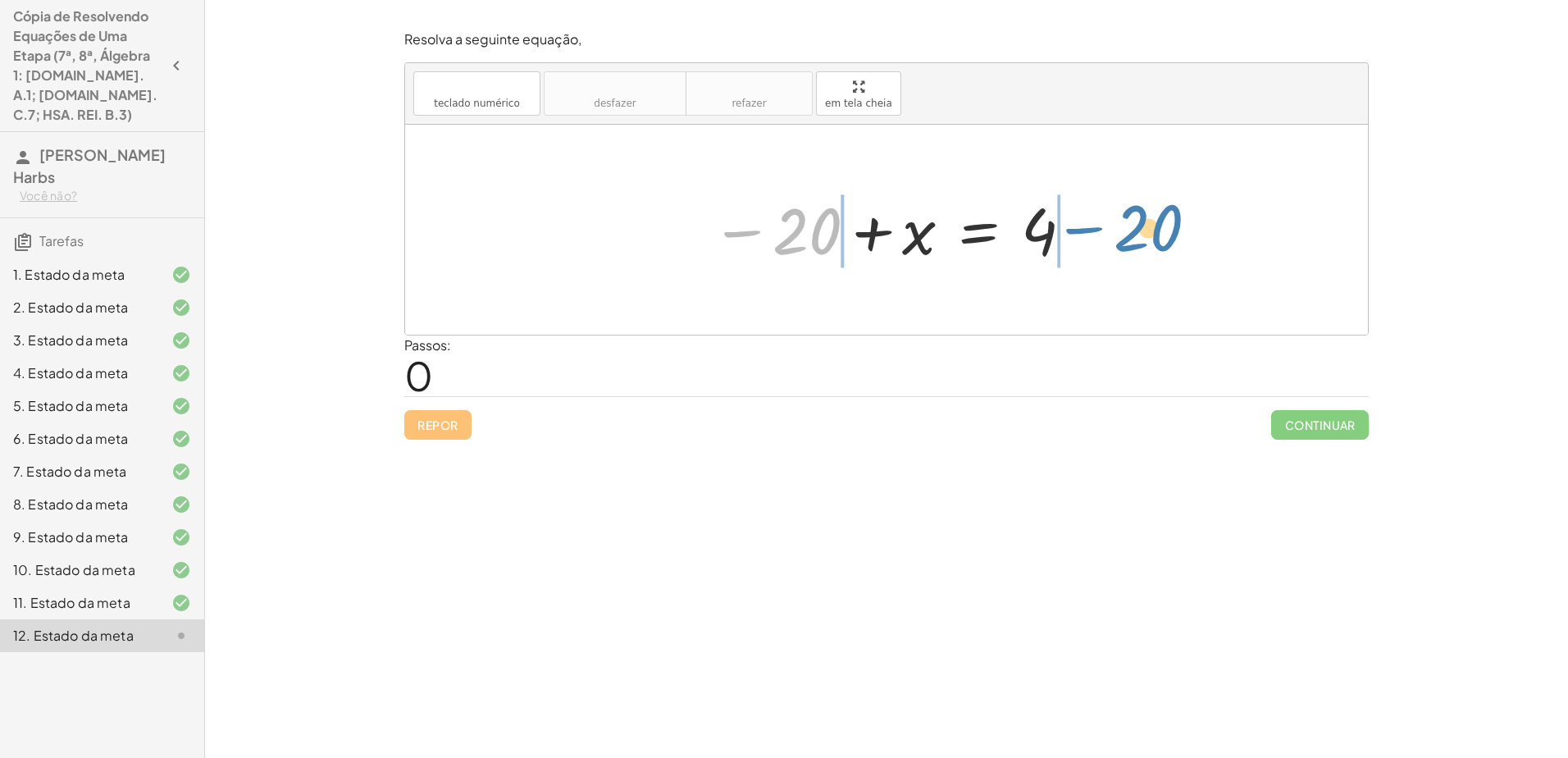
drag, startPoint x: 807, startPoint y: 226, endPoint x: 1147, endPoint y: 226, distance: 340.0
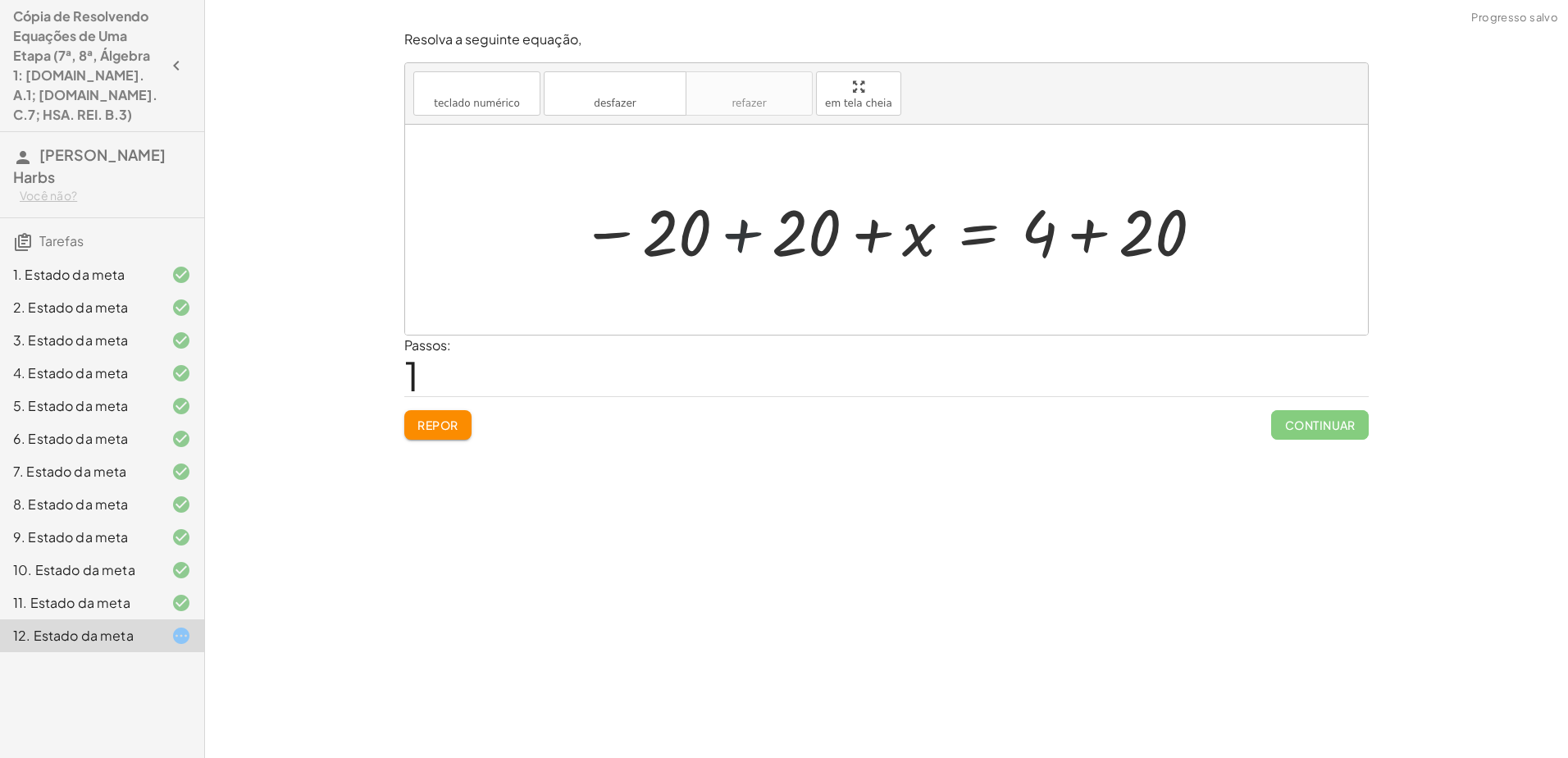
click at [739, 232] on div at bounding box center [893, 230] width 640 height 84
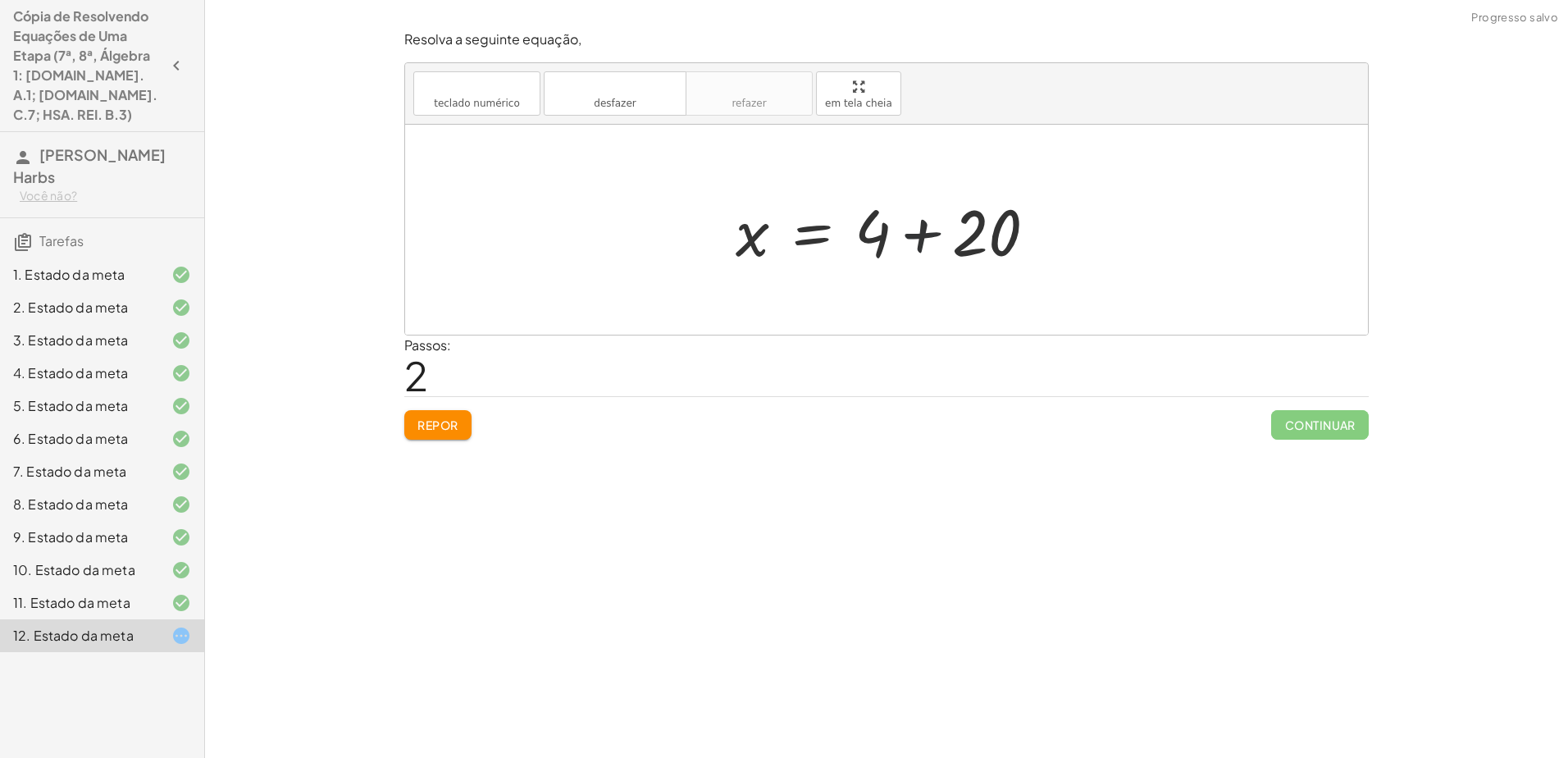
click at [778, 242] on div at bounding box center [892, 230] width 330 height 84
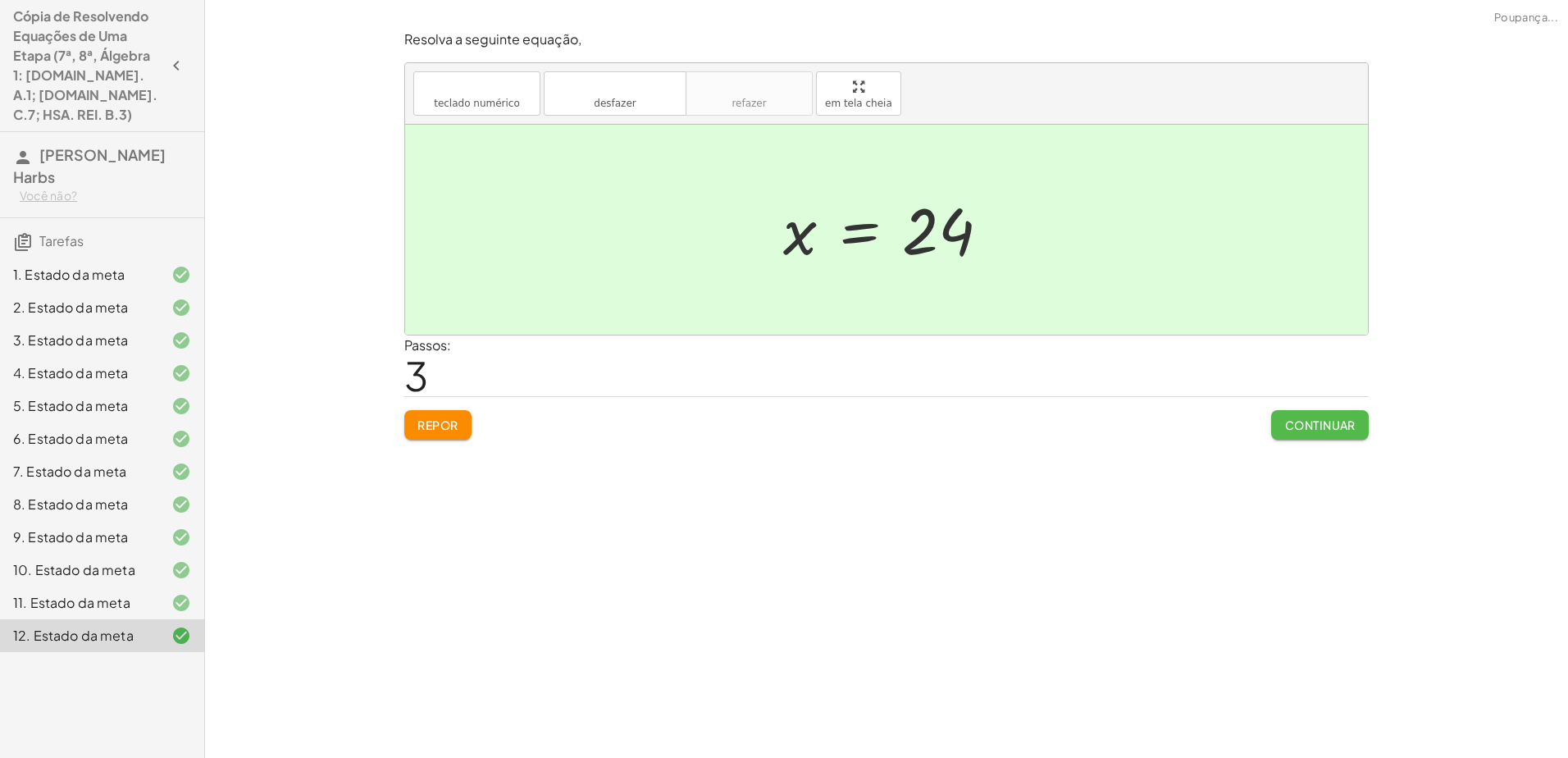
click at [778, 417] on font "Continuar" at bounding box center [1320, 425] width 71 height 15
